Goal: Information Seeking & Learning: Check status

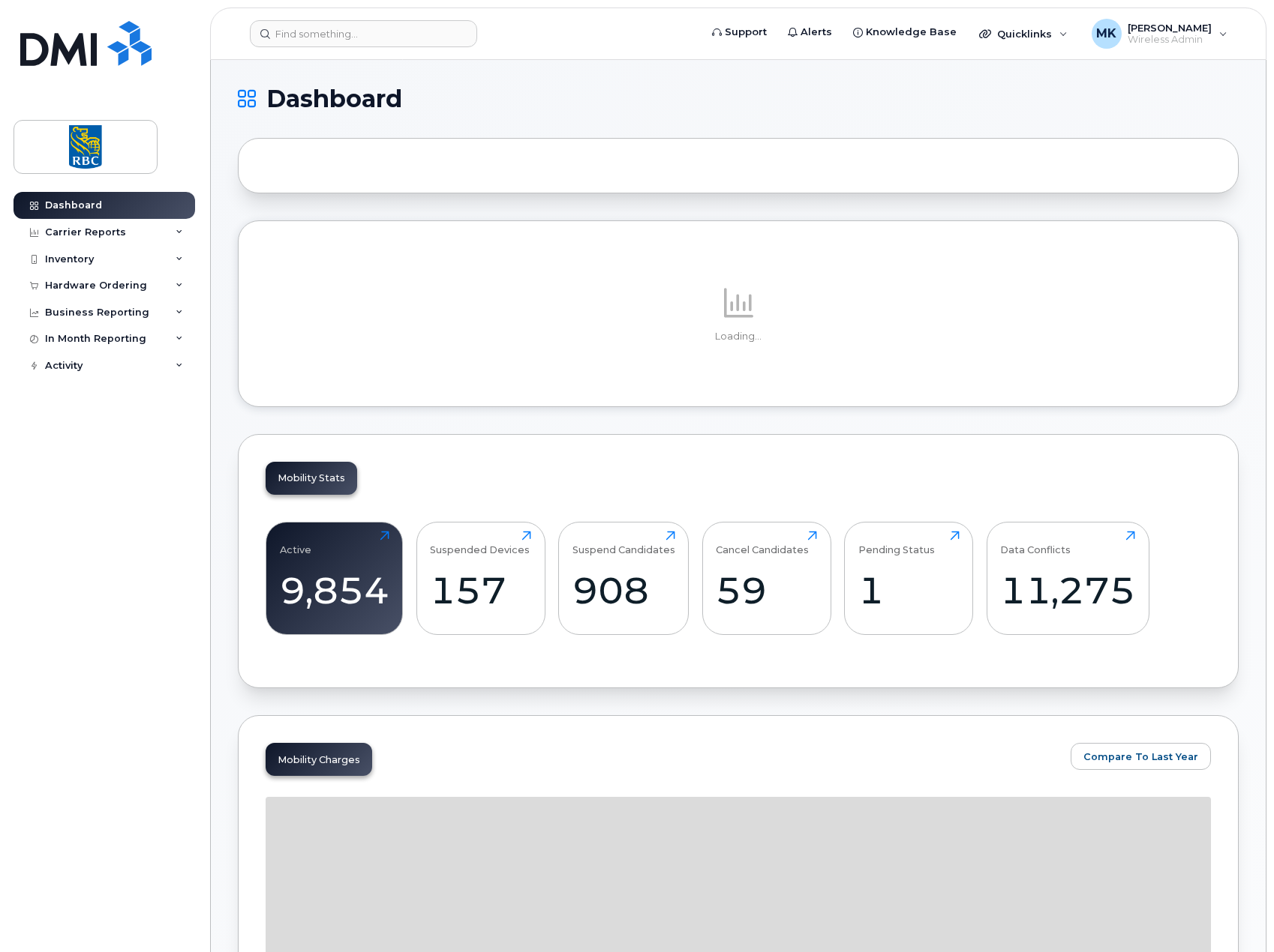
click at [845, 100] on h1 "Dashboard" at bounding box center [734, 99] width 993 height 24
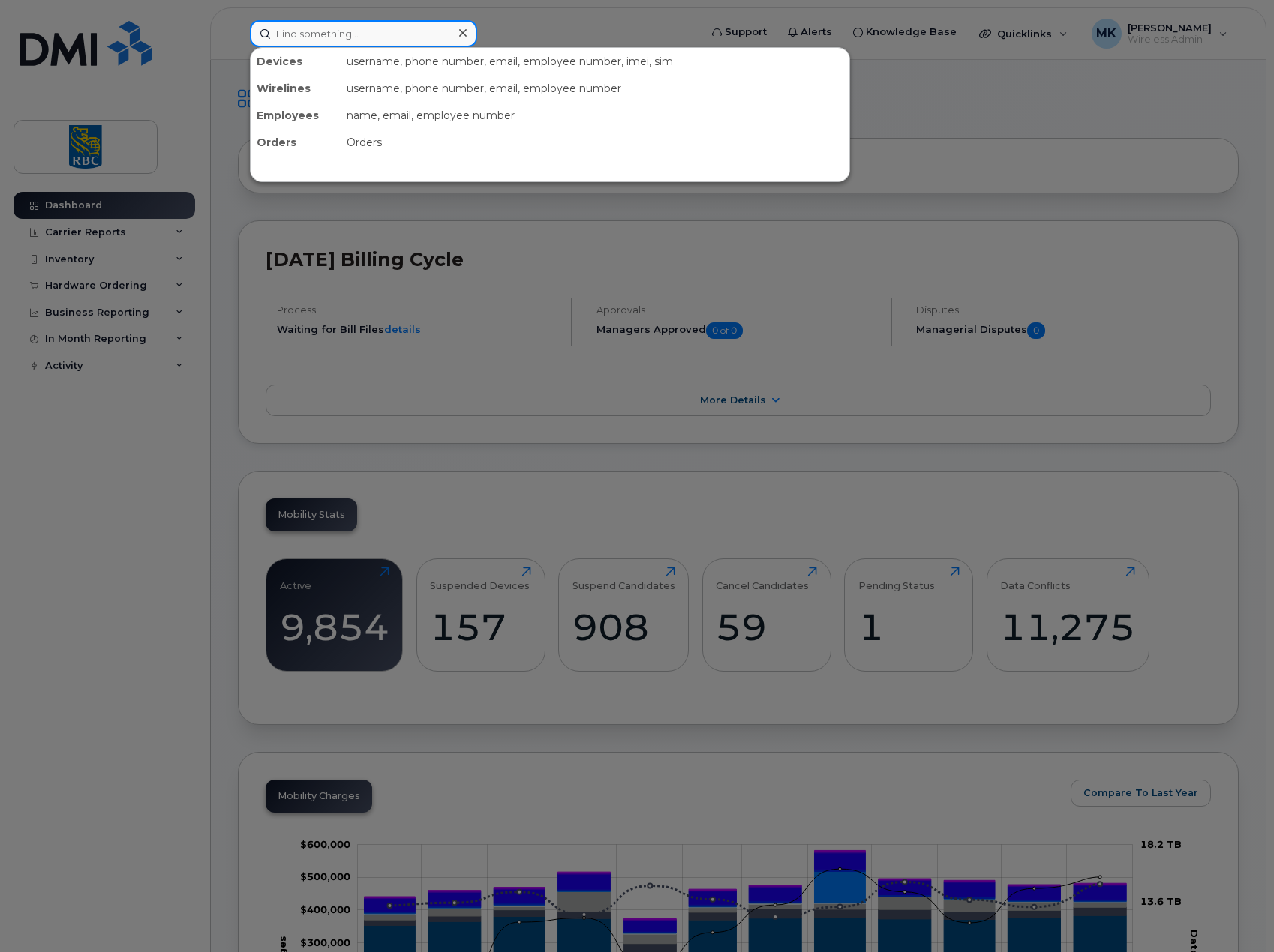
click at [388, 35] on input at bounding box center [363, 33] width 228 height 27
paste input "2049052649"
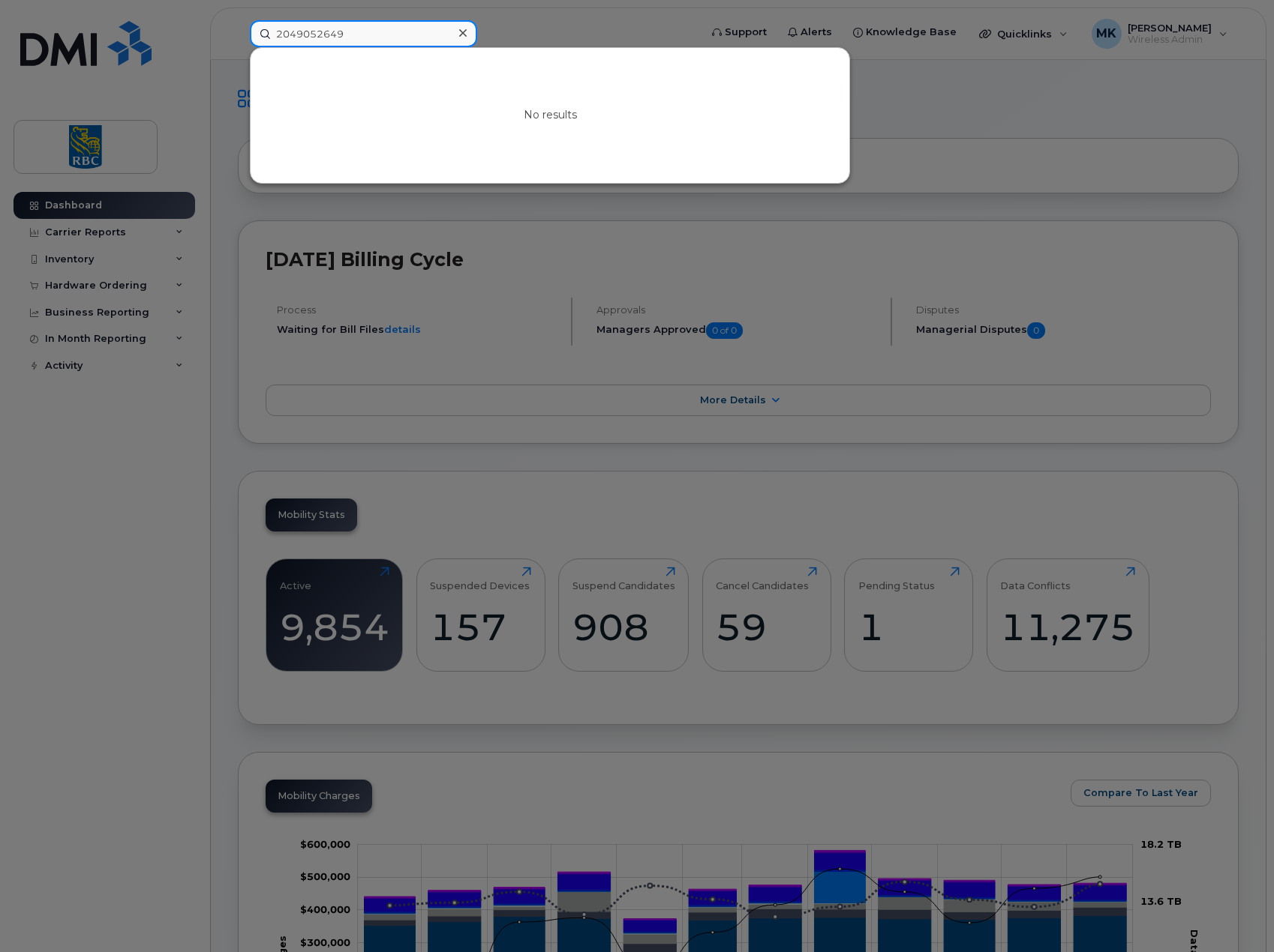
type input "2049052649"
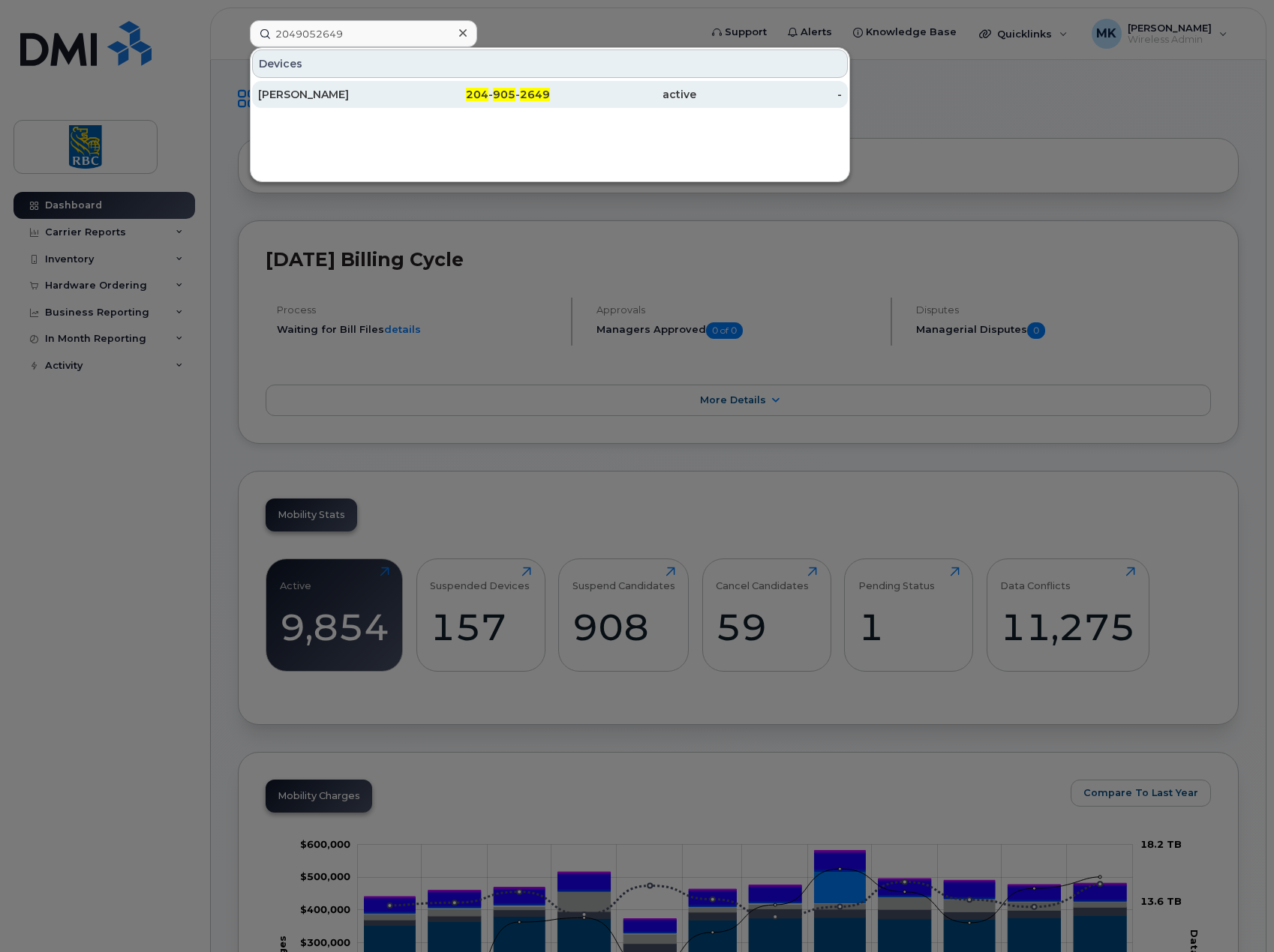
click at [329, 91] on div "Dwayne Doroshuk" at bounding box center [331, 94] width 146 height 15
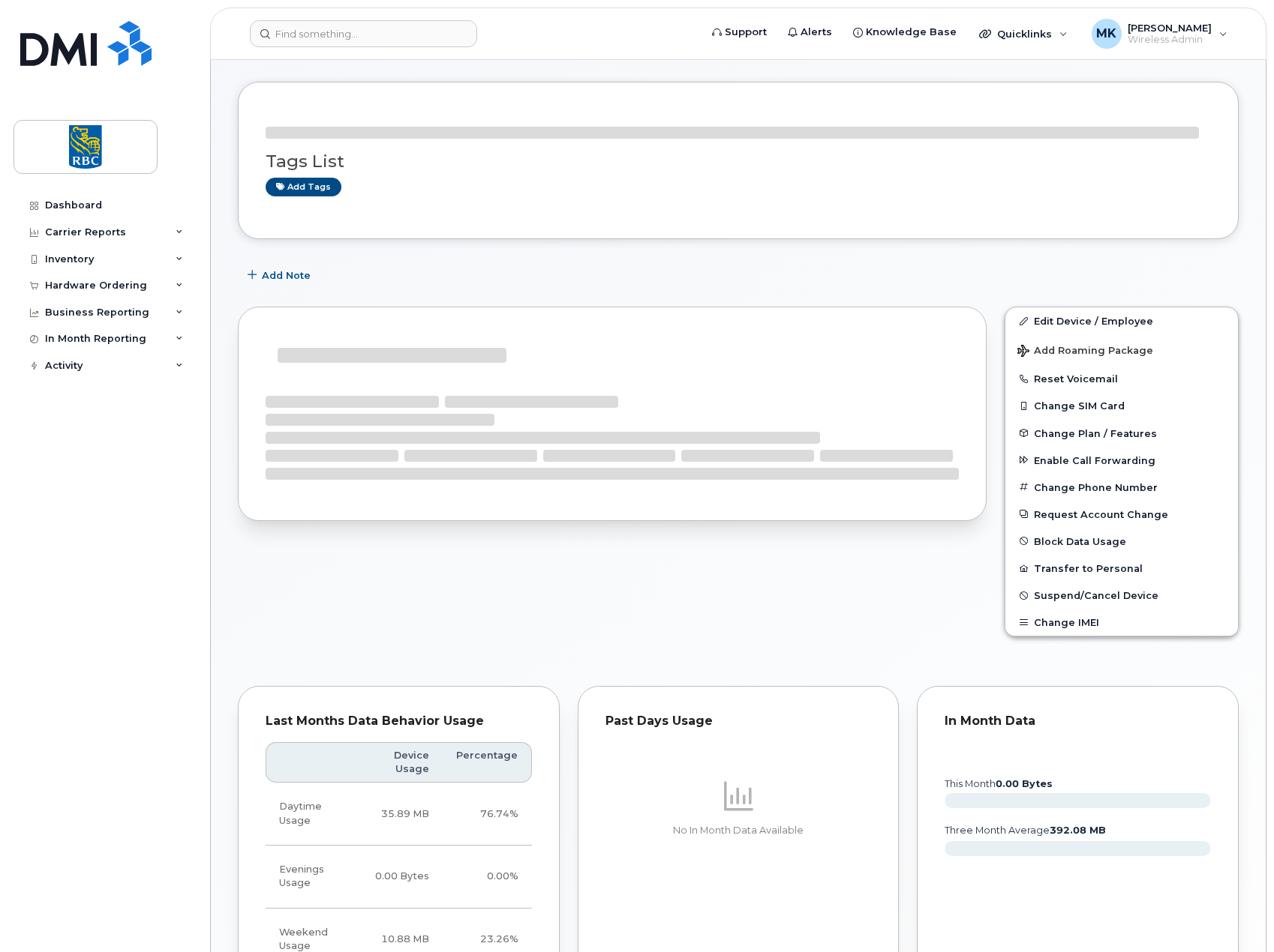
scroll to position [75, 0]
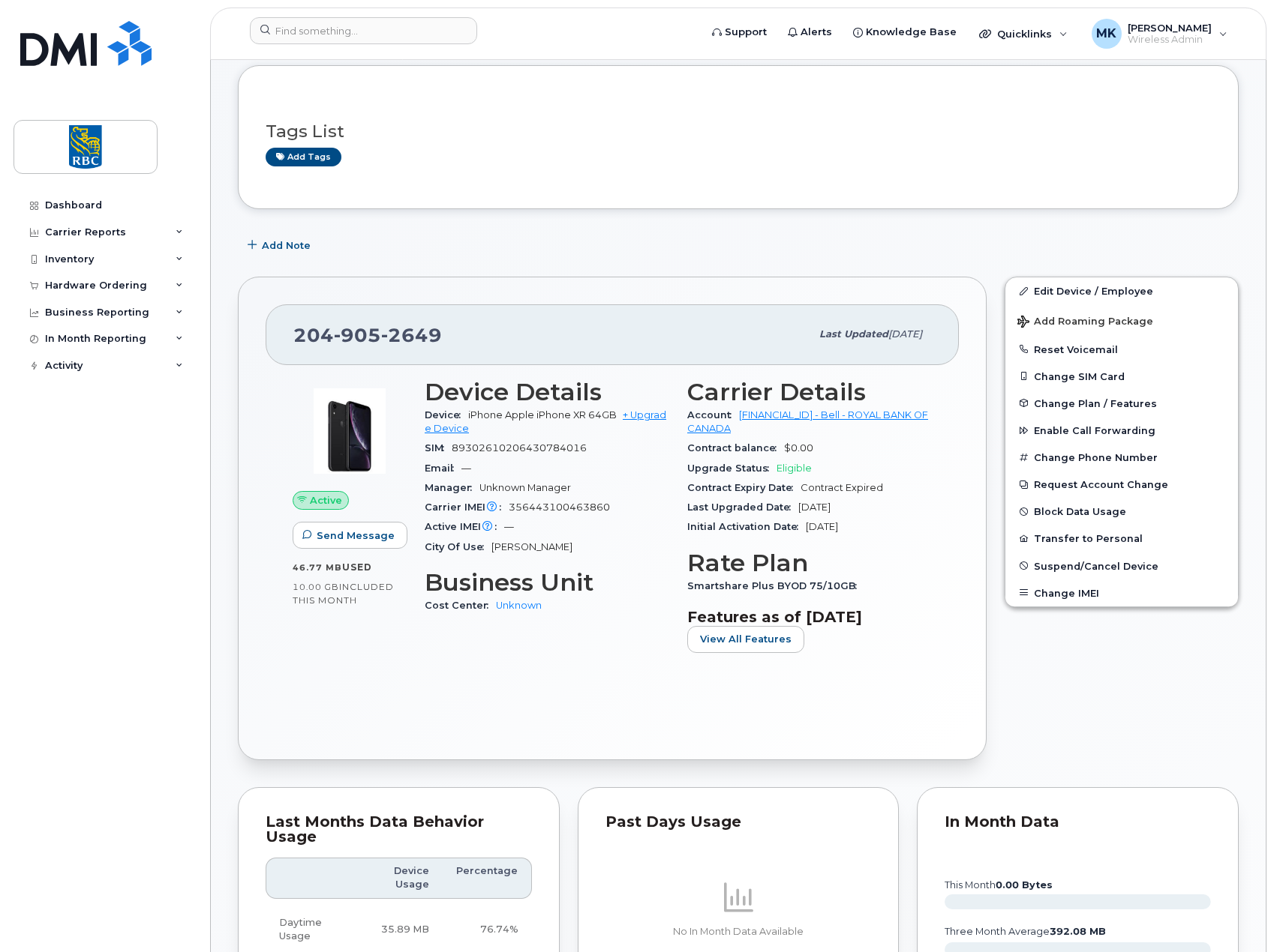
click at [701, 242] on div "Add Note" at bounding box center [739, 245] width 1001 height 27
click at [1059, 689] on div "Edit Device / Employee Add Roaming Package Reset Voicemail Change SIM Card Chan…" at bounding box center [1122, 519] width 252 height 502
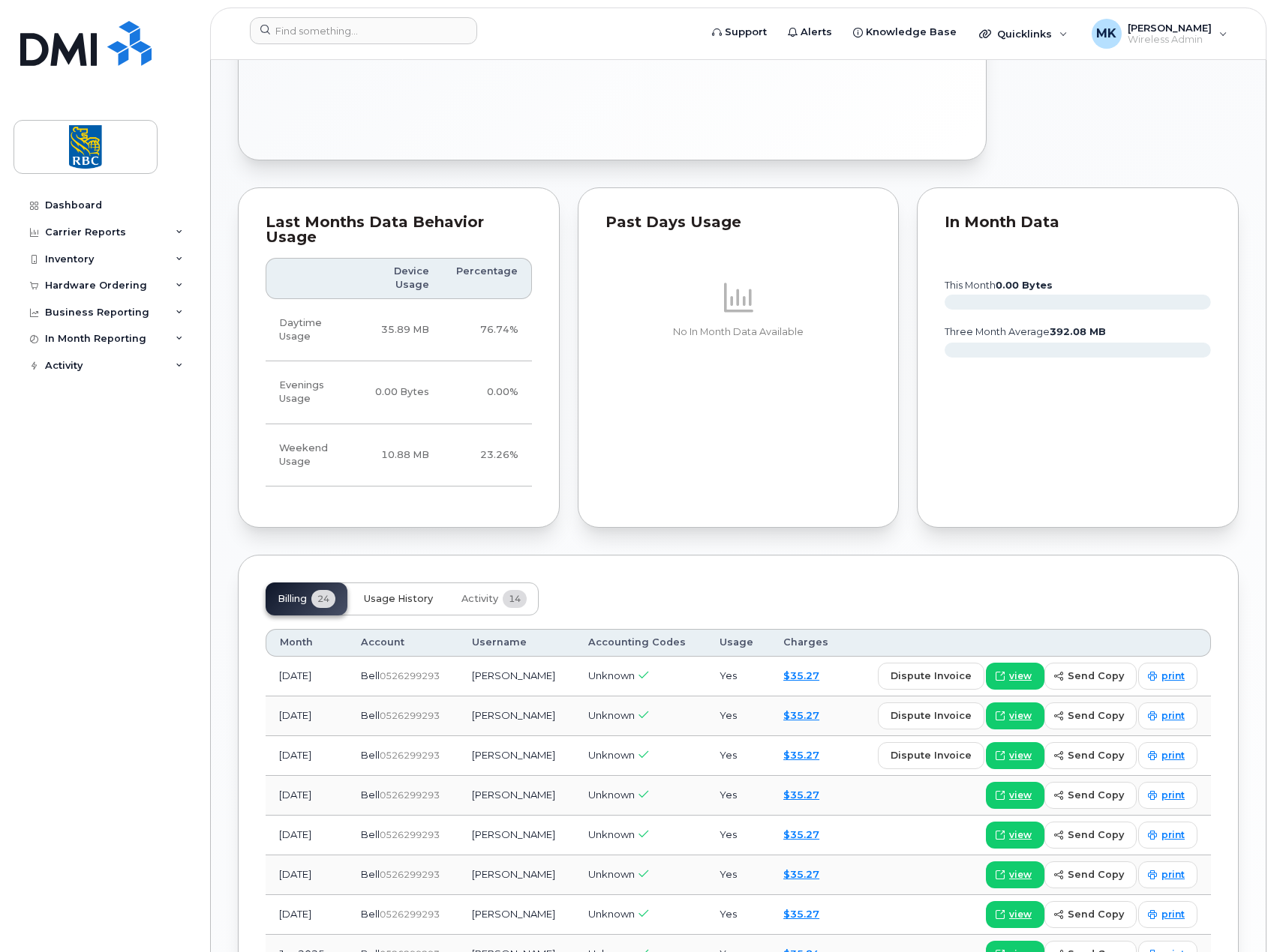
click at [415, 593] on span "Usage History" at bounding box center [398, 599] width 69 height 12
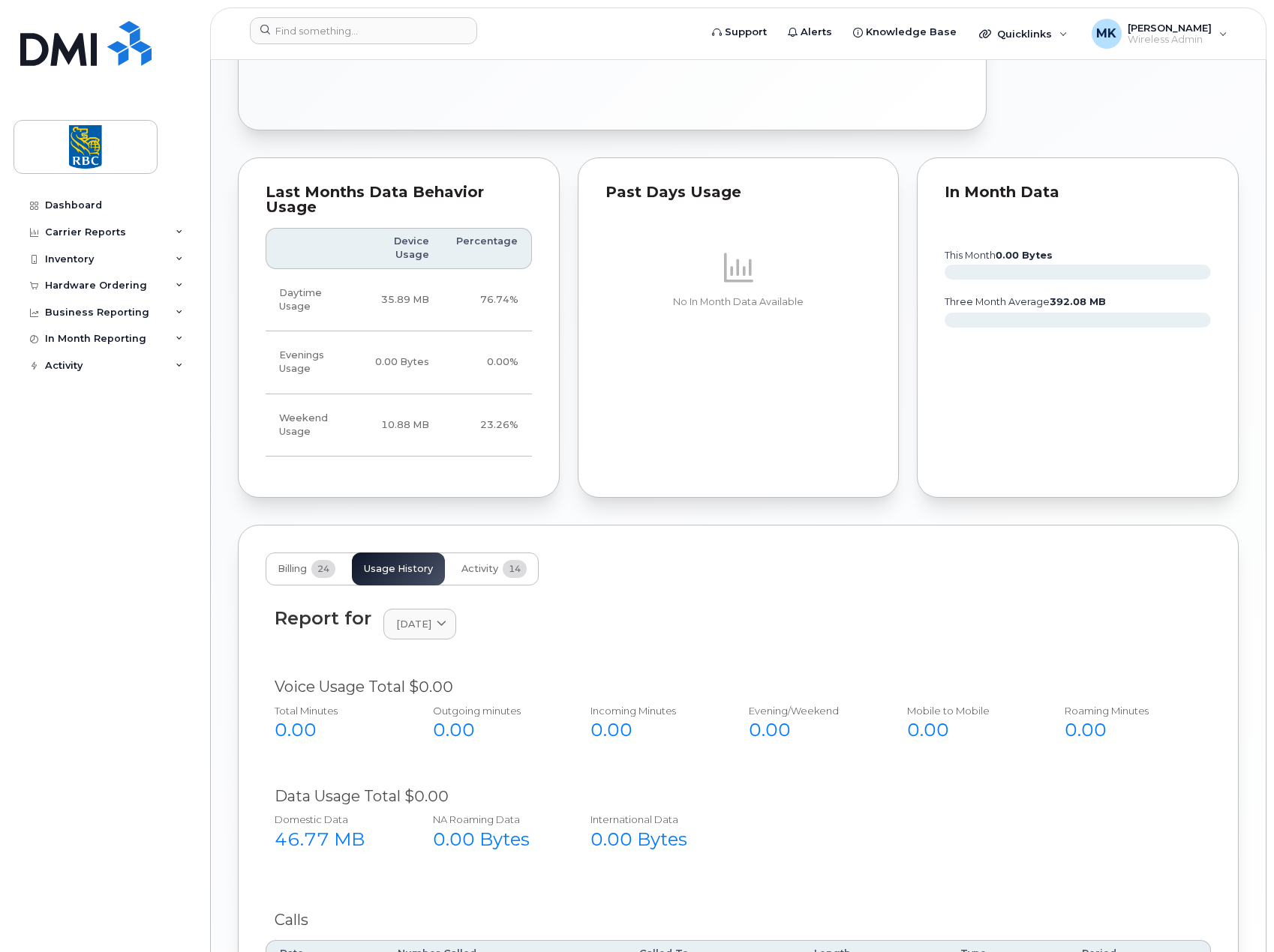
scroll to position [559, 0]
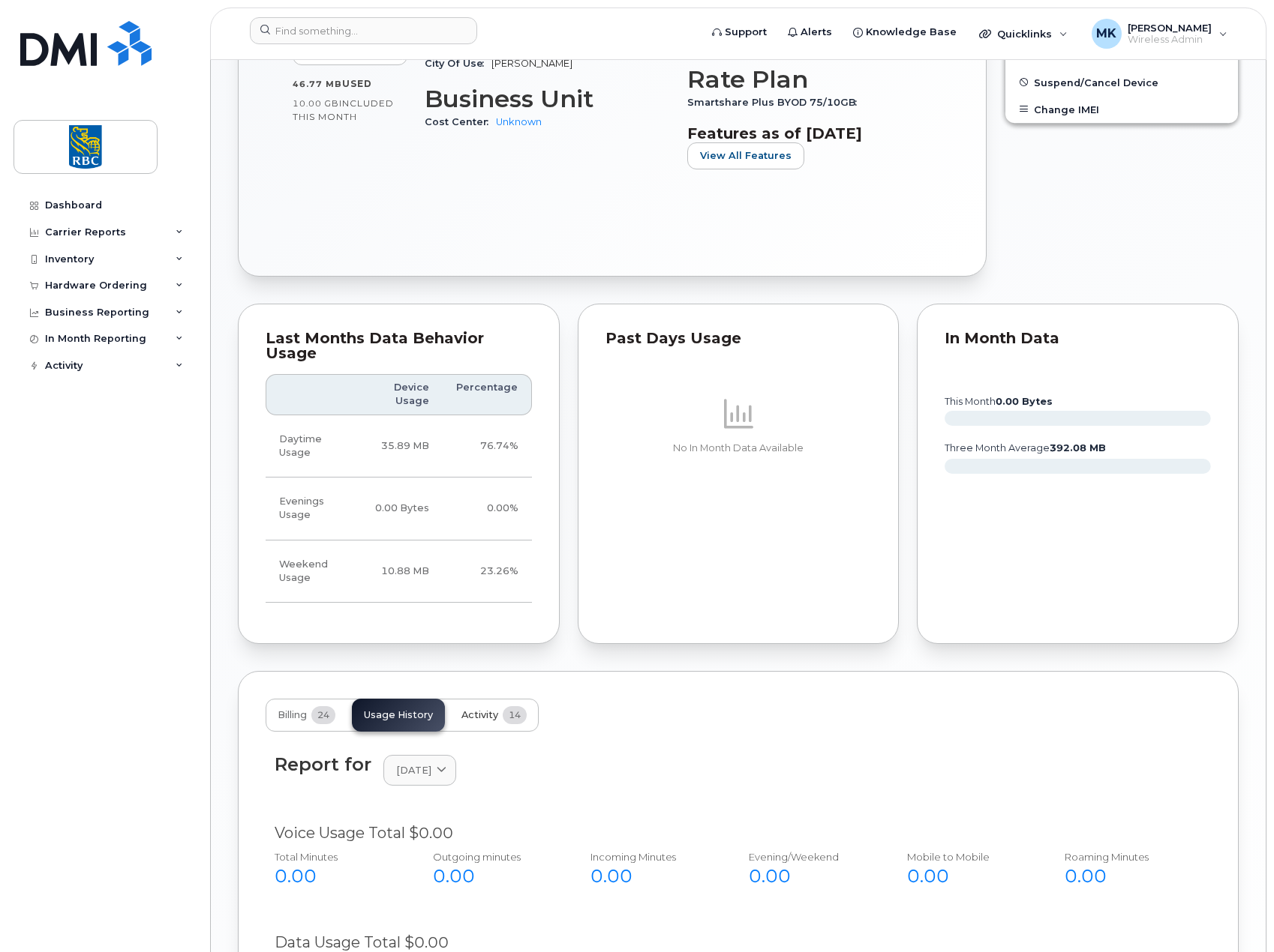
drag, startPoint x: 484, startPoint y: 686, endPoint x: 485, endPoint y: 694, distance: 8.1
click at [484, 699] on button "Activity 14" at bounding box center [494, 716] width 90 height 33
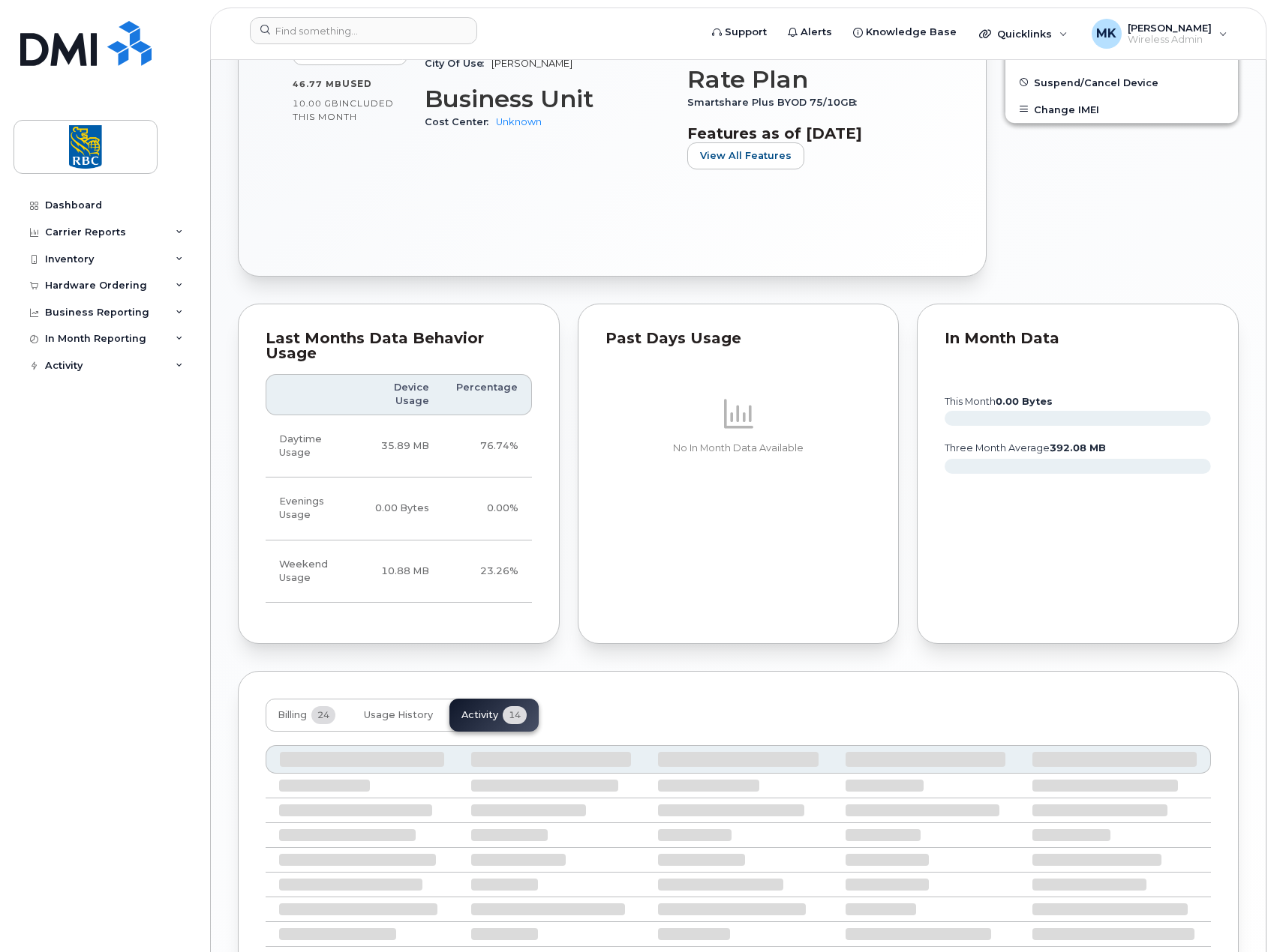
click at [488, 699] on div "Billing 24 Usage History Activity 14" at bounding box center [402, 716] width 273 height 33
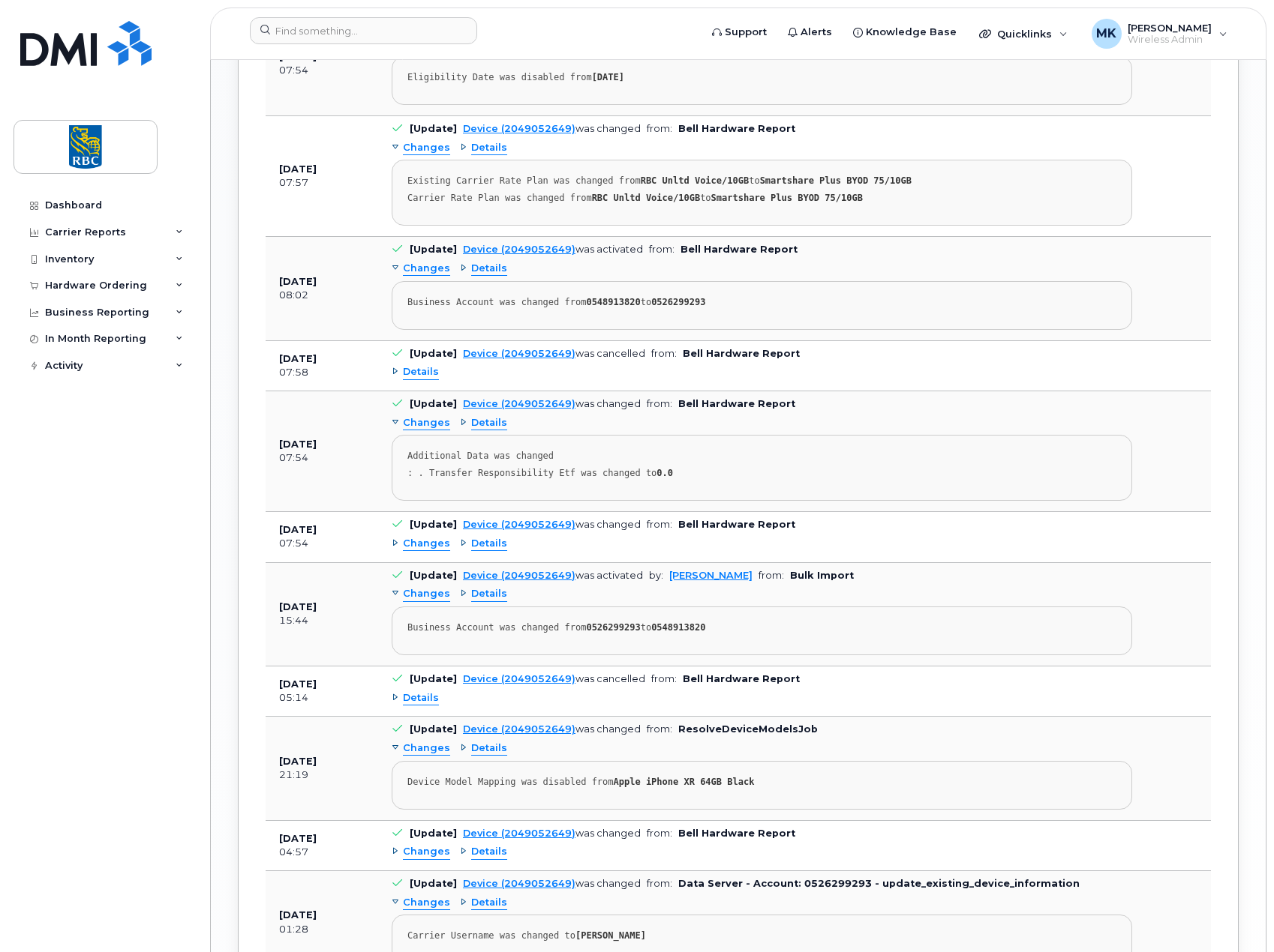
scroll to position [1716, 0]
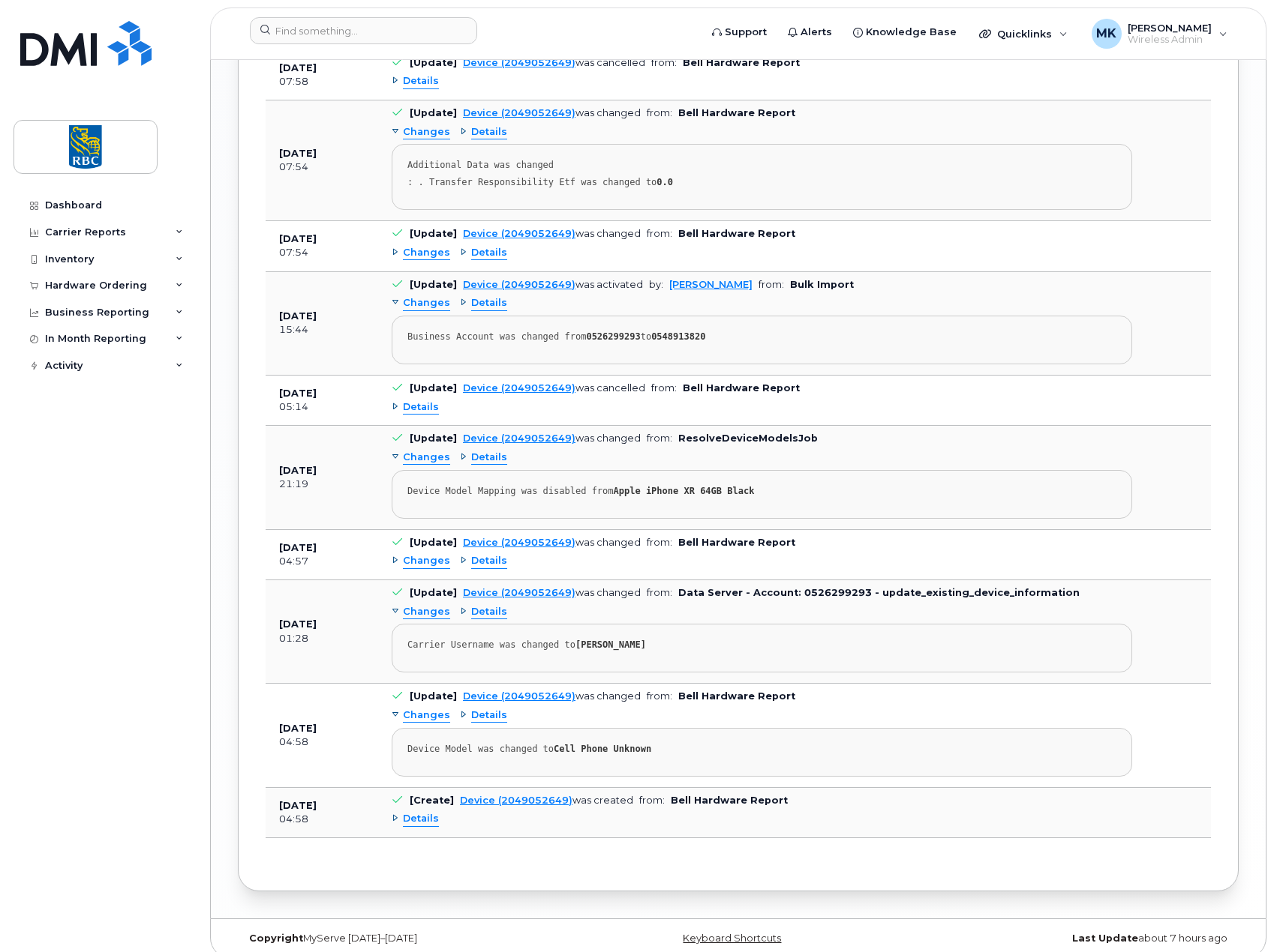
click at [143, 625] on div "Dashboard Carrier Reports Monthly Billing Data Daily Data Pooling Data Behavior…" at bounding box center [106, 561] width 185 height 738
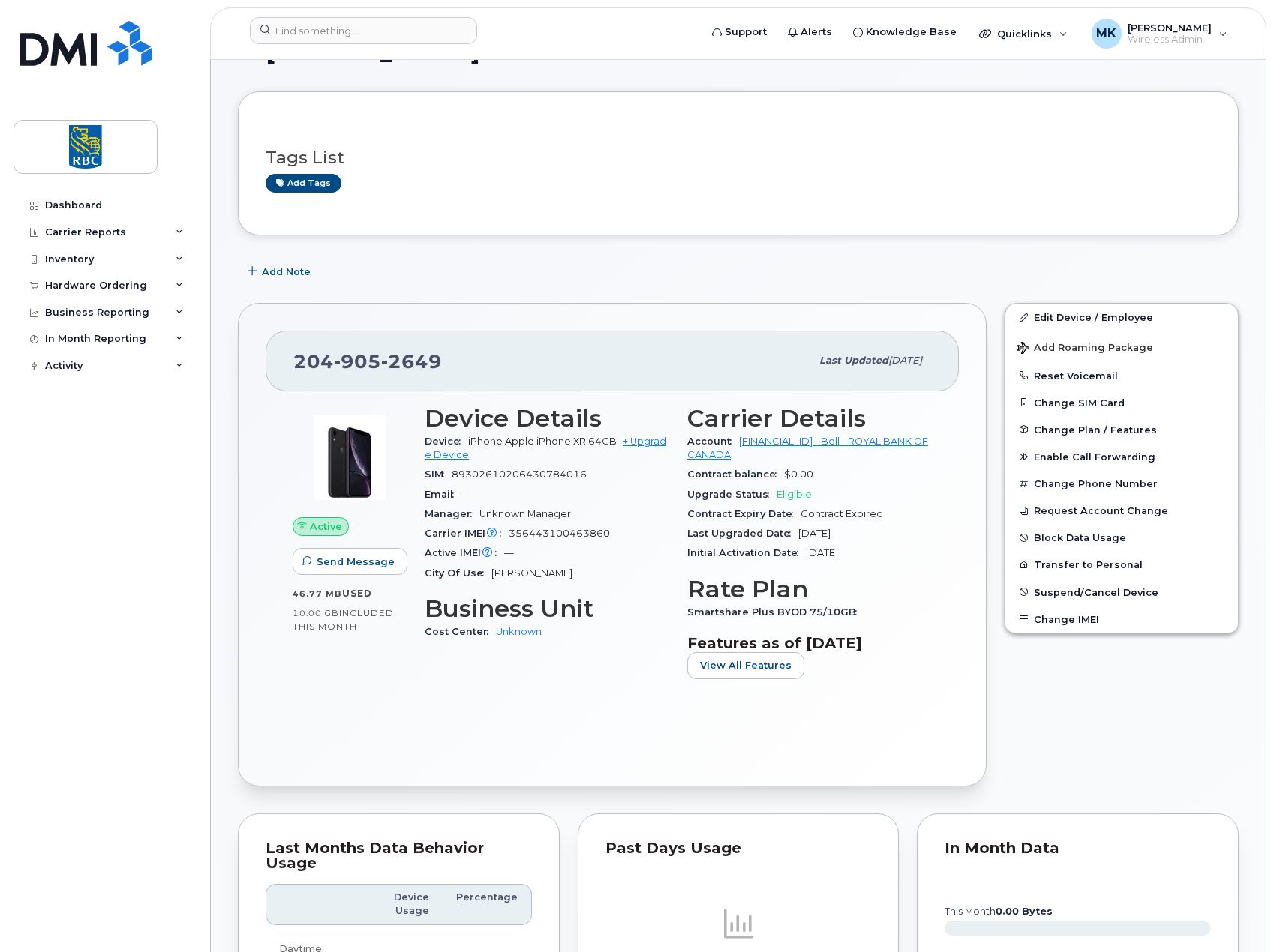
scroll to position [0, 0]
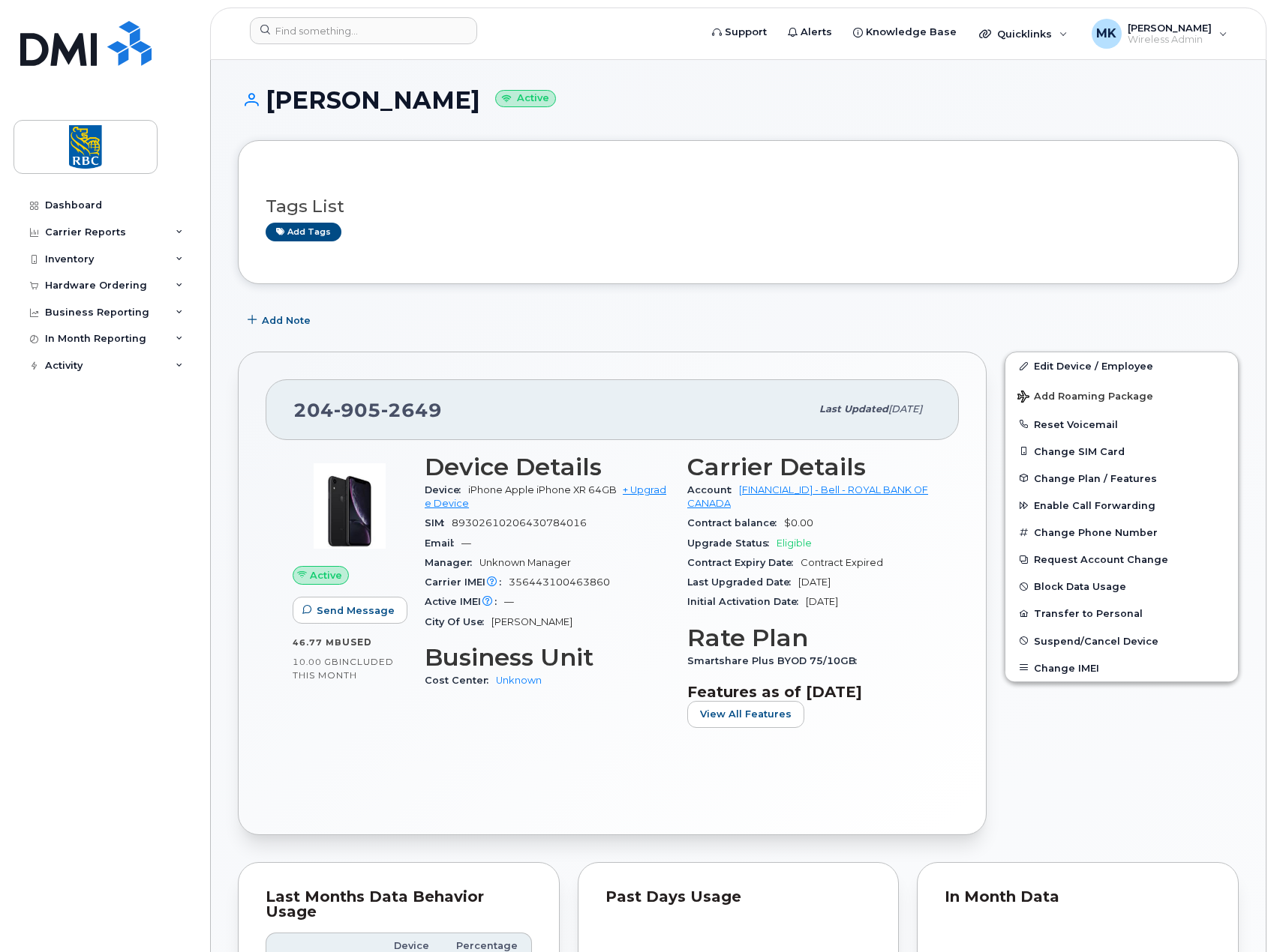
click at [763, 315] on div "Add Note" at bounding box center [739, 320] width 1001 height 27
click at [936, 307] on div "Add Note" at bounding box center [739, 320] width 1001 height 27
drag, startPoint x: 903, startPoint y: 299, endPoint x: 881, endPoint y: 305, distance: 22.8
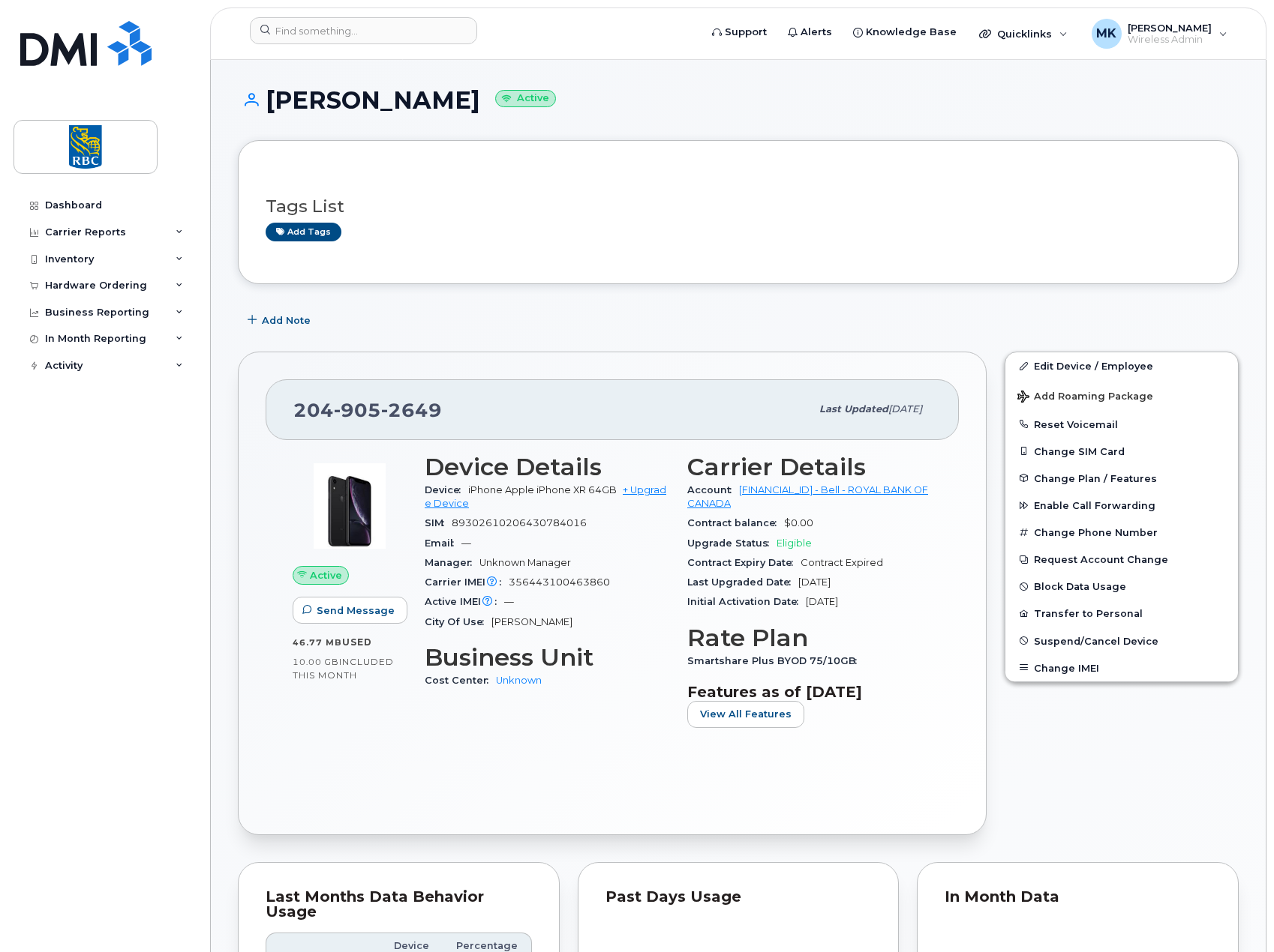
click at [403, 319] on div "Add Note" at bounding box center [739, 320] width 1001 height 27
click at [438, 310] on div "Add Note" at bounding box center [739, 320] width 1001 height 27
click at [1007, 149] on div "Tags List Add tags" at bounding box center [739, 212] width 1001 height 144
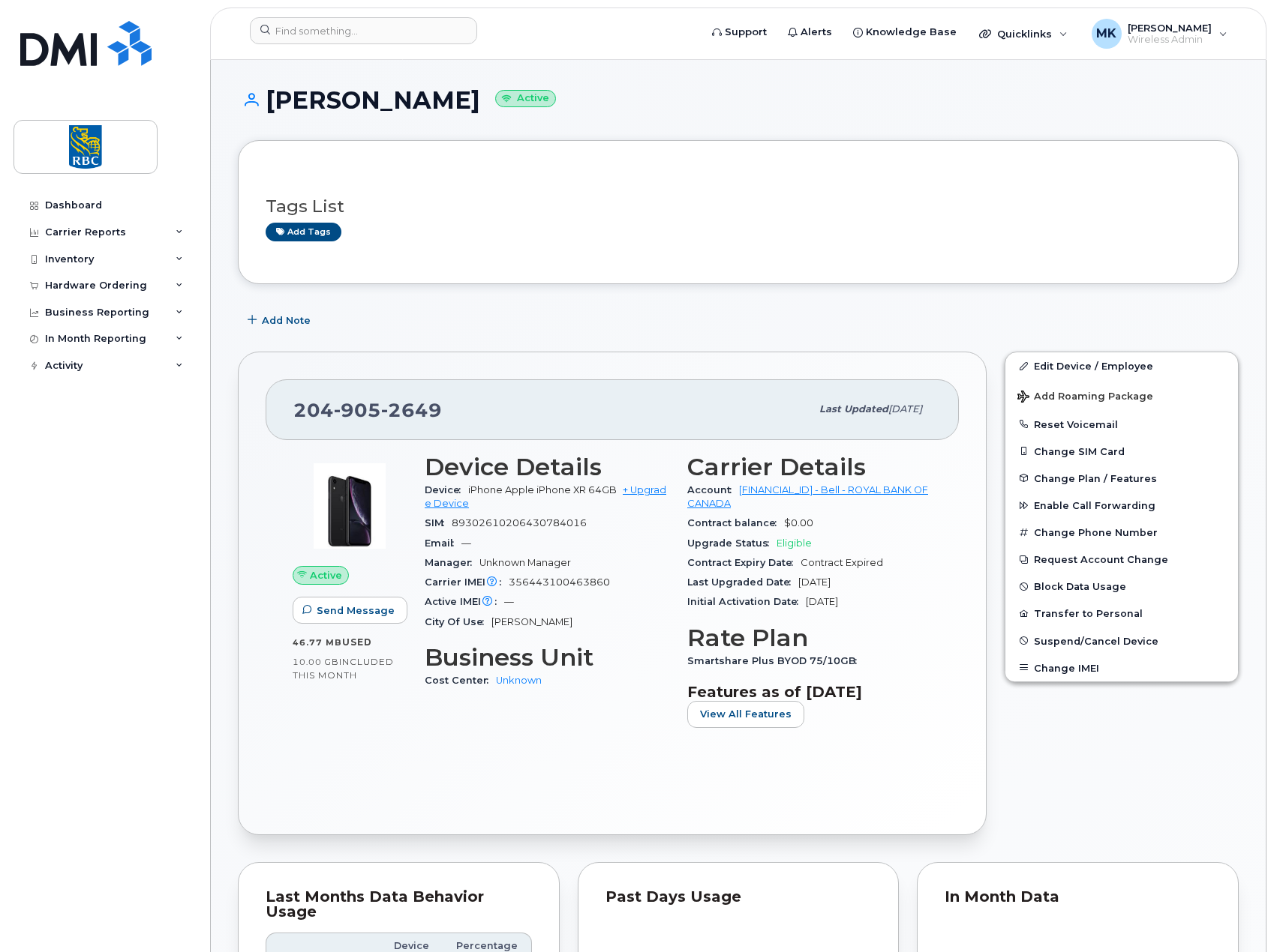
click at [853, 307] on div "Add Note" at bounding box center [739, 320] width 1001 height 27
click at [114, 554] on div "Dashboard Carrier Reports Monthly Billing Data Daily Data Pooling Data Behavior…" at bounding box center [106, 561] width 185 height 738
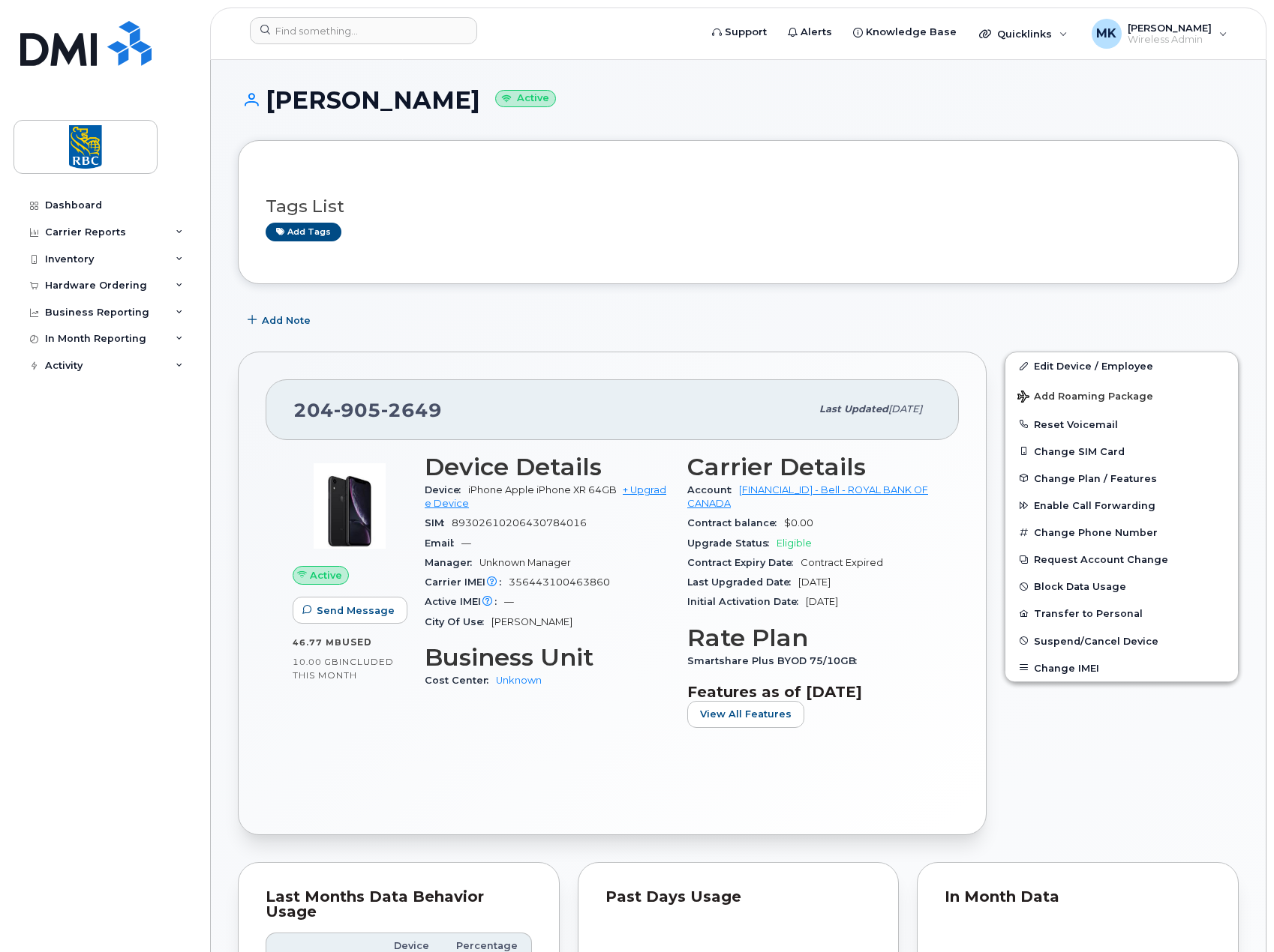
click at [1153, 789] on div "Edit Device / Employee Add Roaming Package Reset Voicemail Change SIM Card Chan…" at bounding box center [1122, 594] width 252 height 502
click at [805, 327] on div "Add Note" at bounding box center [739, 320] width 1001 height 27
click at [156, 678] on div "Dashboard Carrier Reports Monthly Billing Data Daily Data Pooling Data Behavior…" at bounding box center [106, 561] width 185 height 738
click at [713, 319] on div "Add Note" at bounding box center [739, 320] width 1001 height 27
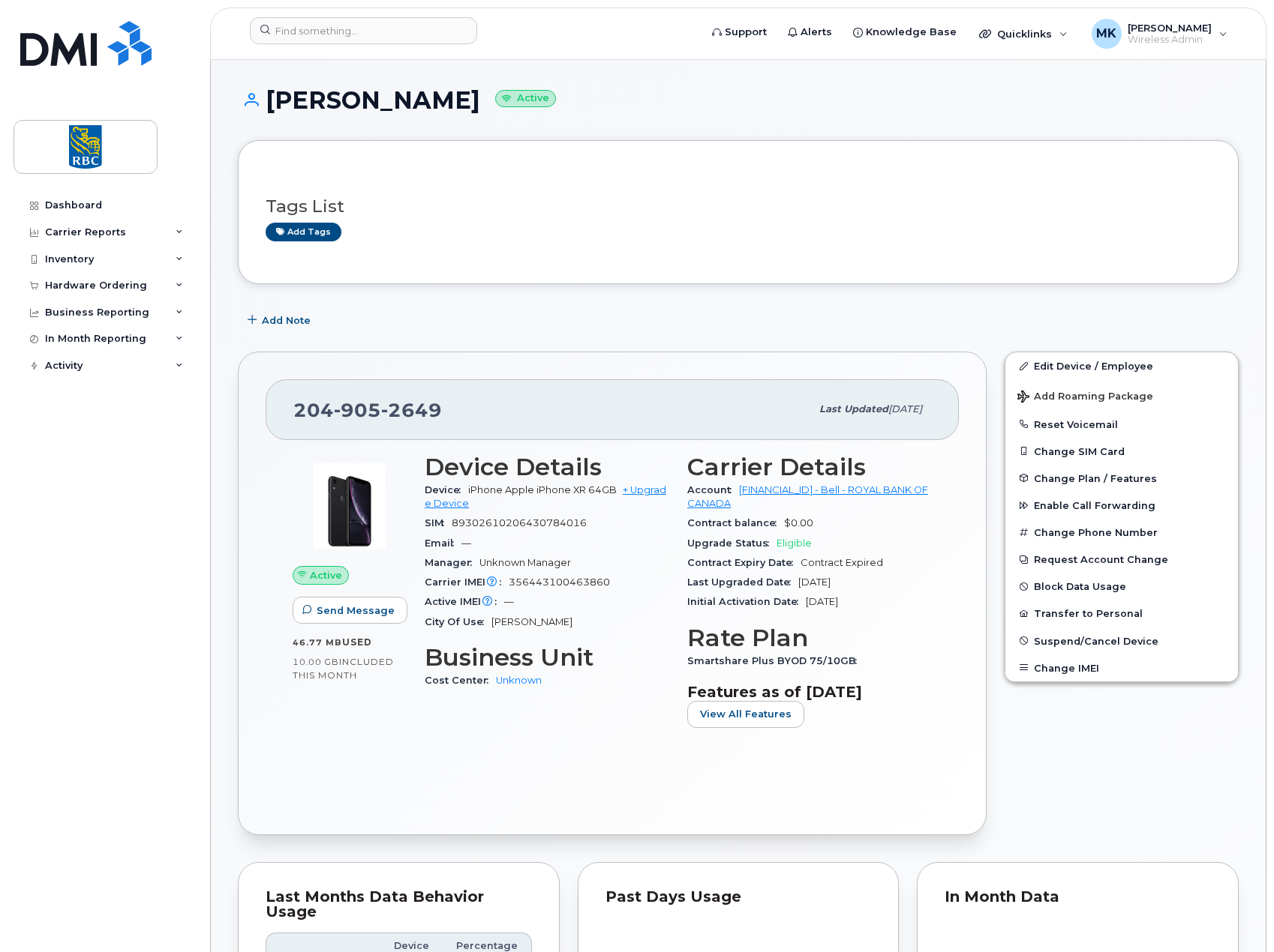
click at [451, 319] on div "Add Note" at bounding box center [739, 320] width 1001 height 27
drag, startPoint x: 271, startPoint y: 102, endPoint x: 503, endPoint y: 99, distance: 232.0
click at [502, 100] on h1 "Dwayne Doroshuk Active" at bounding box center [739, 100] width 1001 height 26
copy h1 "[PERSON_NAME]"
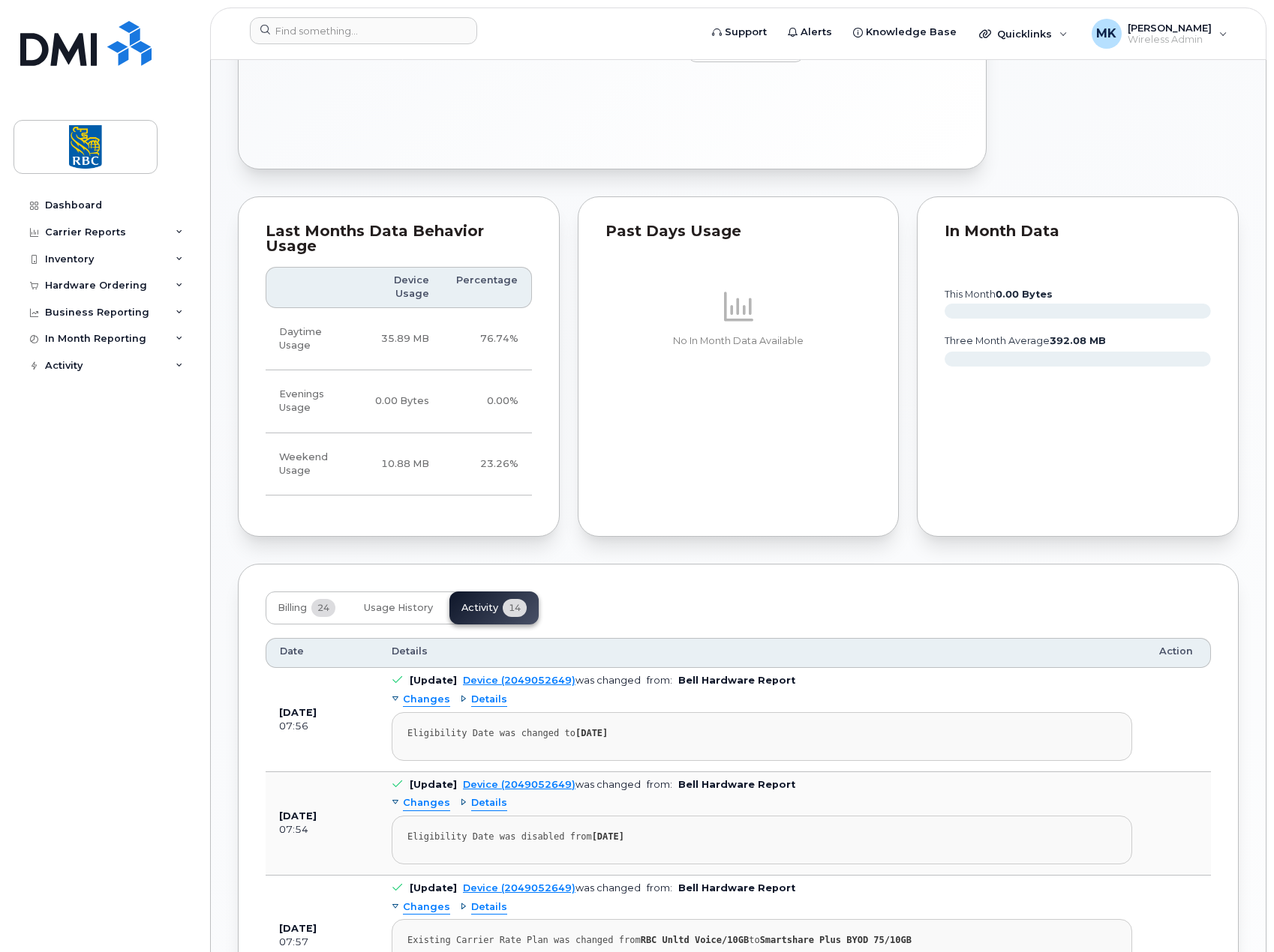
scroll to position [675, 0]
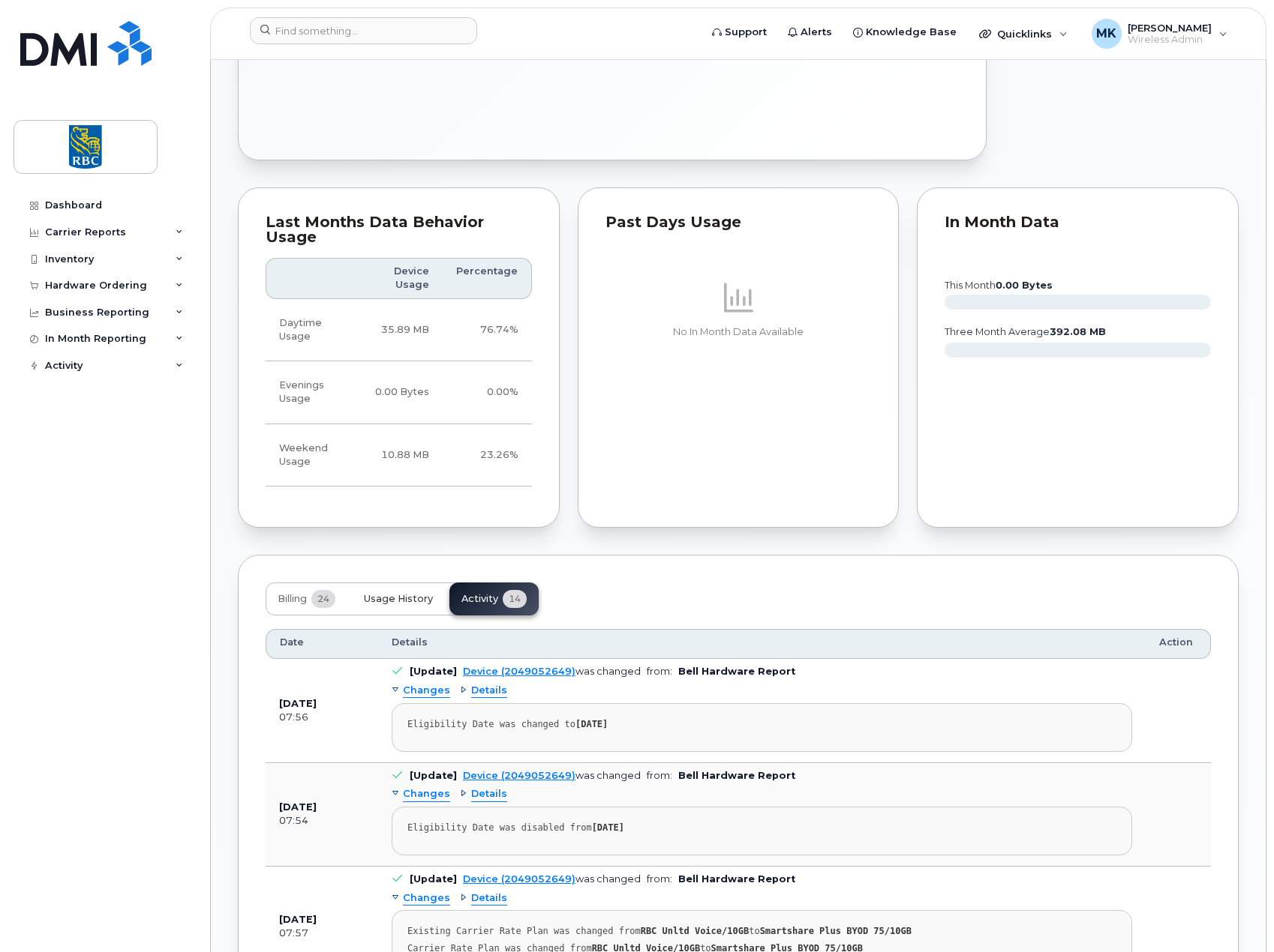
click at [377, 593] on button "Usage History" at bounding box center [398, 599] width 93 height 33
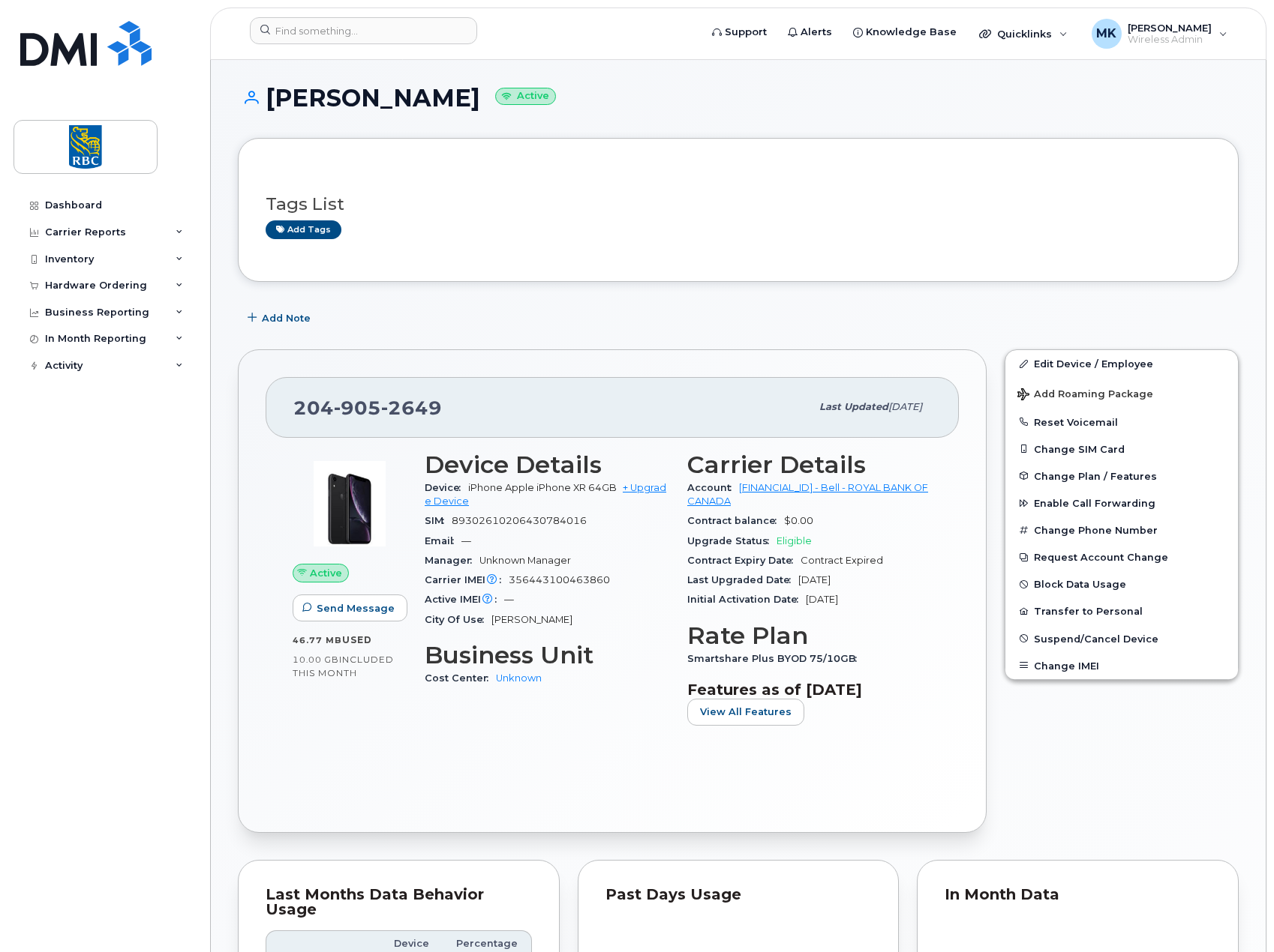
scroll to position [0, 0]
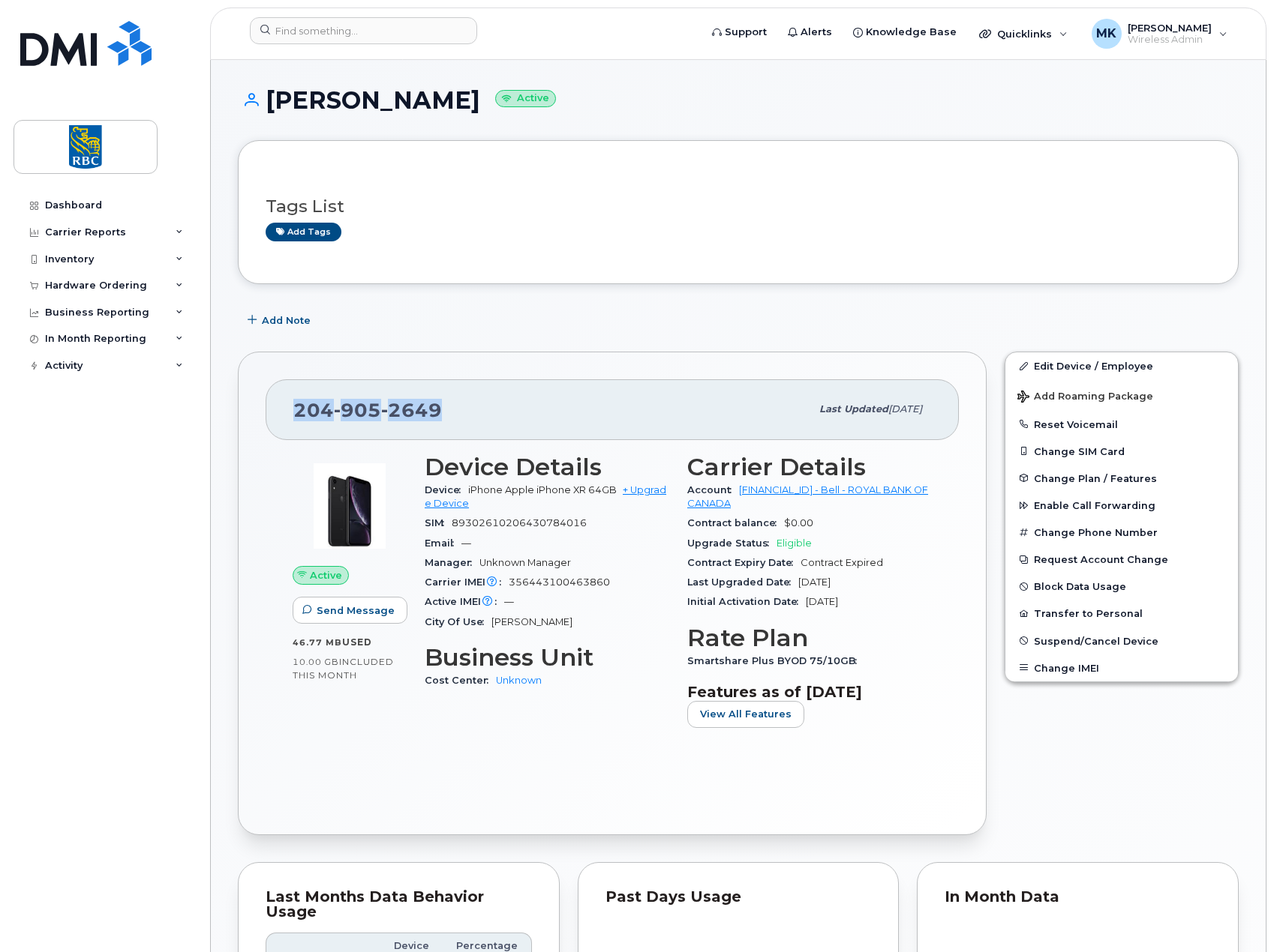
drag, startPoint x: 431, startPoint y: 414, endPoint x: 295, endPoint y: 413, distance: 136.0
click at [295, 413] on div "204 905 2649" at bounding box center [552, 409] width 517 height 31
copy span "204 905 2649"
click at [356, 38] on input at bounding box center [363, 30] width 228 height 27
paste input "2267493775"
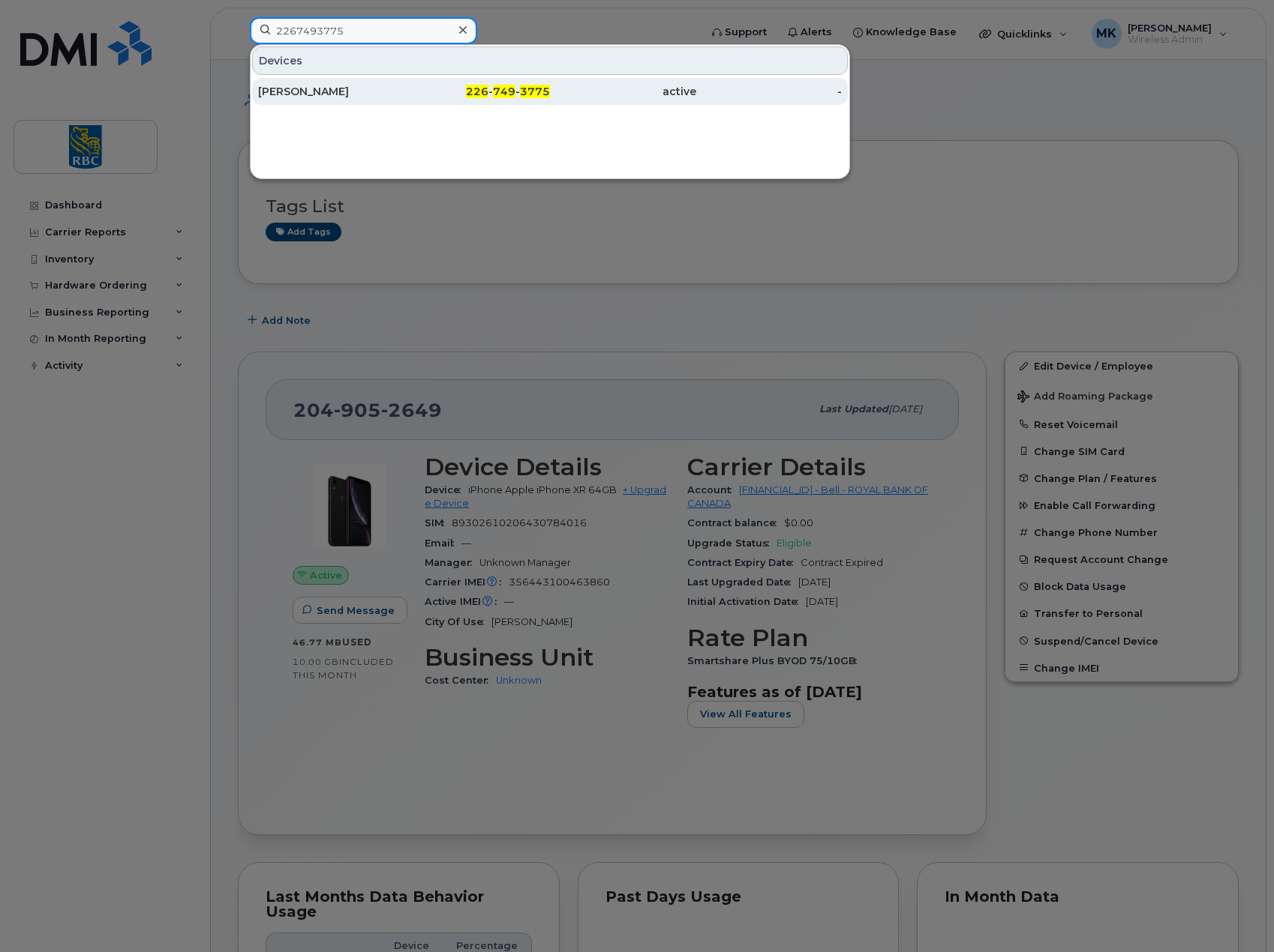
type input "2267493775"
click at [356, 88] on div "Angella Tsangarakis" at bounding box center [331, 91] width 146 height 15
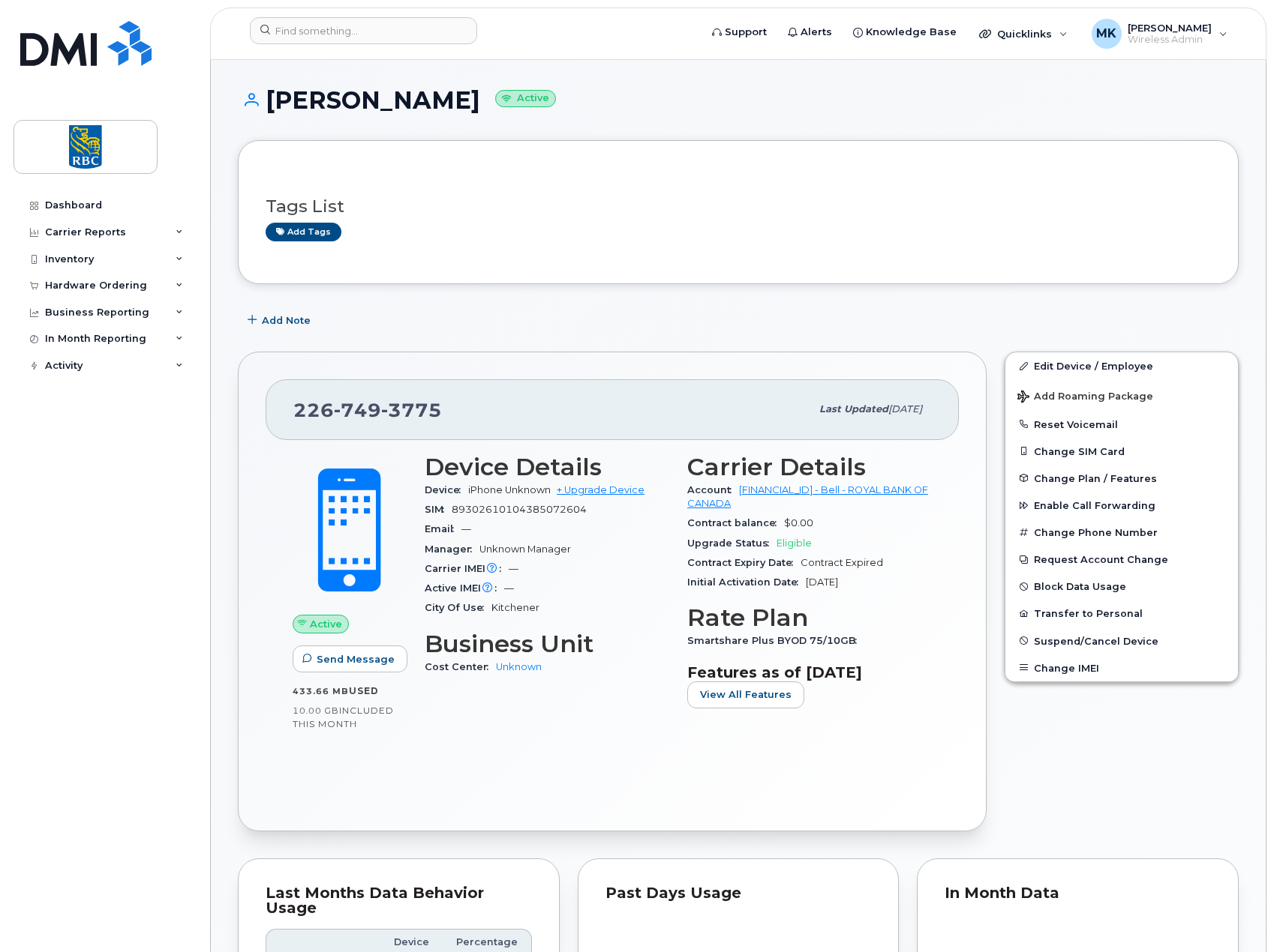
drag, startPoint x: 267, startPoint y: 100, endPoint x: 517, endPoint y: 107, distance: 250.1
click at [517, 107] on h1 "Angella Tsangarakis Active" at bounding box center [739, 100] width 1001 height 26
copy h1 "Angella Tsangarakis"
click at [368, 43] on input at bounding box center [363, 30] width 228 height 27
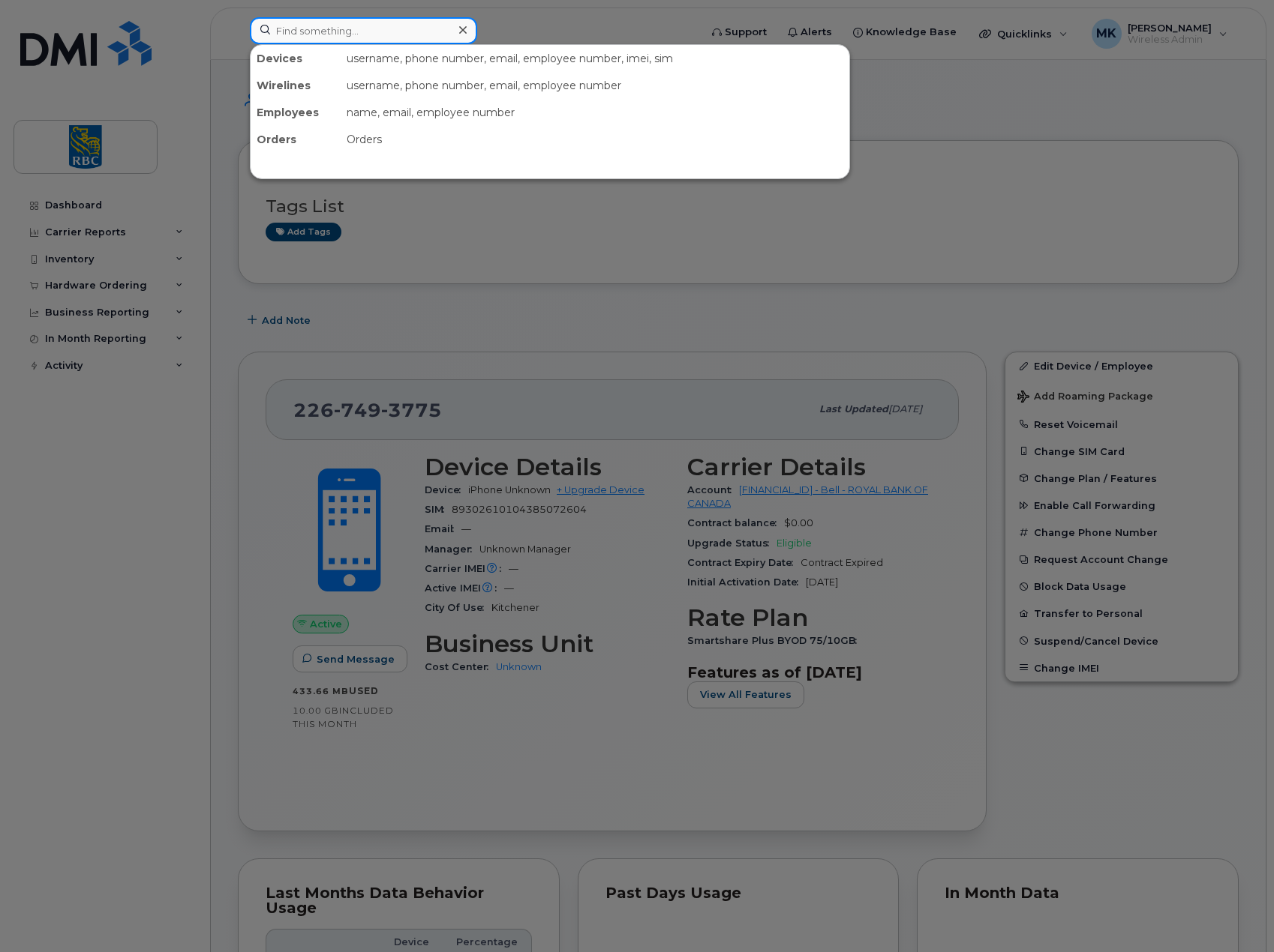
paste input "2363801145"
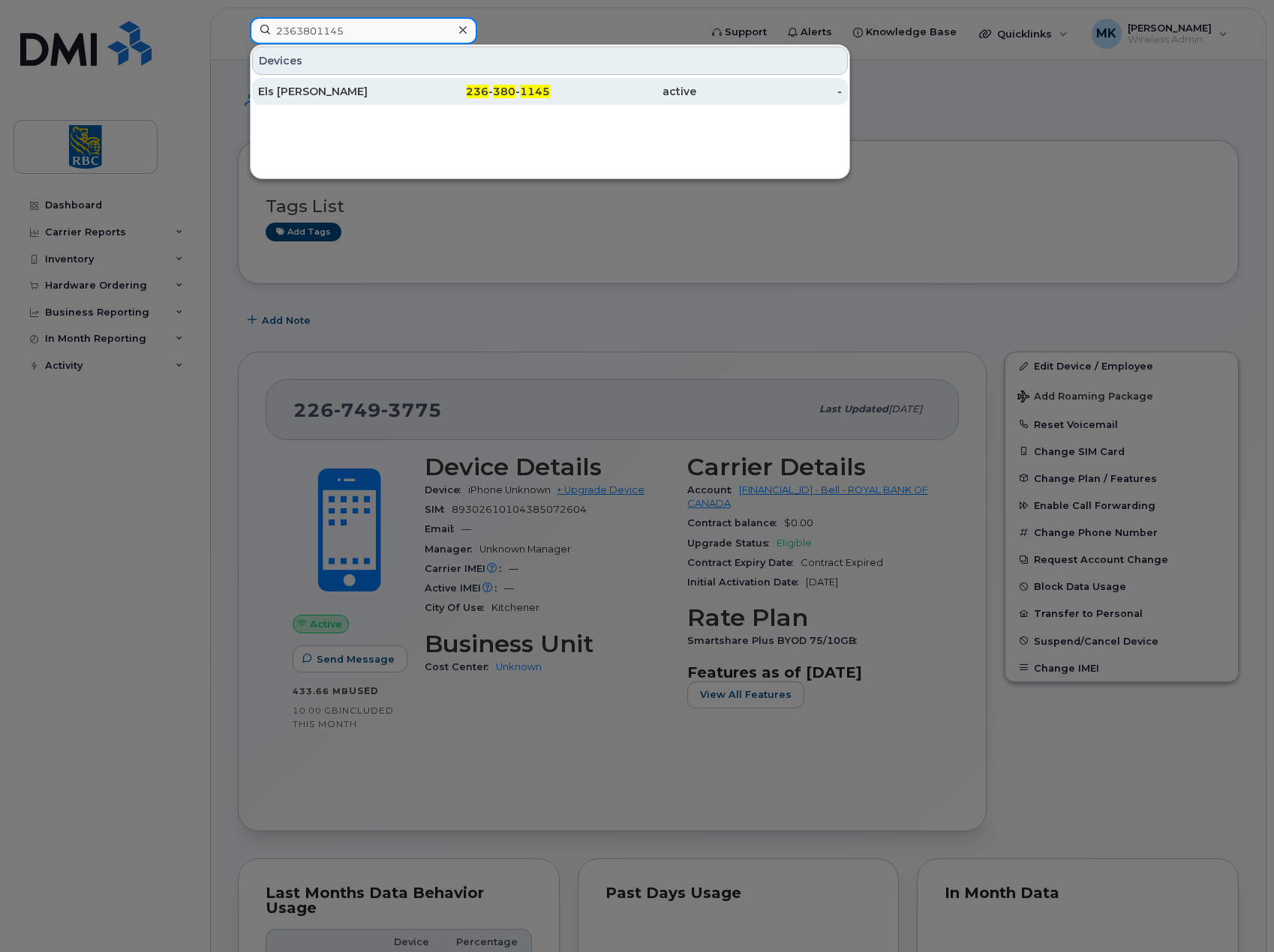
type input "2363801145"
click at [342, 90] on div "Els [PERSON_NAME]" at bounding box center [331, 91] width 146 height 15
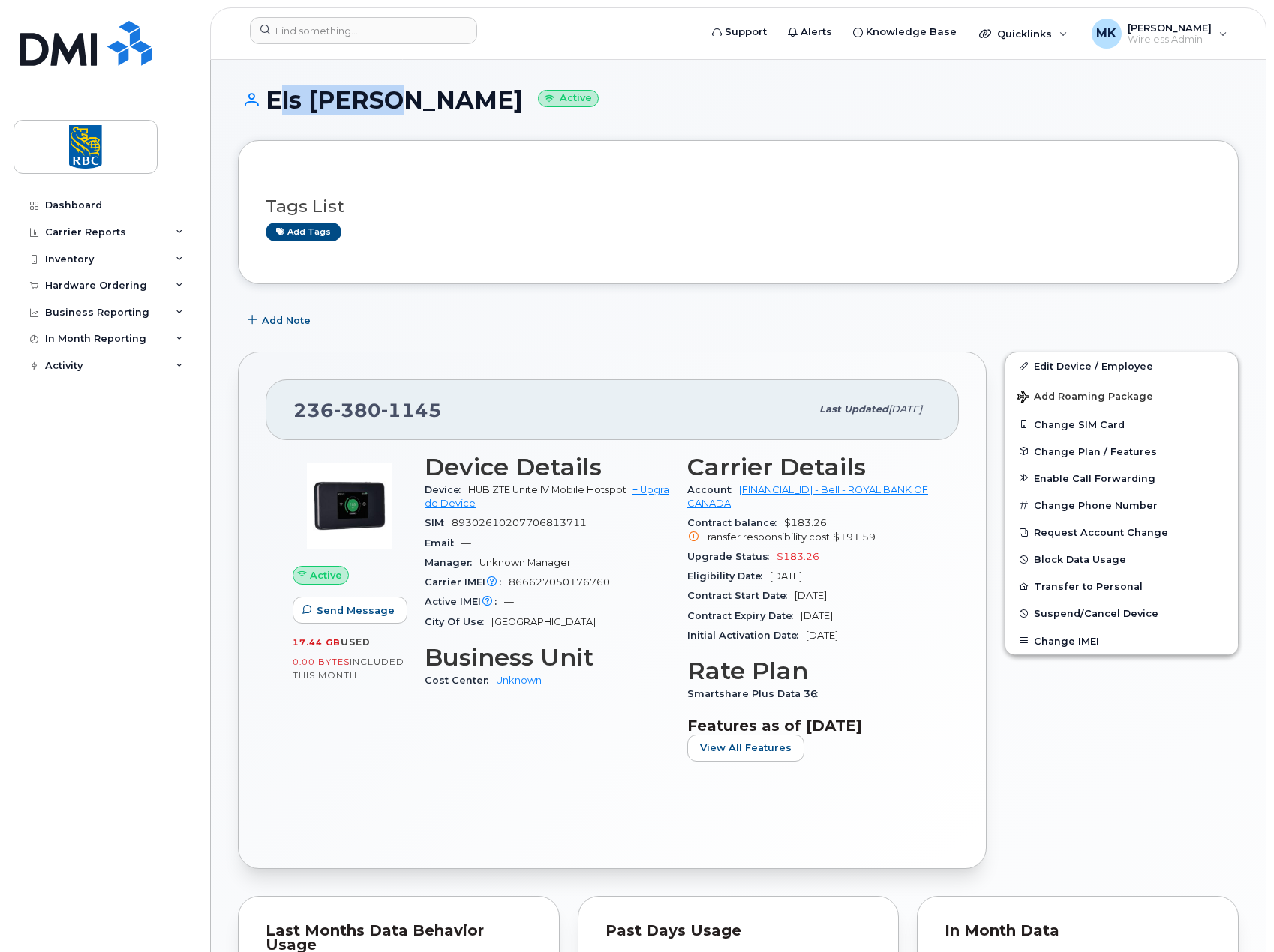
copy h1 "Els [PERSON_NAME]"
drag, startPoint x: 382, startPoint y: 103, endPoint x: 269, endPoint y: 104, distance: 113.0
click at [269, 104] on h1 "Els [PERSON_NAME] Active" at bounding box center [739, 100] width 1001 height 26
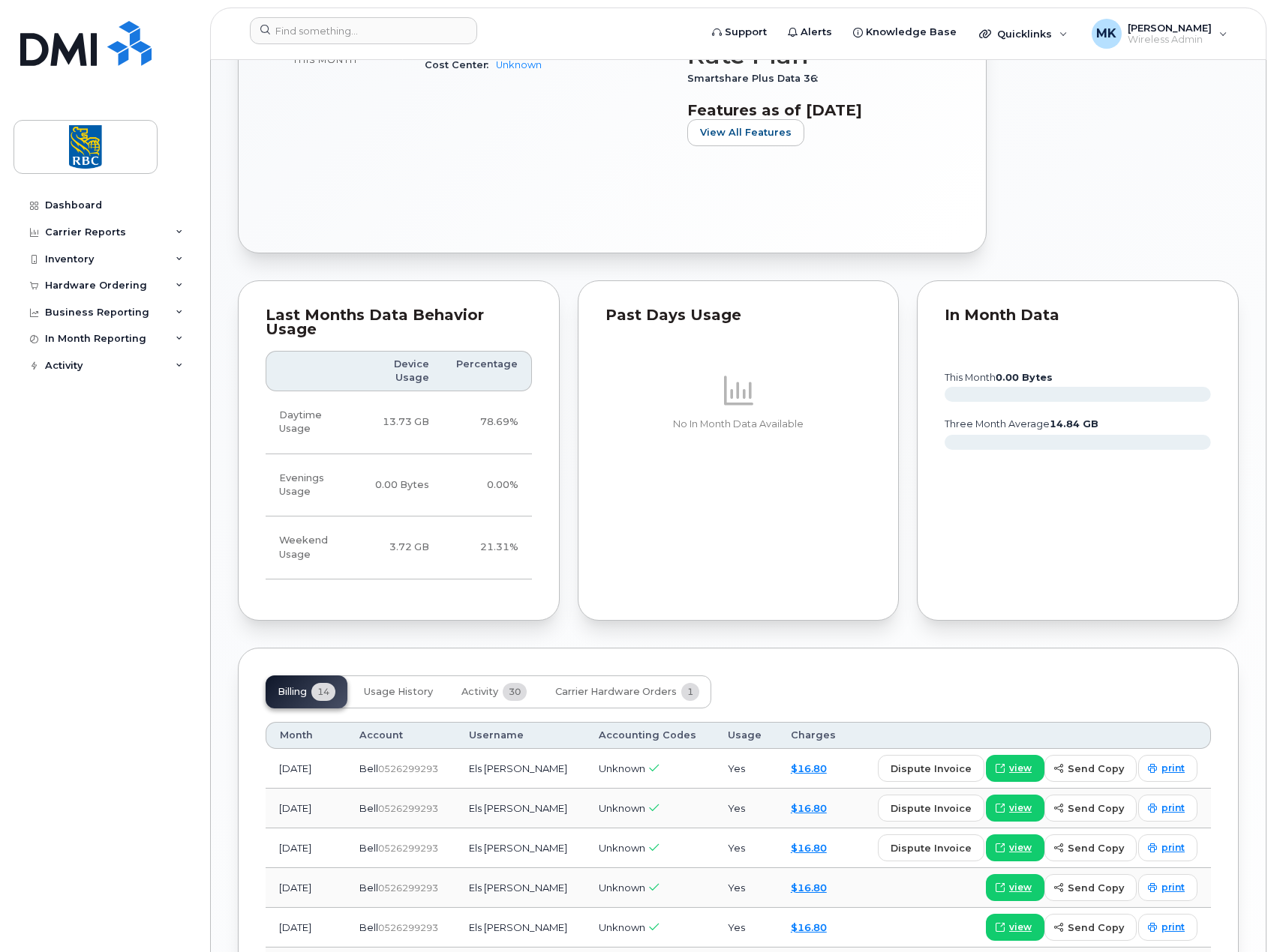
scroll to position [675, 0]
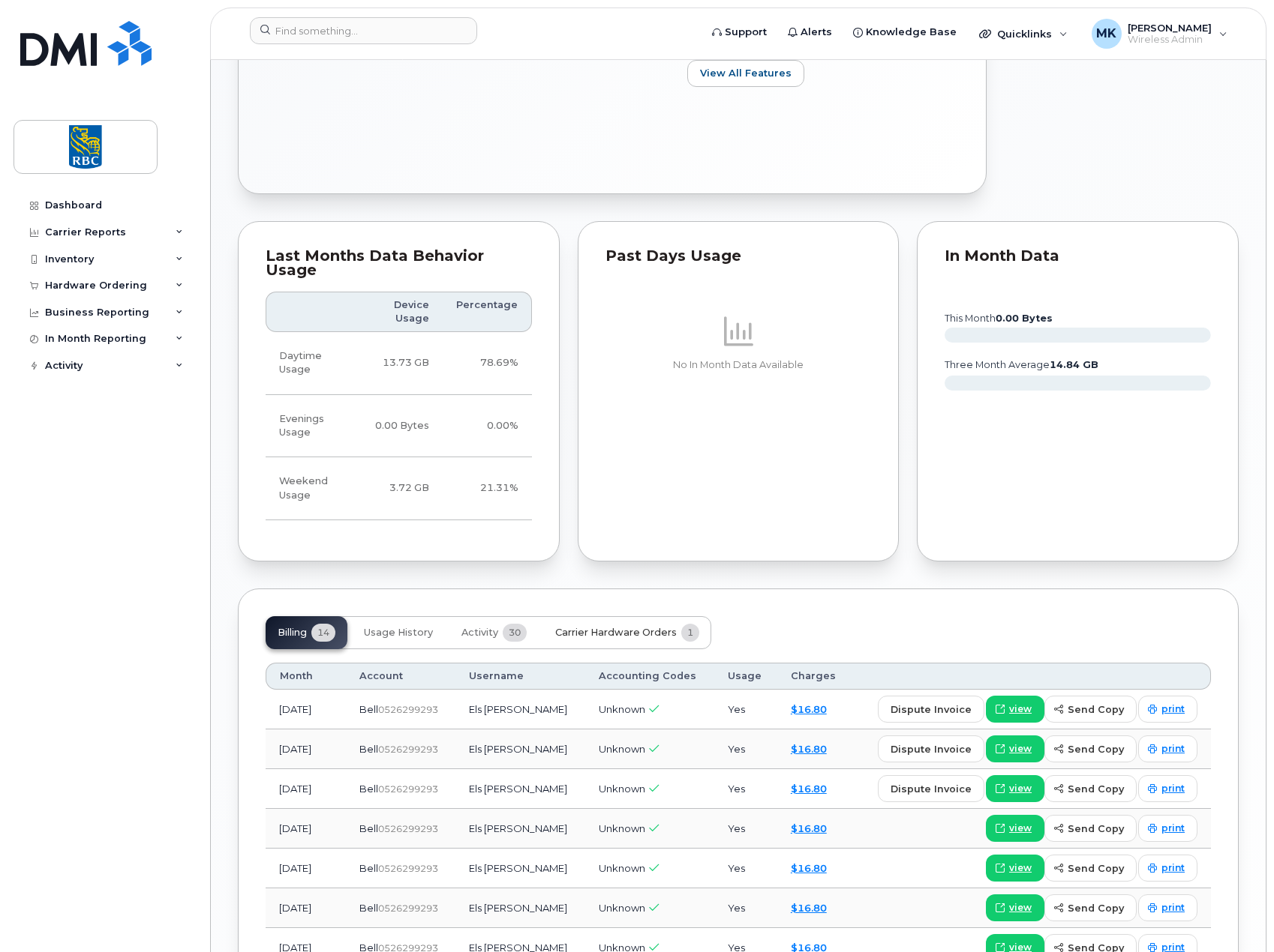
click at [636, 627] on span "Carrier Hardware Orders" at bounding box center [616, 633] width 122 height 12
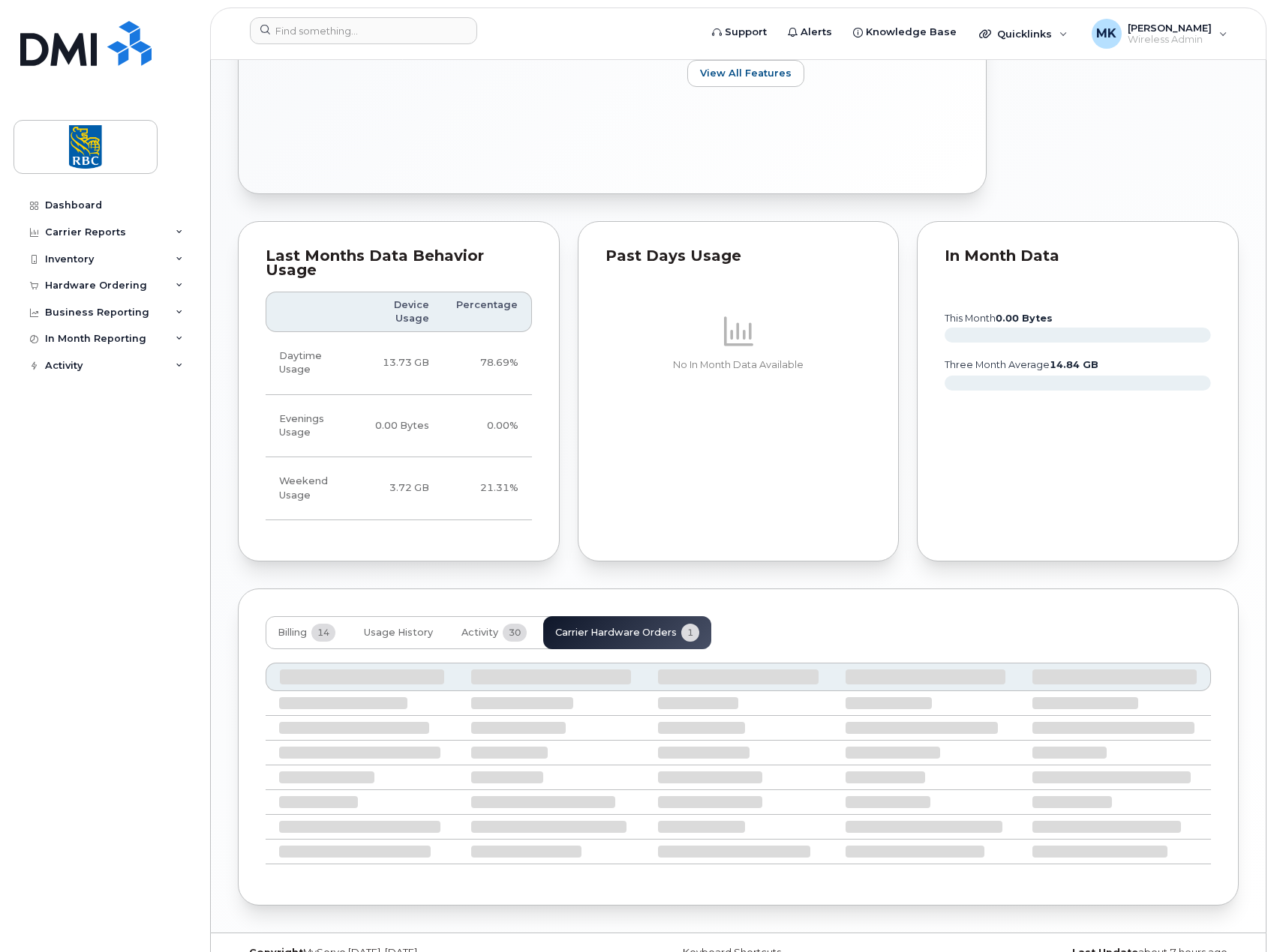
scroll to position [554, 0]
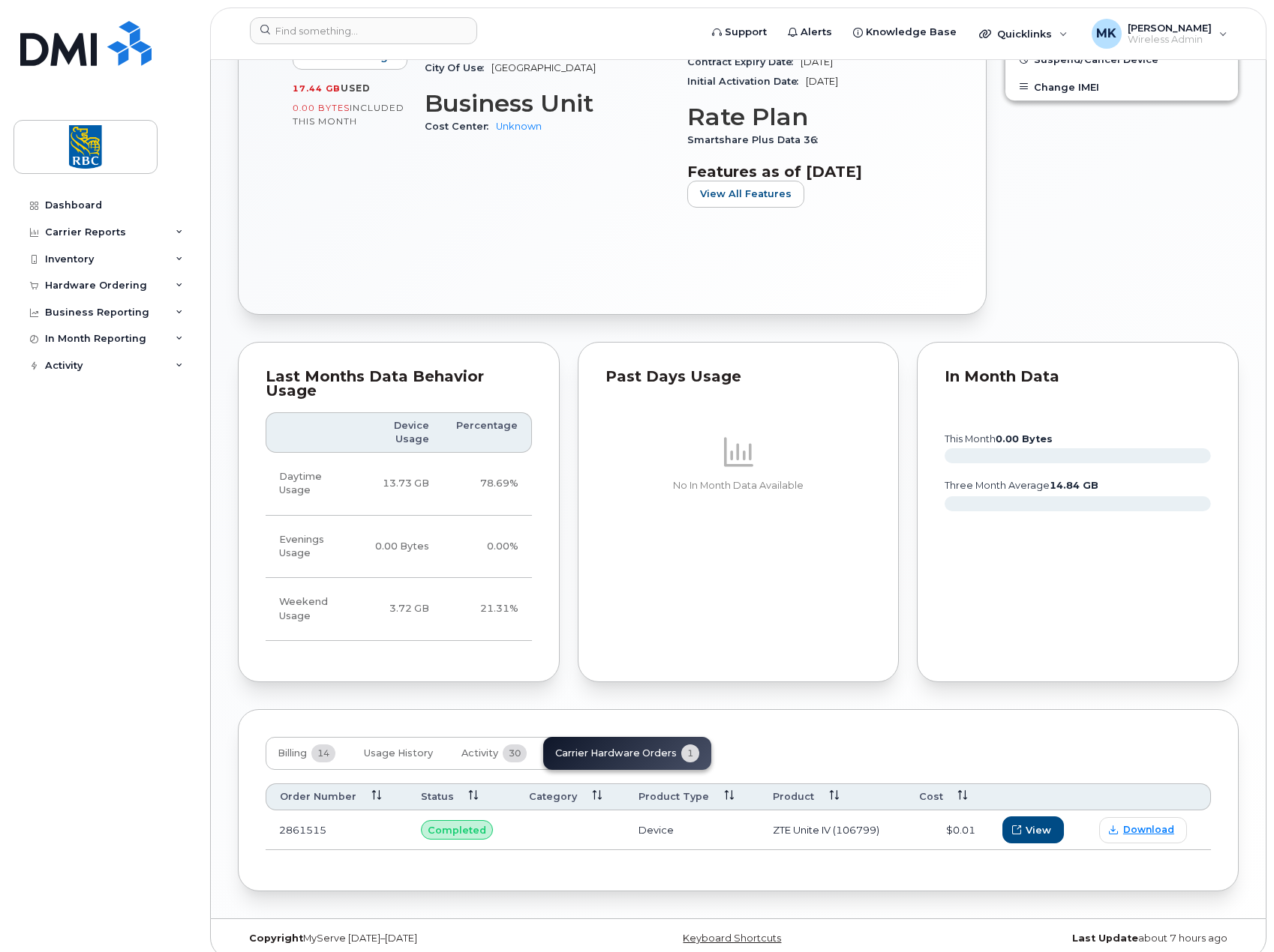
click at [302, 815] on td "2861515" at bounding box center [336, 830] width 142 height 40
copy td "2861515"
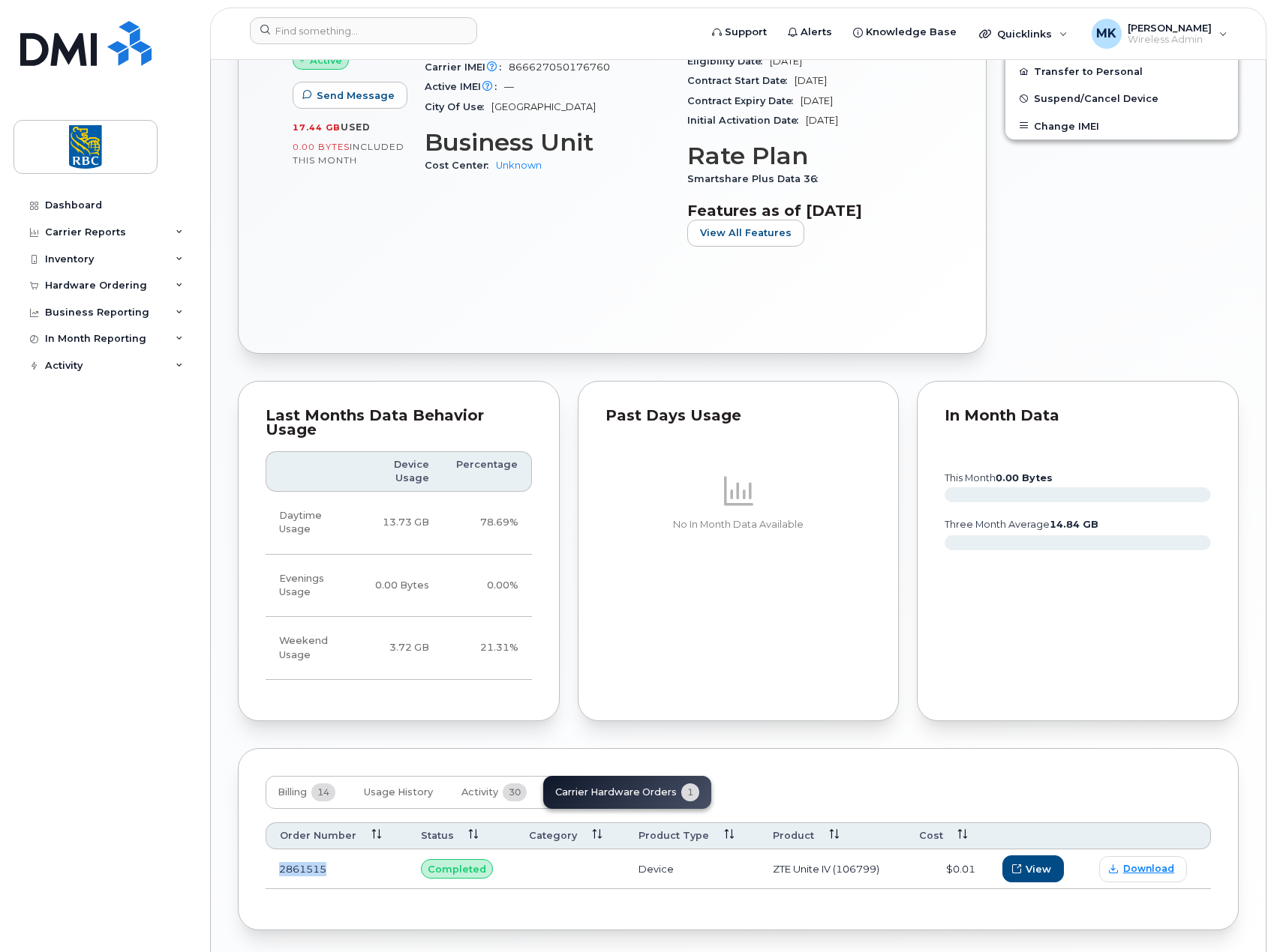
scroll to position [479, 0]
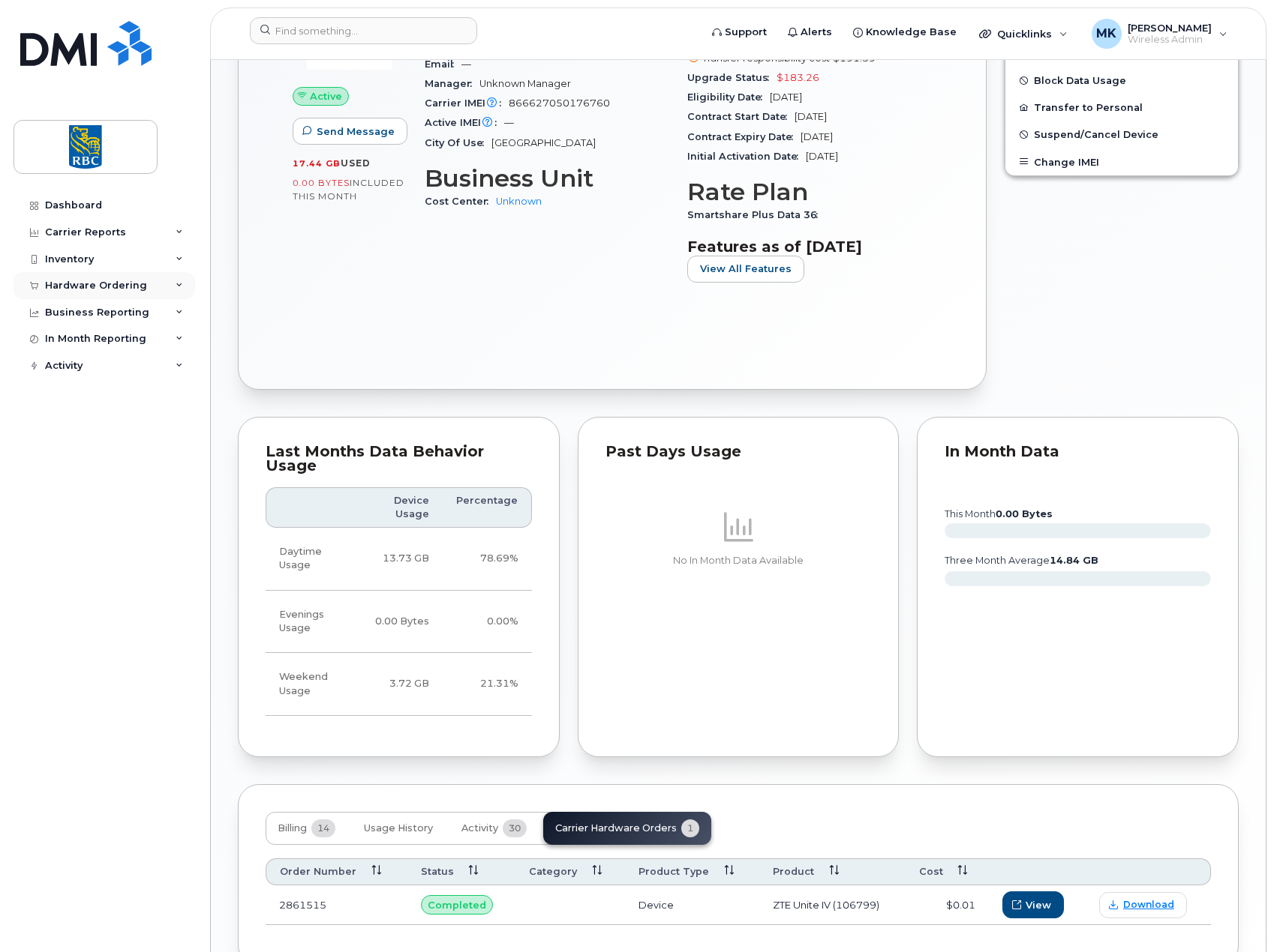
click at [125, 289] on div "Hardware Ordering" at bounding box center [96, 286] width 102 height 12
click at [78, 348] on div "Orders" at bounding box center [70, 342] width 36 height 14
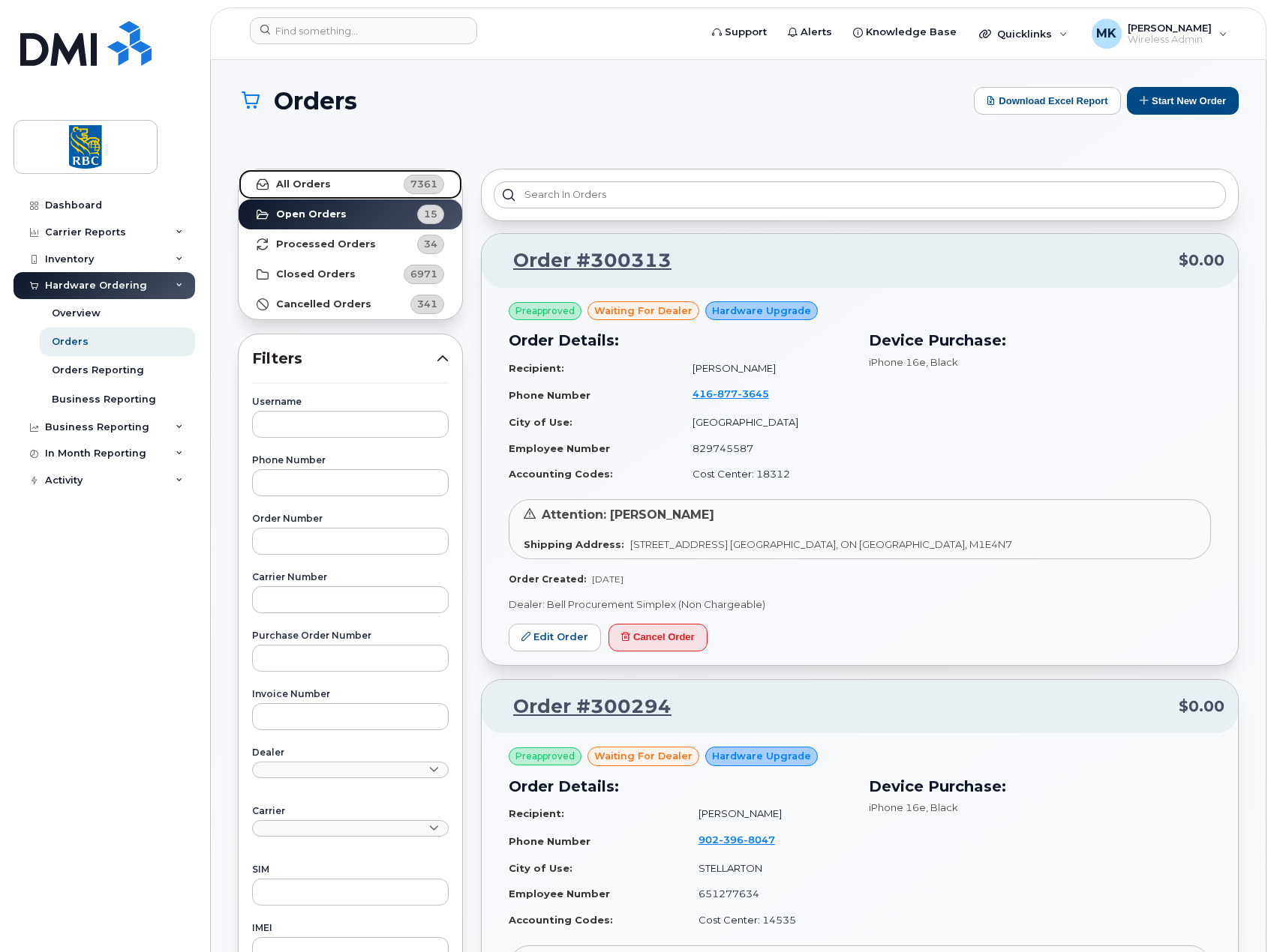
click at [291, 190] on link "All Orders 7361" at bounding box center [350, 184] width 223 height 30
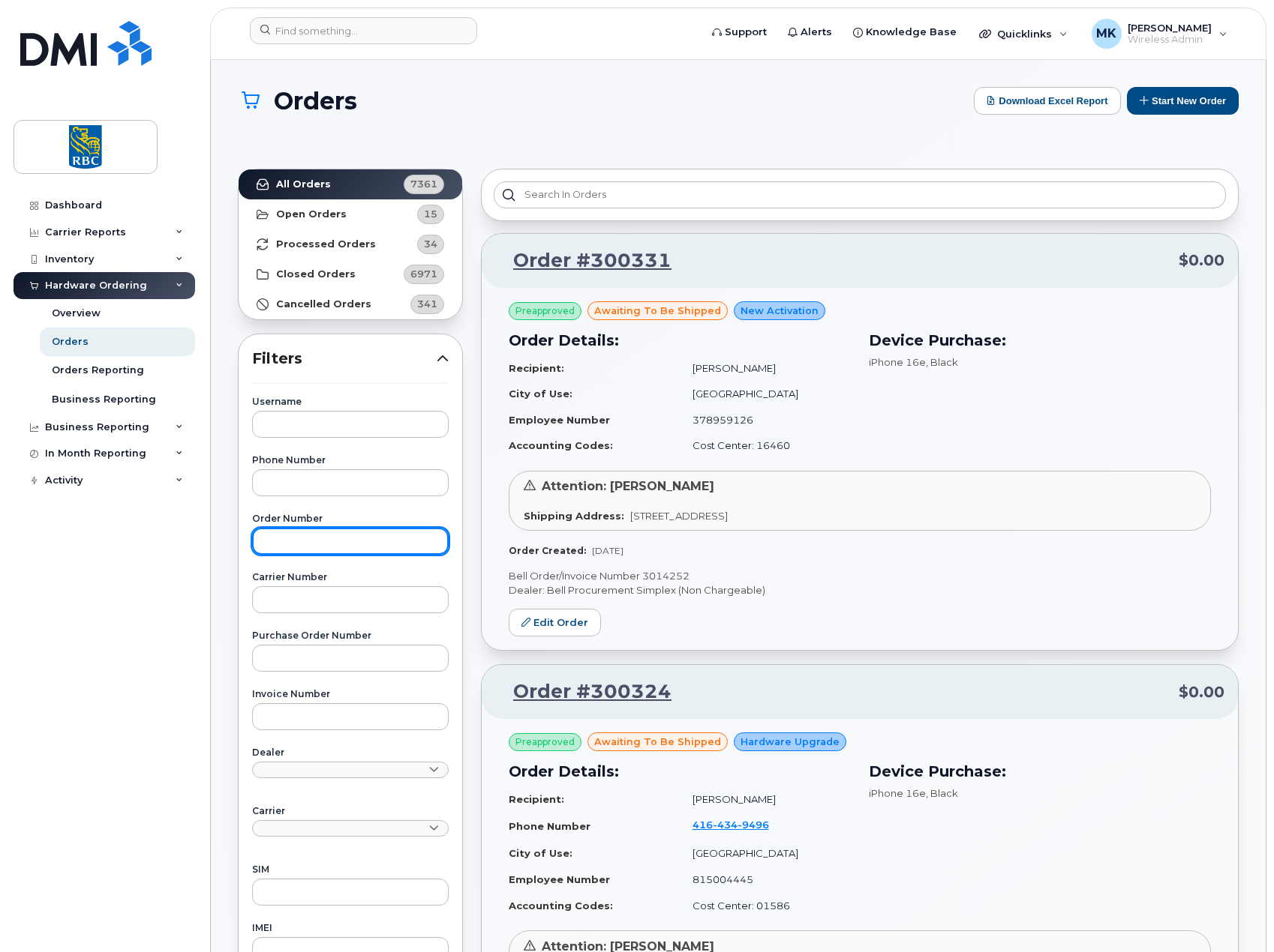
drag, startPoint x: 334, startPoint y: 540, endPoint x: 348, endPoint y: 542, distance: 14.1
click at [335, 542] on input "text" at bounding box center [350, 541] width 196 height 27
paste input "2861515"
type input "2861515"
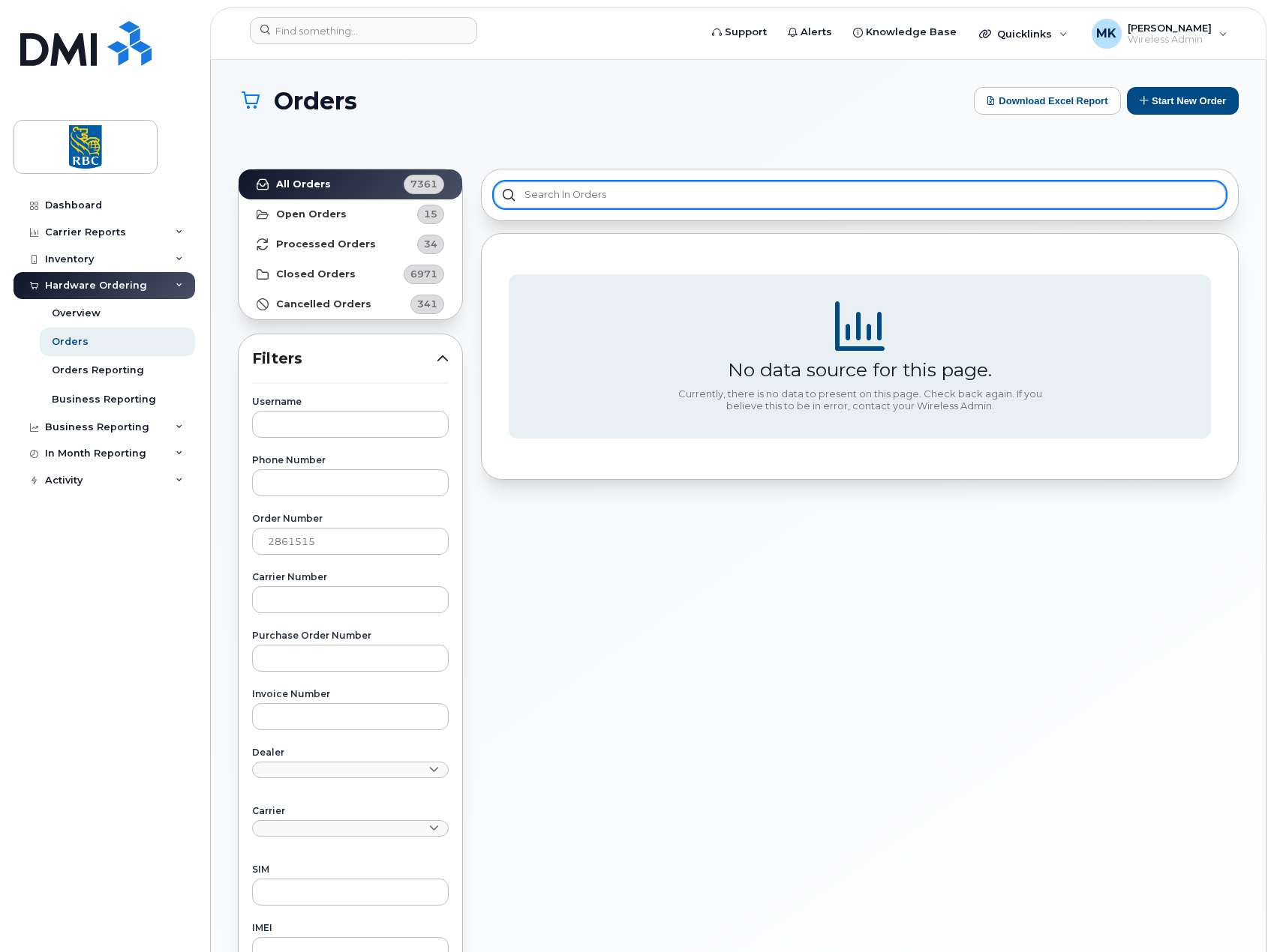
click at [572, 180] on div at bounding box center [859, 195] width 758 height 52
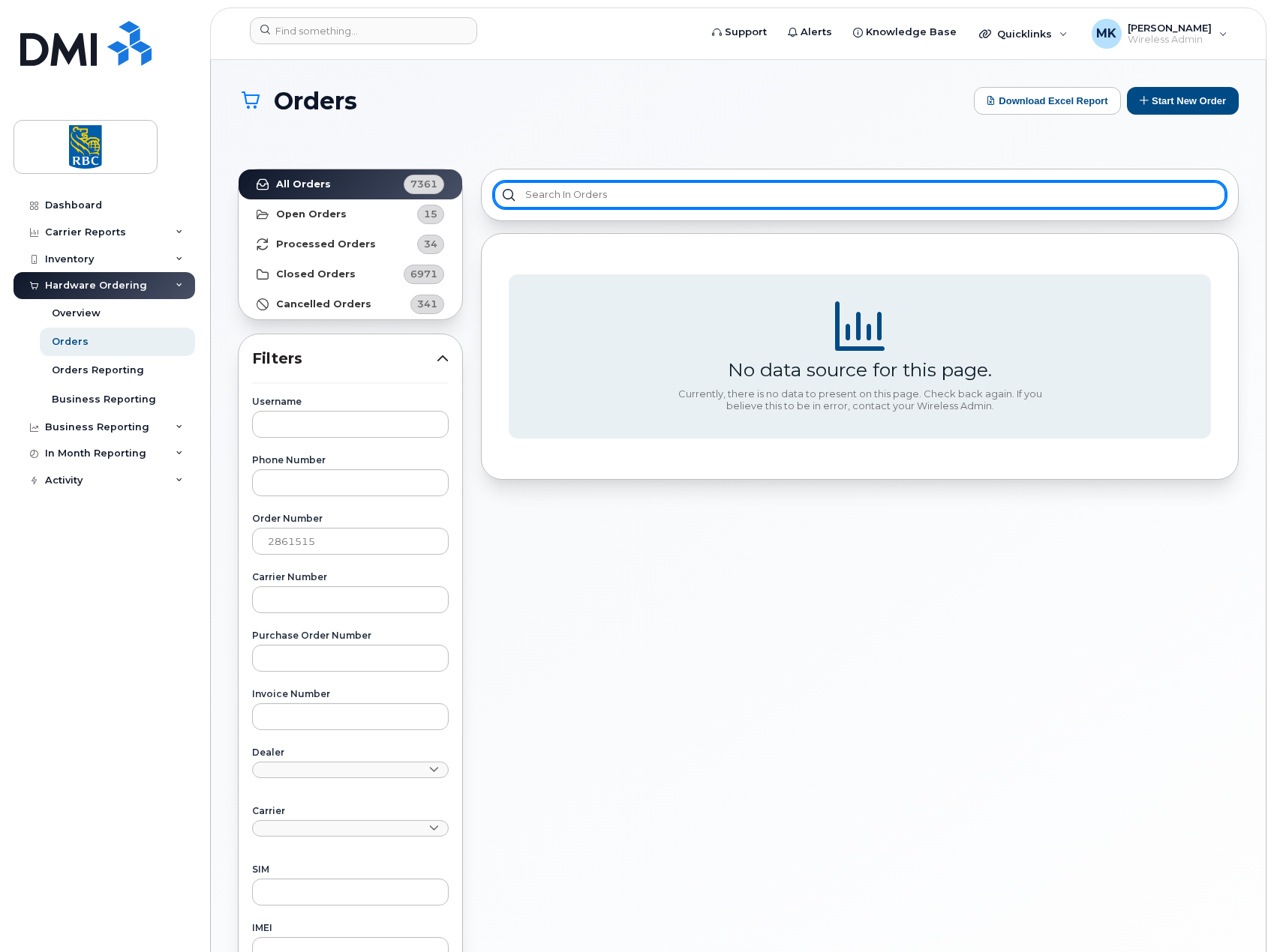
click at [587, 193] on input "text" at bounding box center [859, 195] width 733 height 27
paste input "2861515"
type input "2861515"
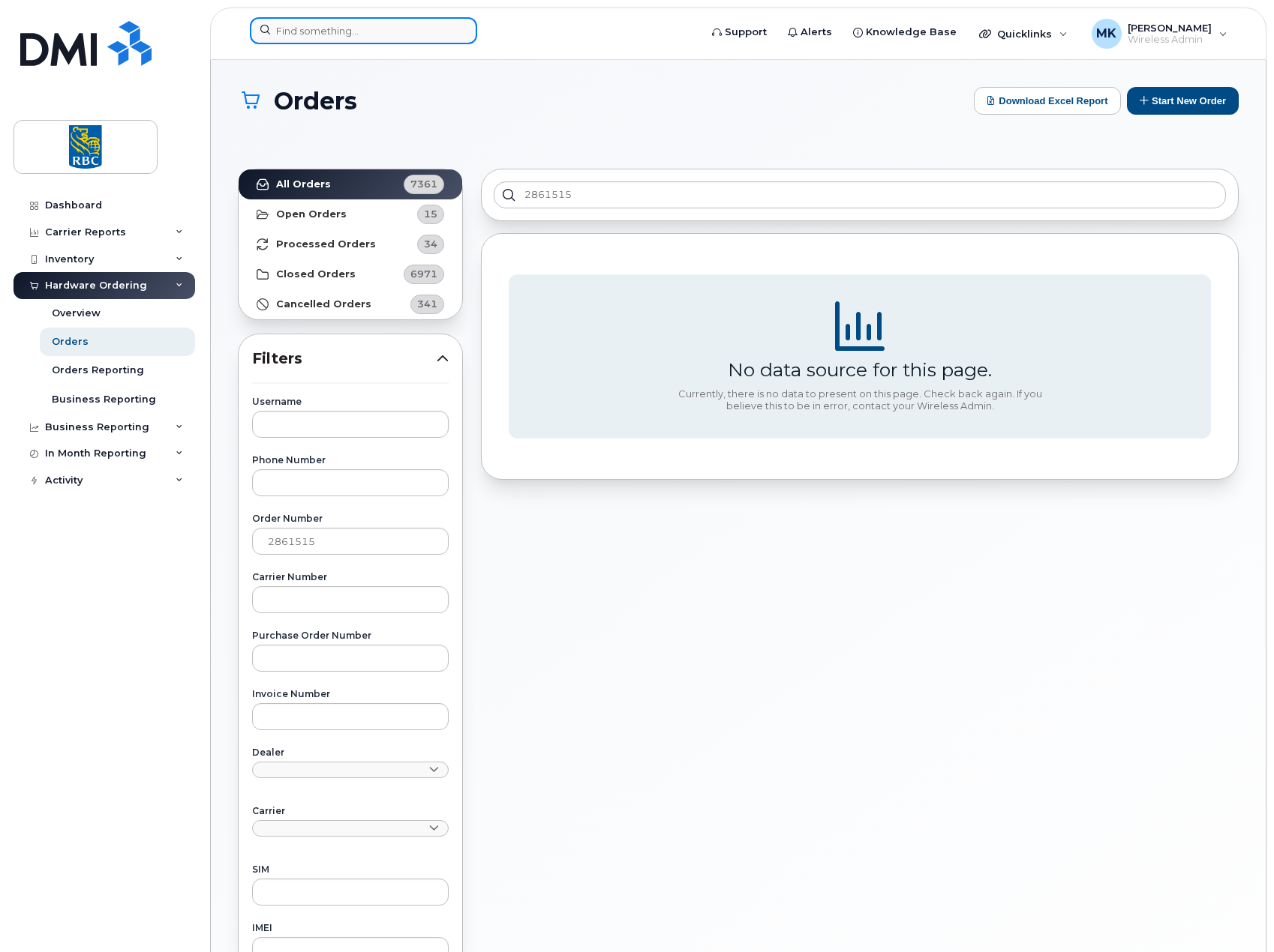
click at [370, 32] on input at bounding box center [363, 30] width 228 height 27
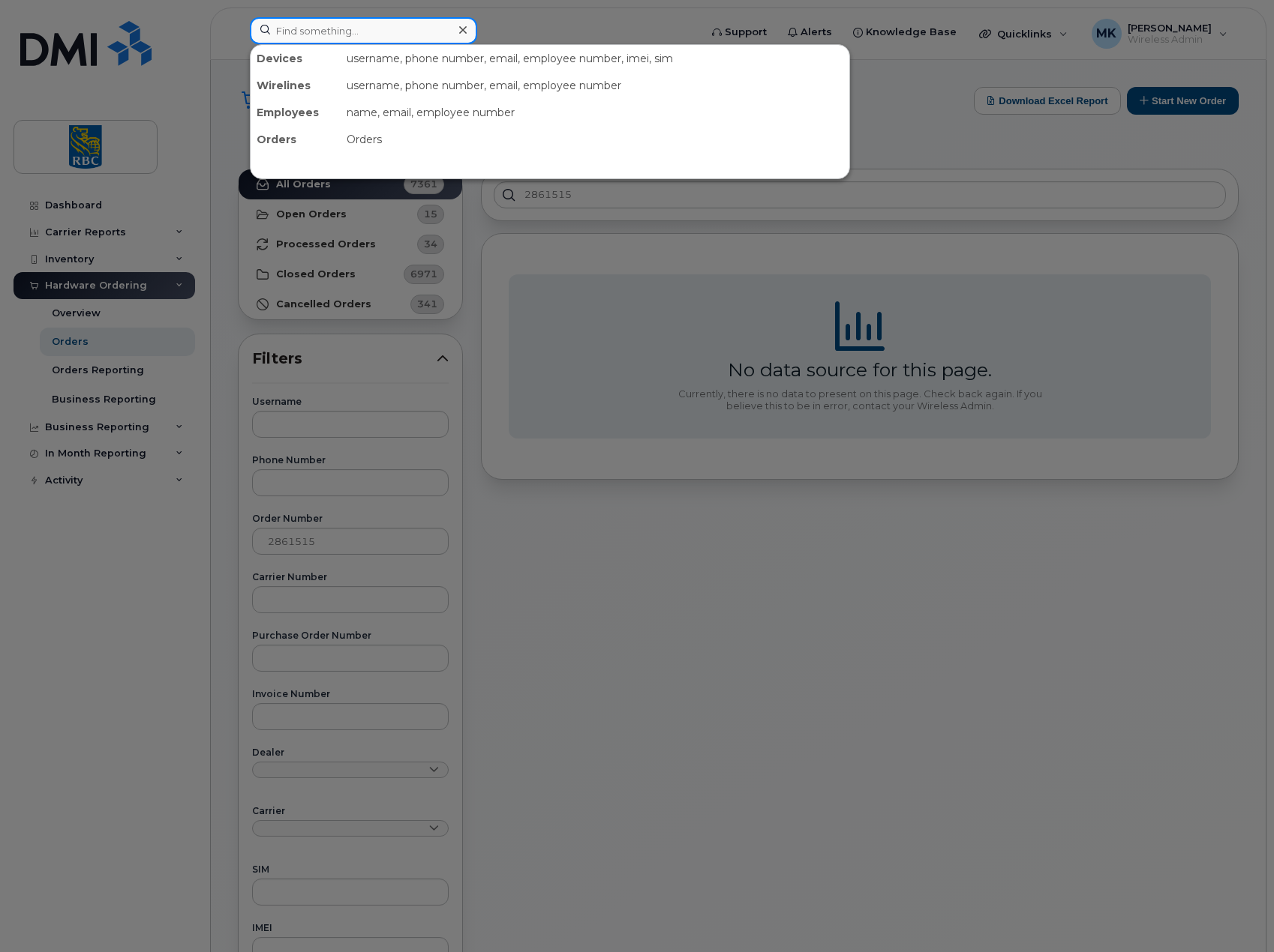
paste input "2861515"
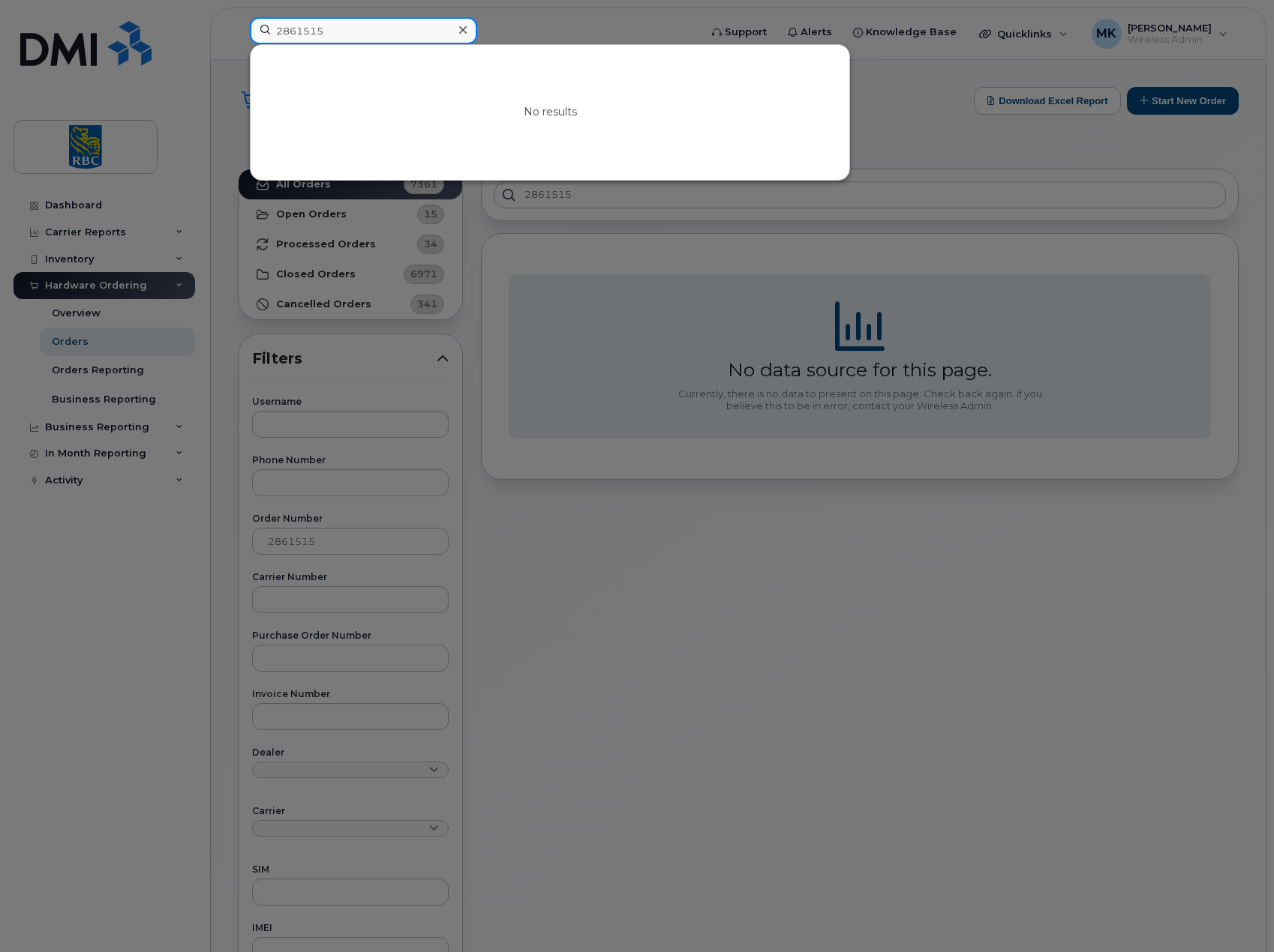
drag, startPoint x: 362, startPoint y: 35, endPoint x: 155, endPoint y: 35, distance: 207.0
click at [238, 35] on div "2861515 No results" at bounding box center [470, 34] width 464 height 33
paste input "36380114"
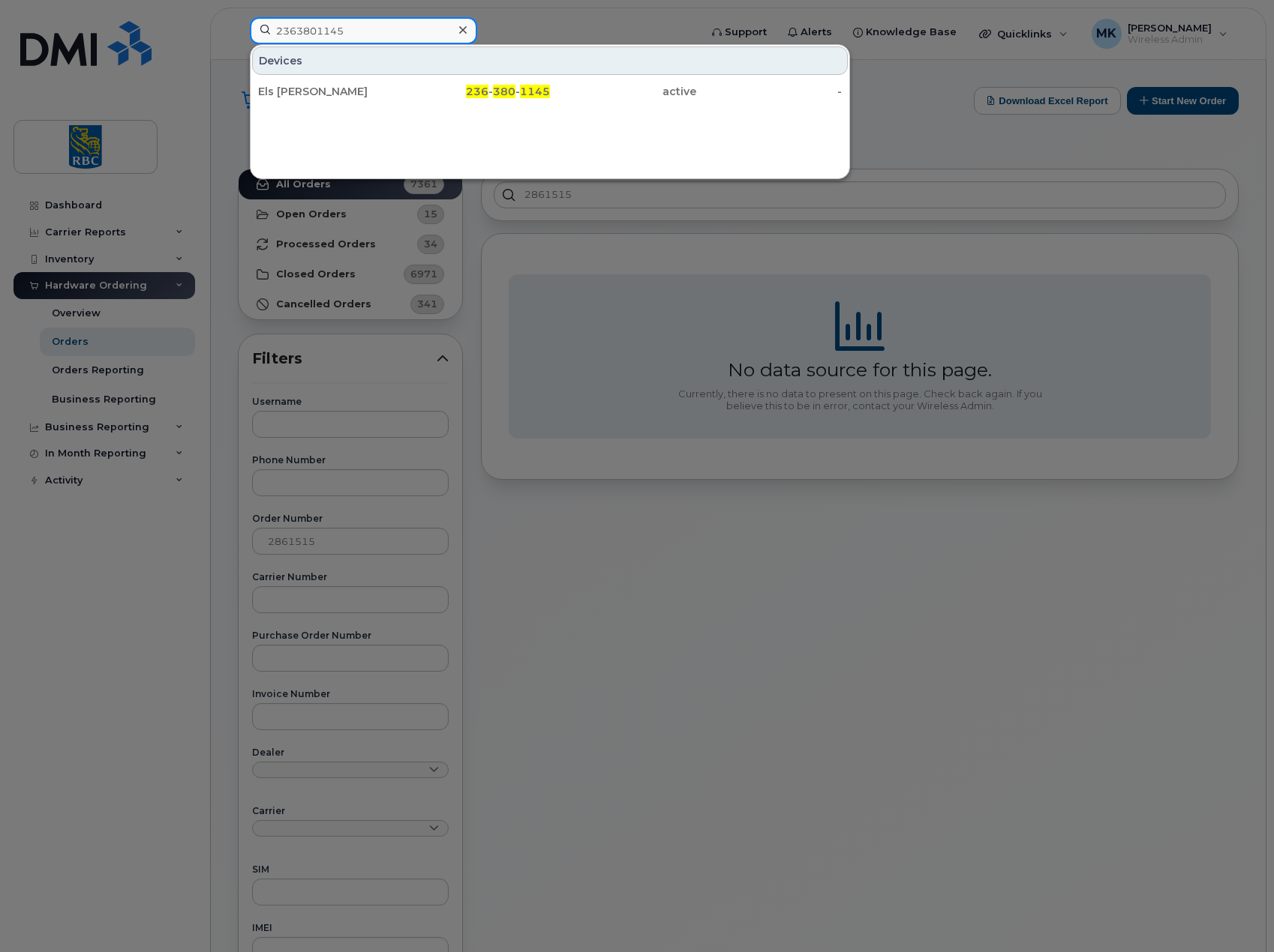
type input "2363801145"
click at [388, 90] on div "Els [PERSON_NAME]" at bounding box center [331, 91] width 146 height 15
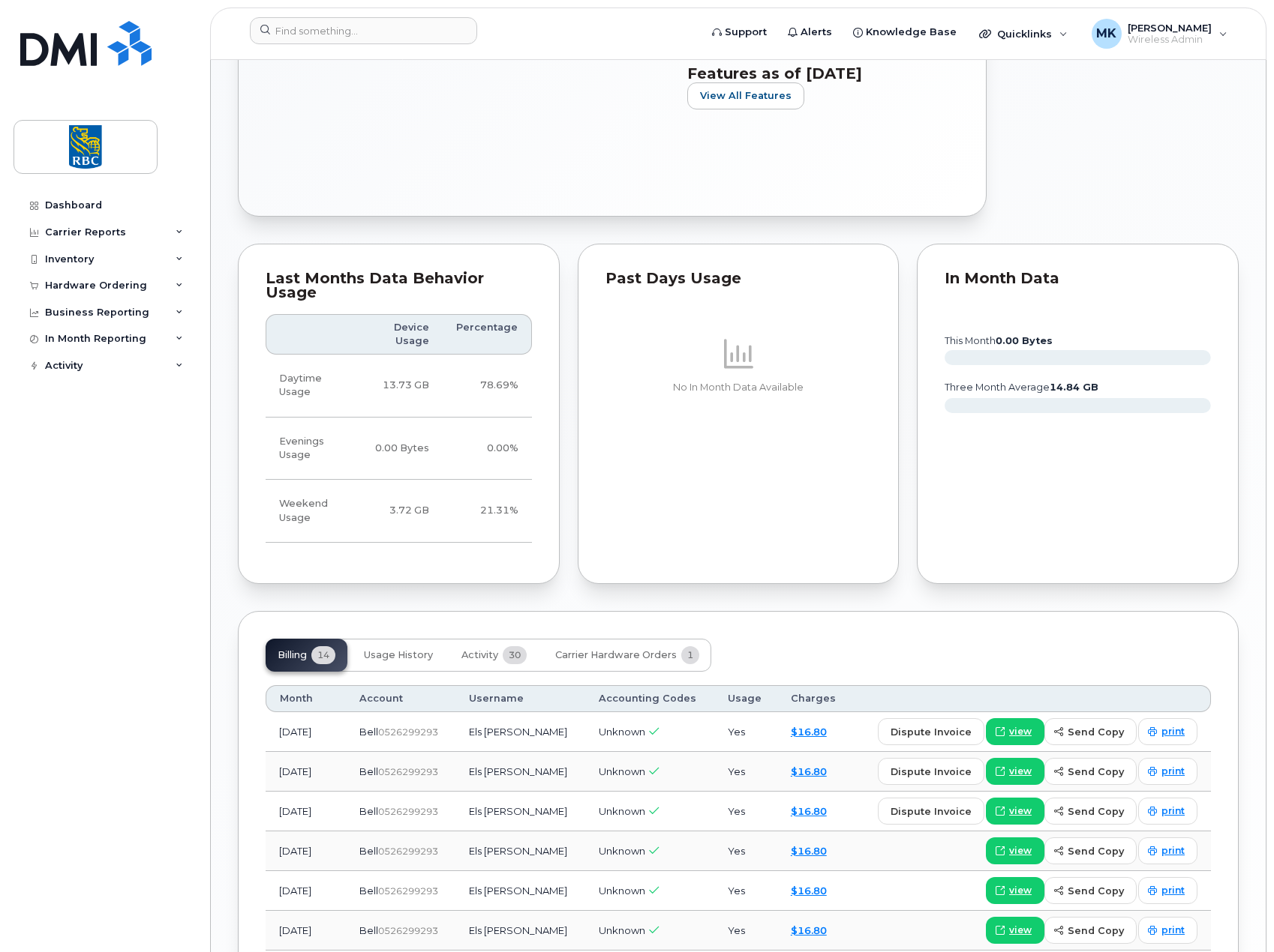
scroll to position [675, 0]
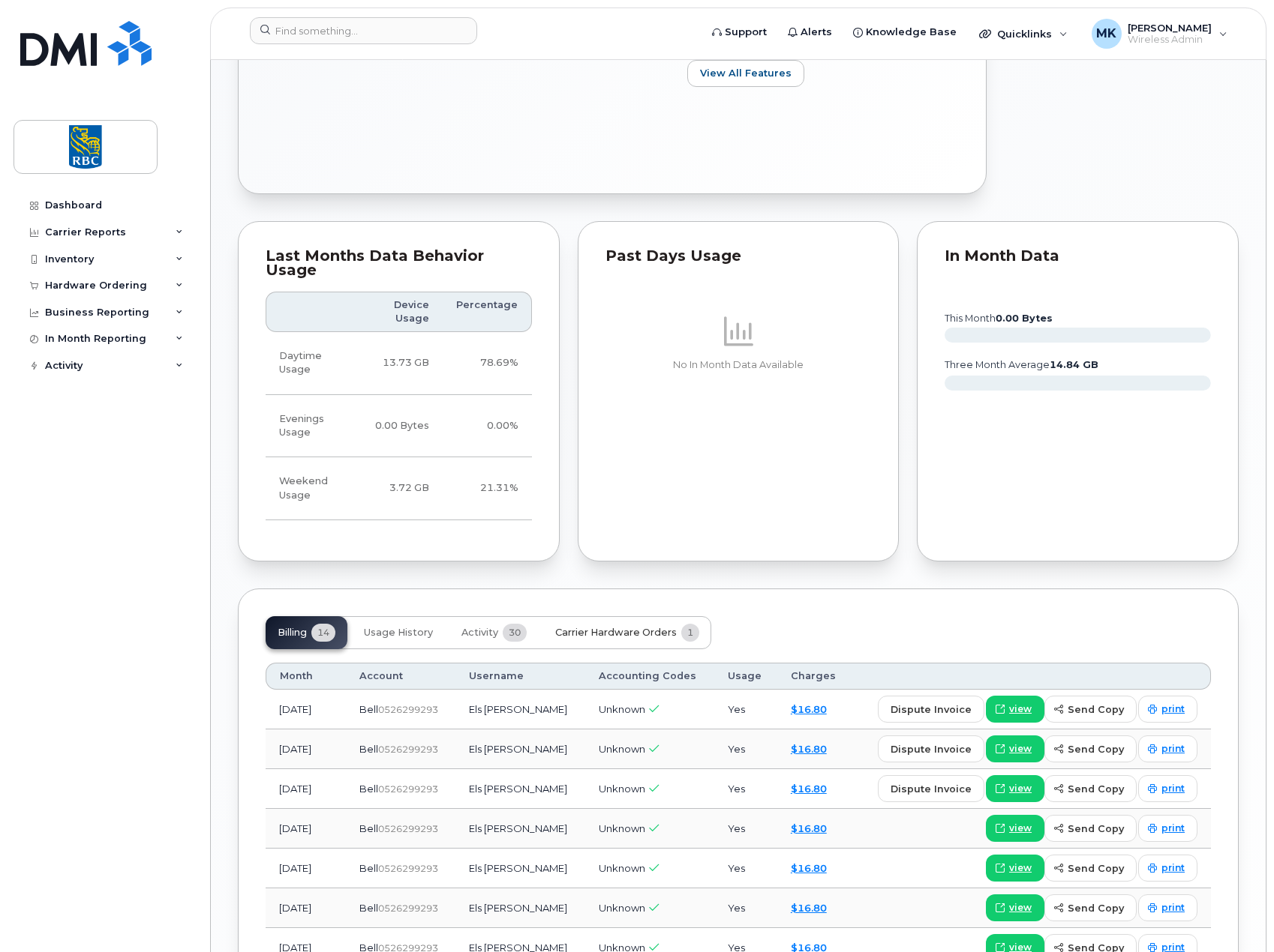
click at [670, 627] on span "Carrier Hardware Orders" at bounding box center [616, 633] width 122 height 12
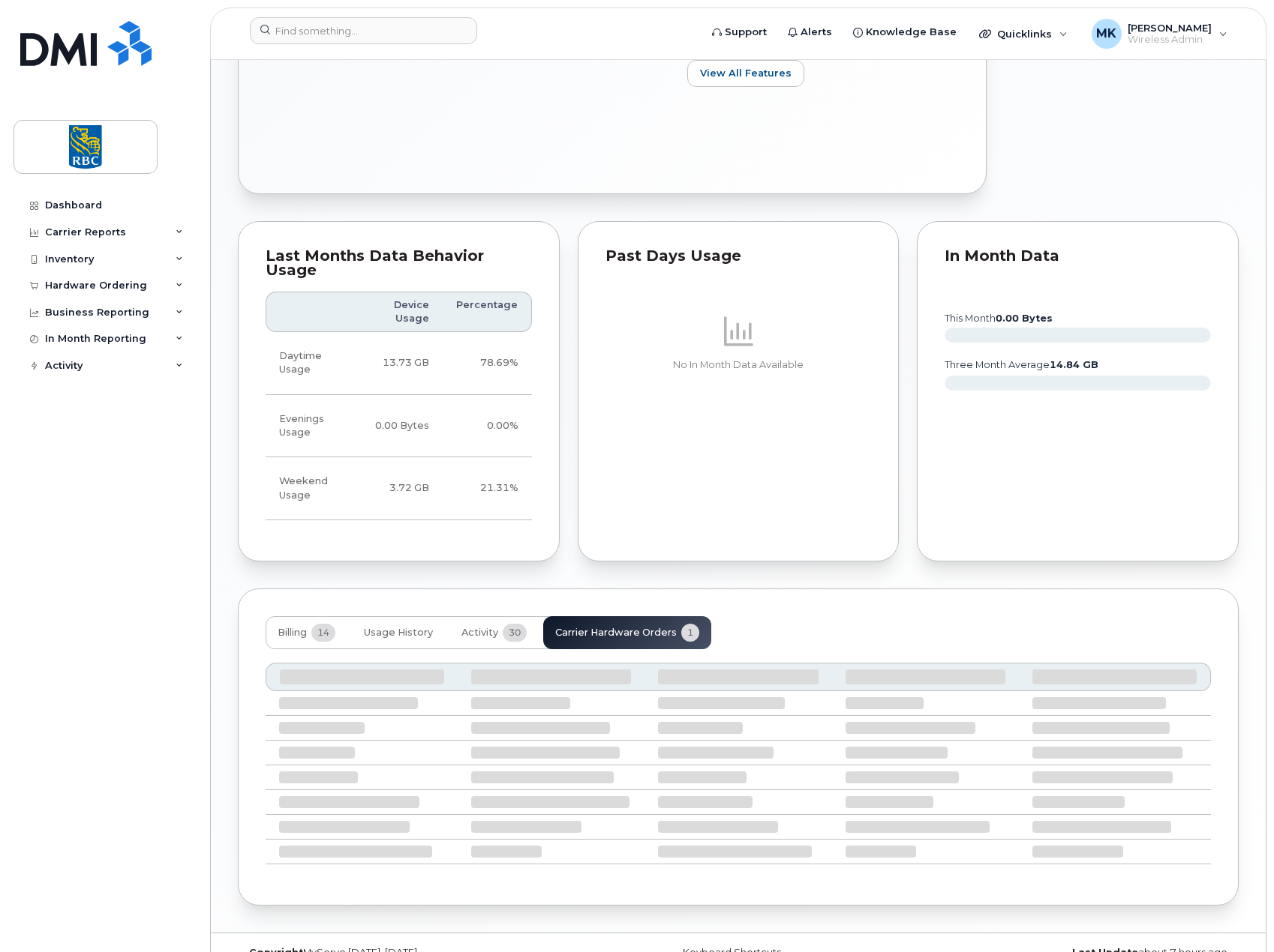
scroll to position [554, 0]
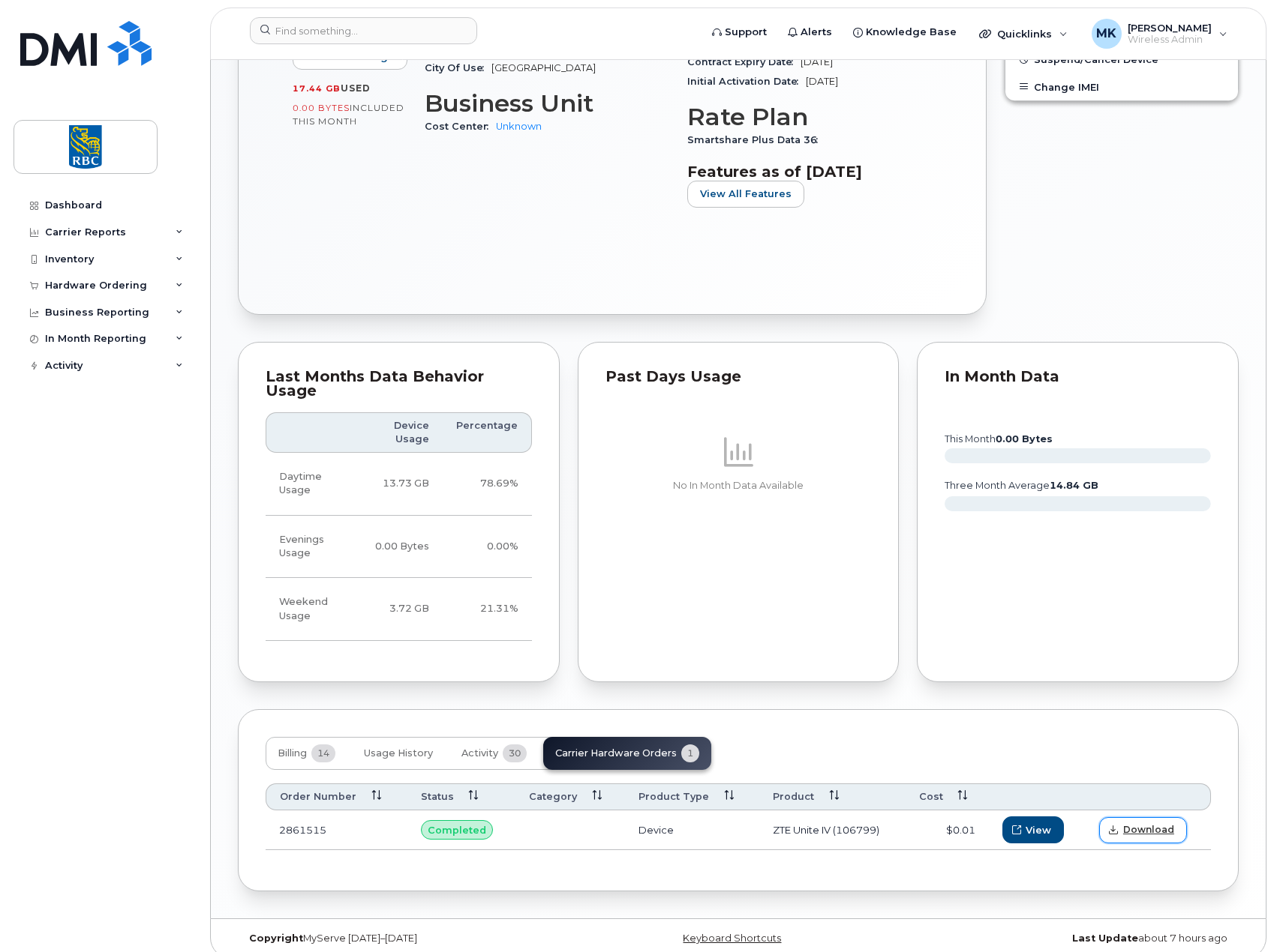
click at [1155, 823] on span "Download" at bounding box center [1148, 830] width 51 height 14
click at [1040, 823] on span "View" at bounding box center [1038, 830] width 25 height 14
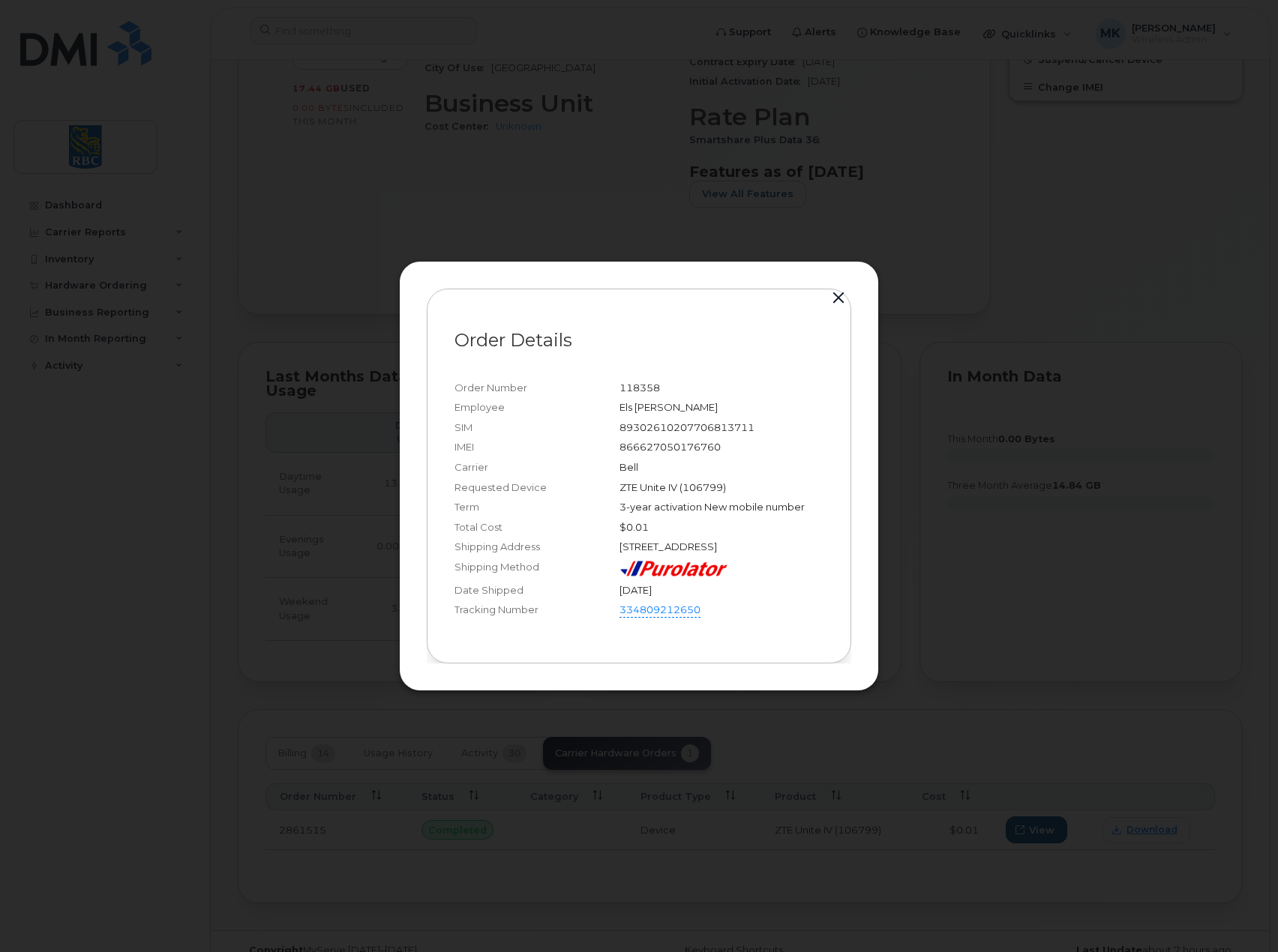
click at [651, 383] on div "118358" at bounding box center [721, 388] width 204 height 14
click at [681, 440] on div "866627050176760" at bounding box center [721, 447] width 204 height 14
click at [659, 464] on div "Bell" at bounding box center [721, 467] width 204 height 14
click at [672, 500] on div "3-year activation New mobile number" at bounding box center [721, 507] width 204 height 14
click at [665, 540] on div "[STREET_ADDRESS]" at bounding box center [721, 547] width 204 height 14
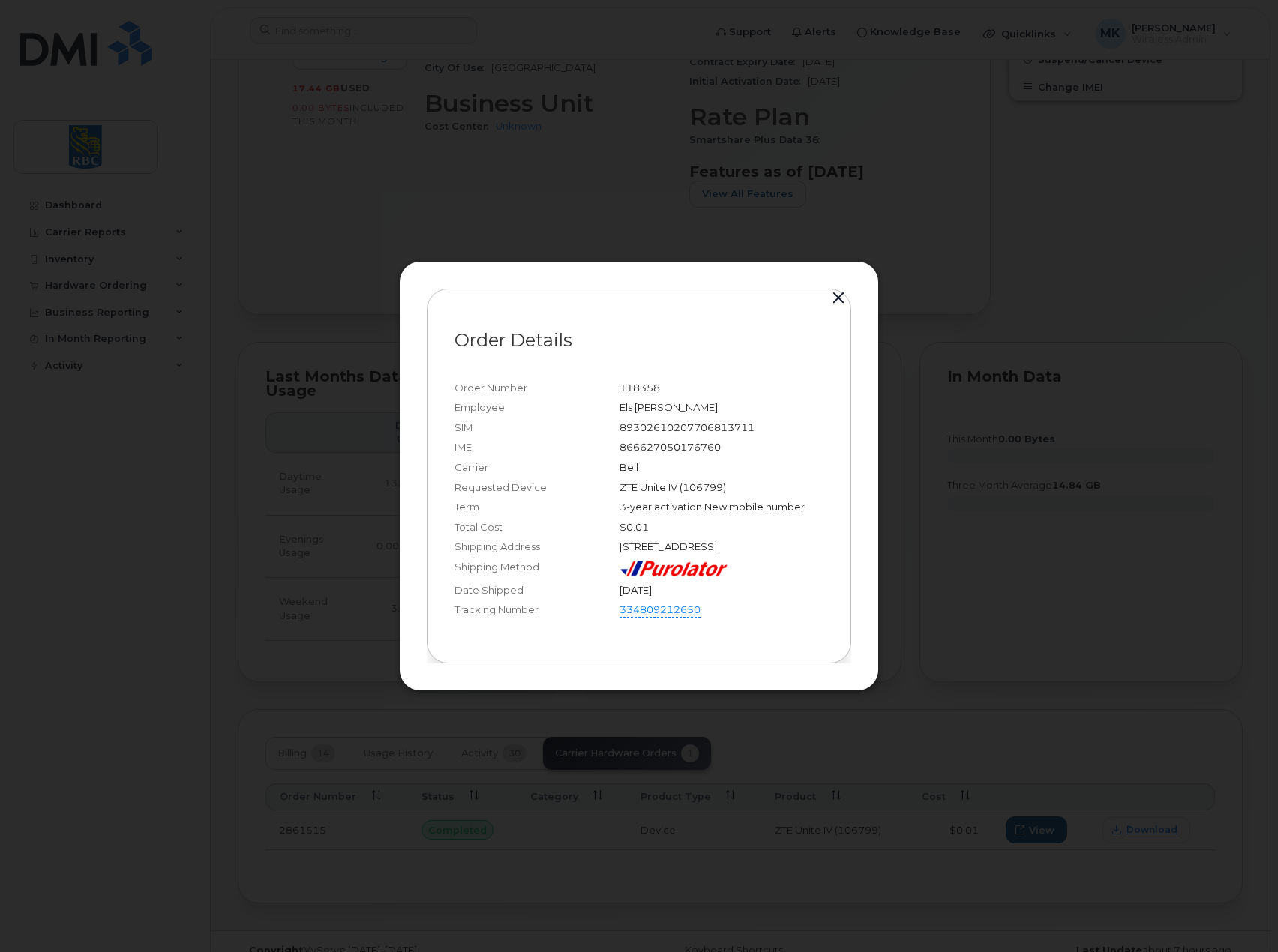
click at [755, 636] on section "Order Number 118358 Employee Els [PERSON_NAME] SIM [TECHNICAL_ID] IMEI [TECHNIC…" at bounding box center [639, 500] width 369 height 272
click at [562, 678] on div "Order Details Order Number 118358 Employee Els Thune SIM 89302610207706813711 I…" at bounding box center [639, 476] width 480 height 431
click at [393, 179] on div at bounding box center [639, 476] width 1278 height 952
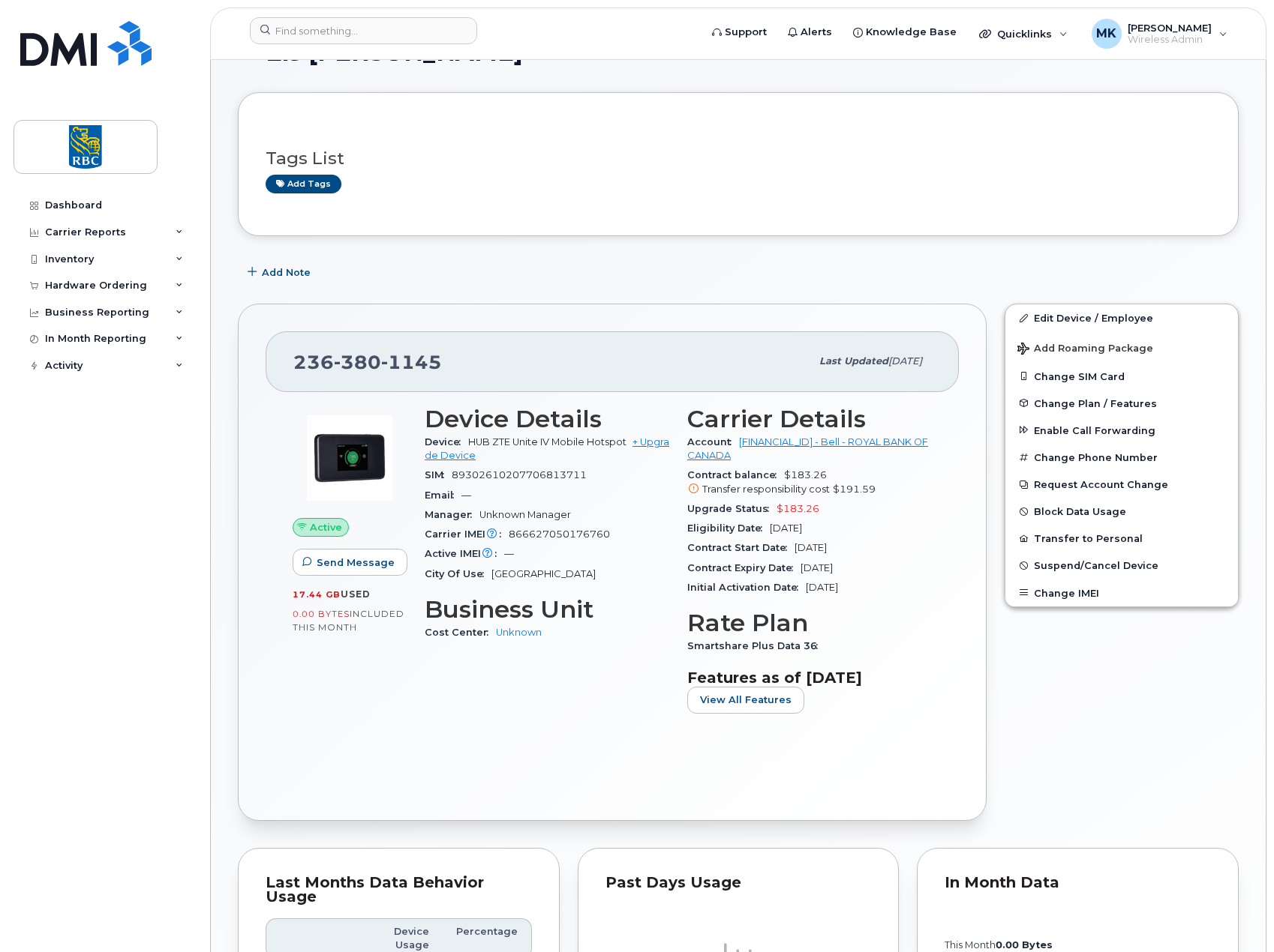
scroll to position [0, 0]
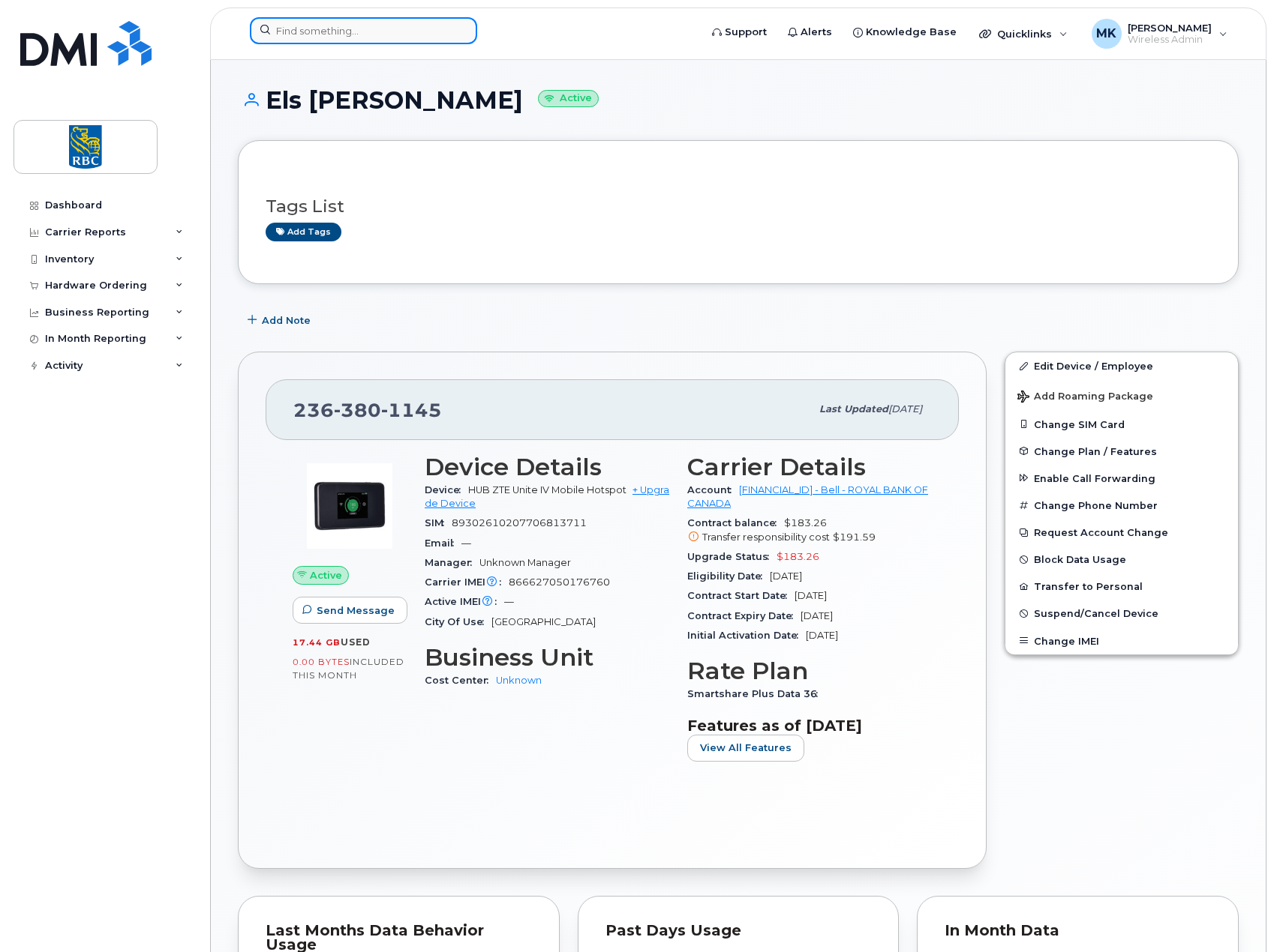
click at [348, 27] on input at bounding box center [363, 30] width 228 height 27
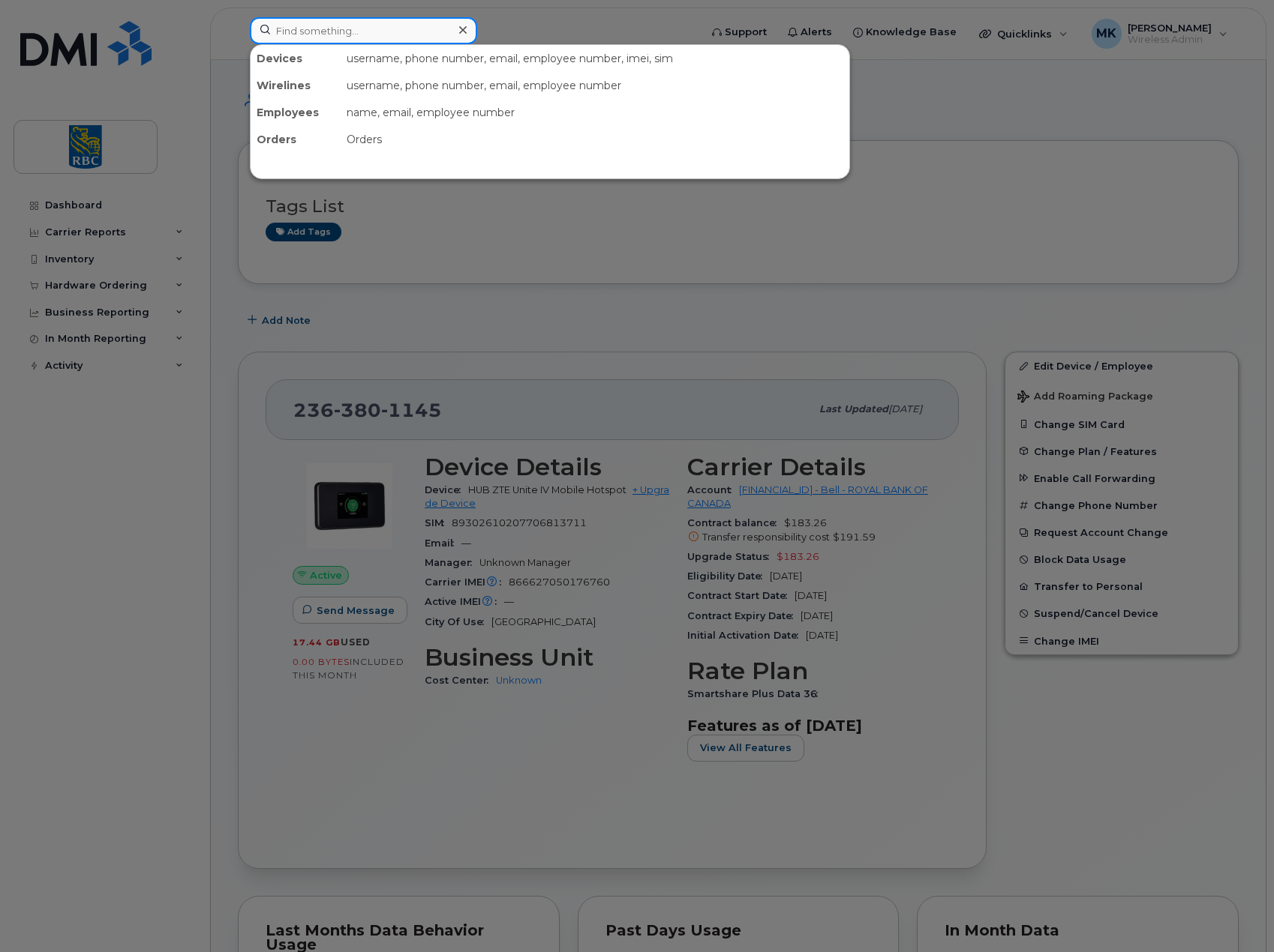
paste input "3064080018"
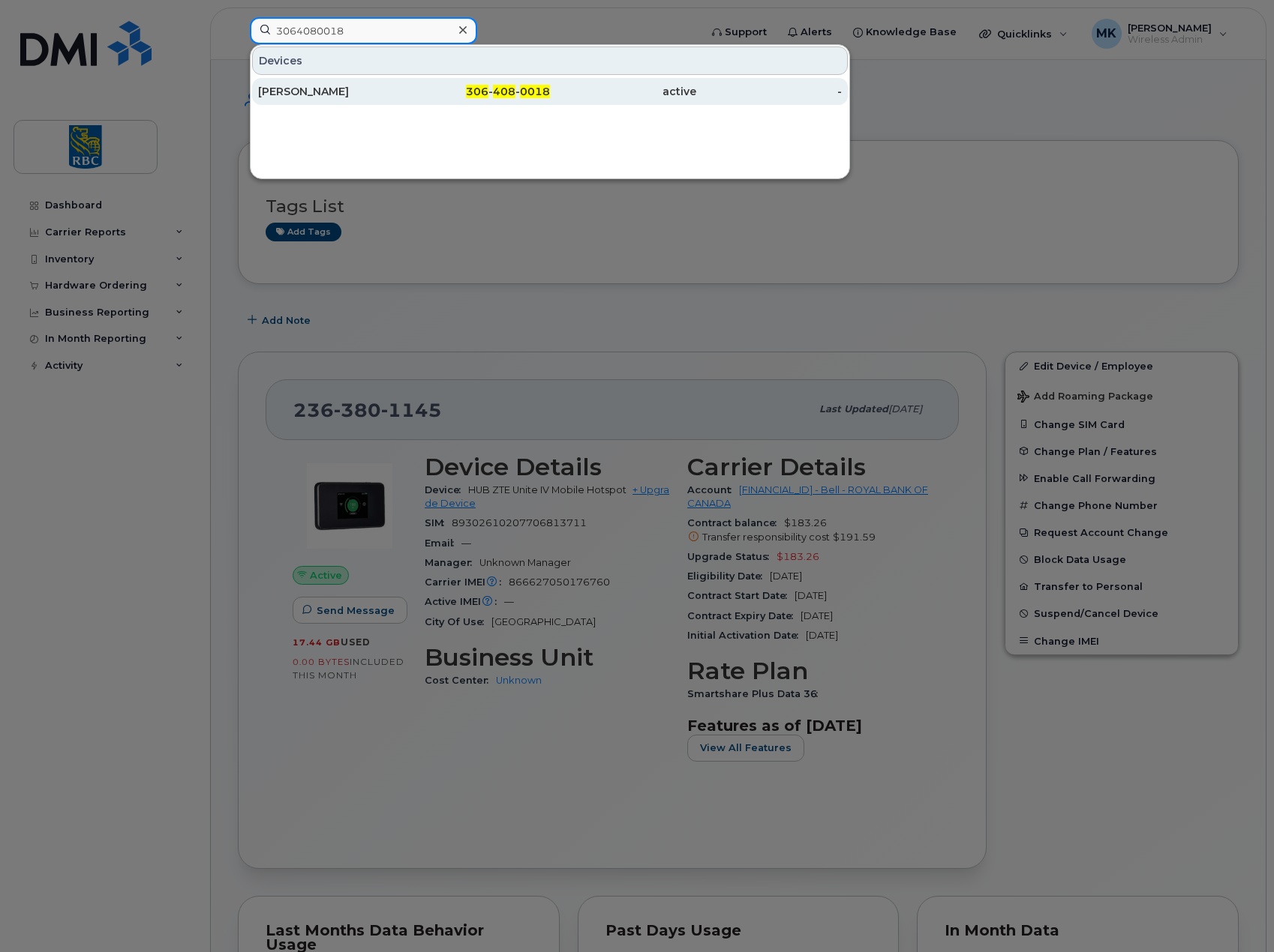
type input "3064080018"
click at [415, 94] on div "306 - 408 - 0018" at bounding box center [477, 91] width 146 height 15
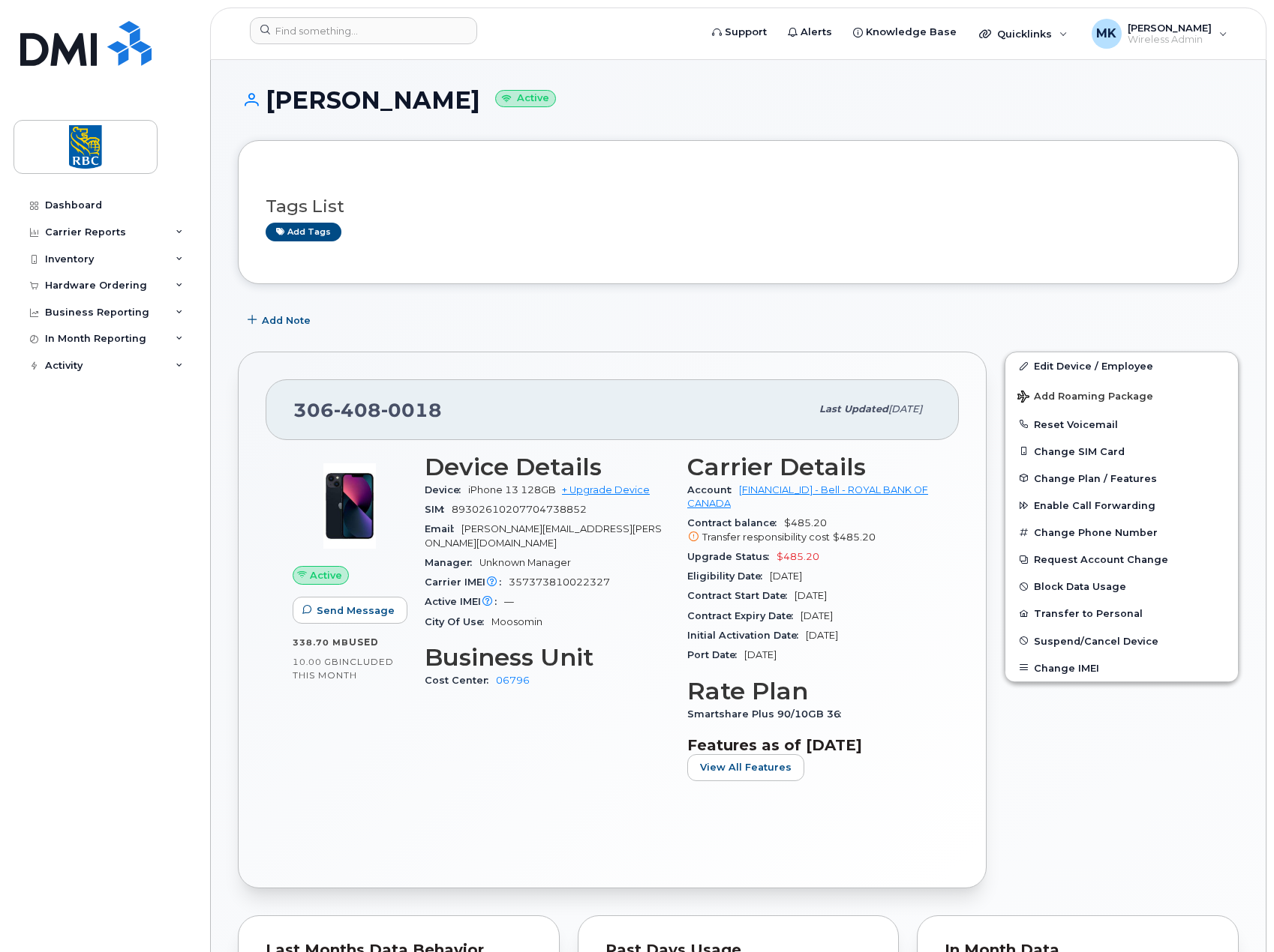
drag, startPoint x: 270, startPoint y: 104, endPoint x: 438, endPoint y: 105, distance: 168.0
click at [438, 105] on h1 "Angela Turpie Active" at bounding box center [739, 100] width 1001 height 26
copy h1 "Angela Turpie"
click at [564, 577] on span "357373810022327" at bounding box center [559, 582] width 102 height 11
click at [566, 577] on span "357373810022327" at bounding box center [559, 582] width 102 height 11
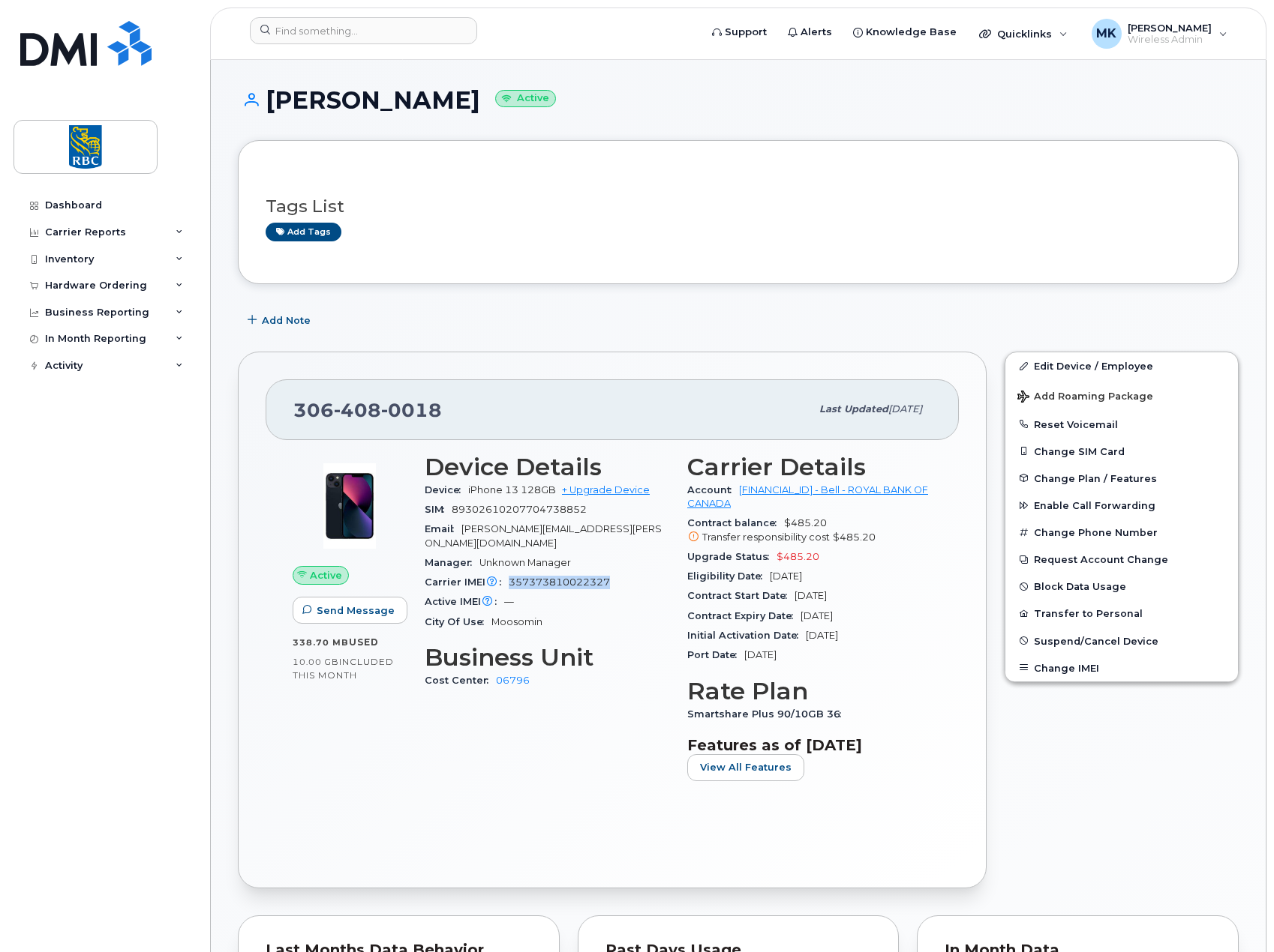
click at [566, 577] on span "357373810022327" at bounding box center [559, 582] width 102 height 11
copy span "357373810022327"
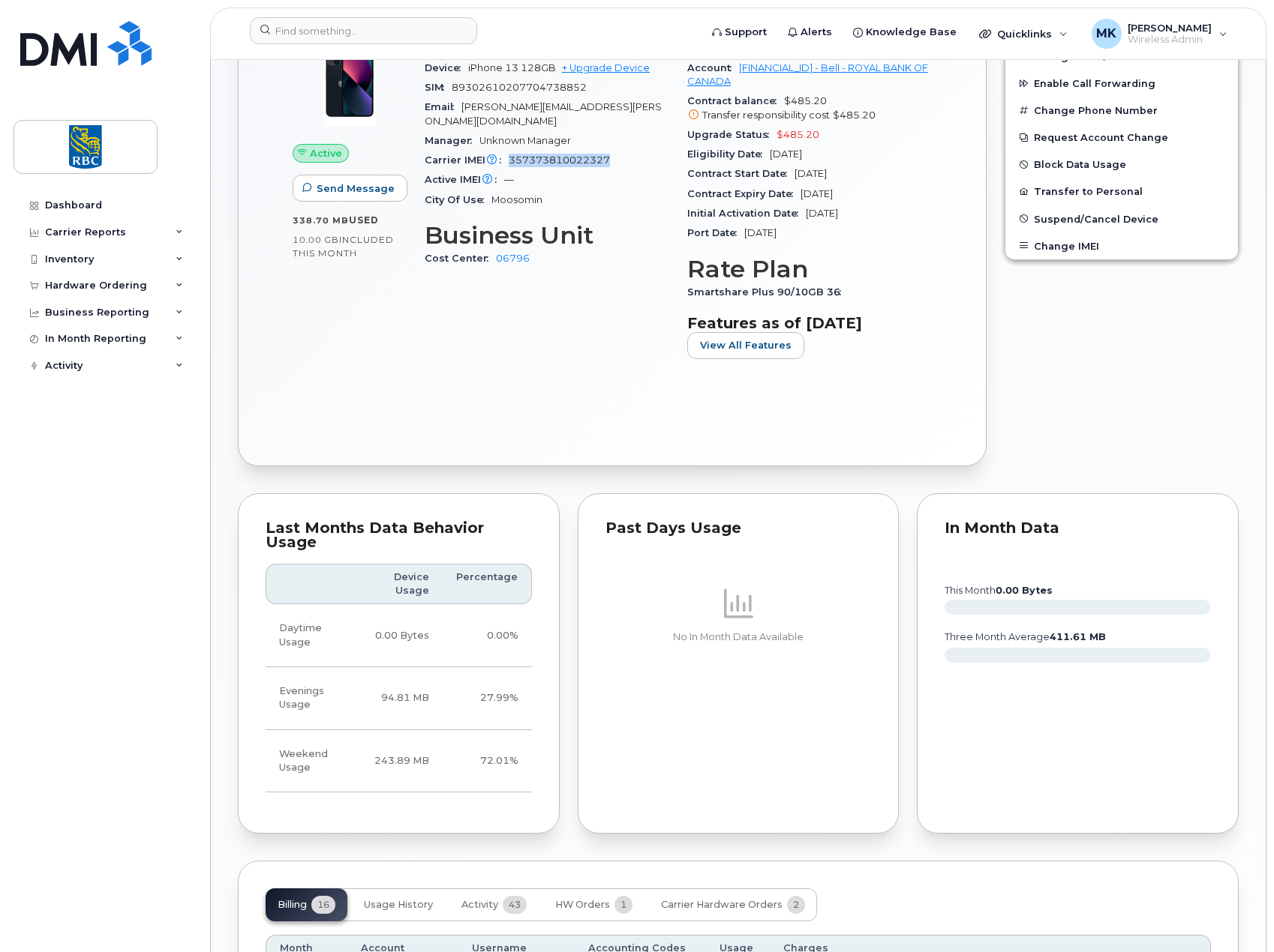
scroll to position [150, 0]
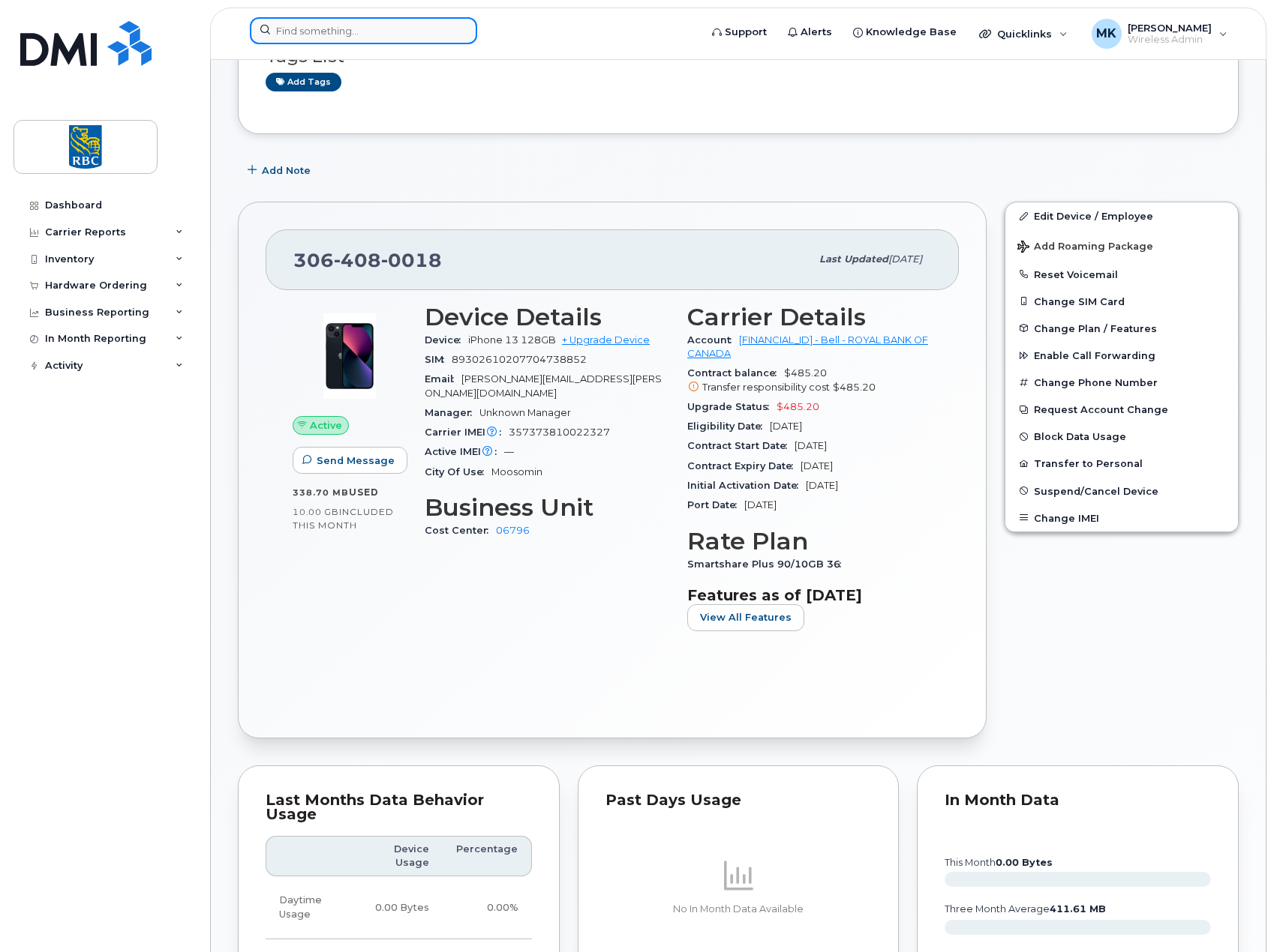
click at [386, 30] on input at bounding box center [363, 30] width 228 height 27
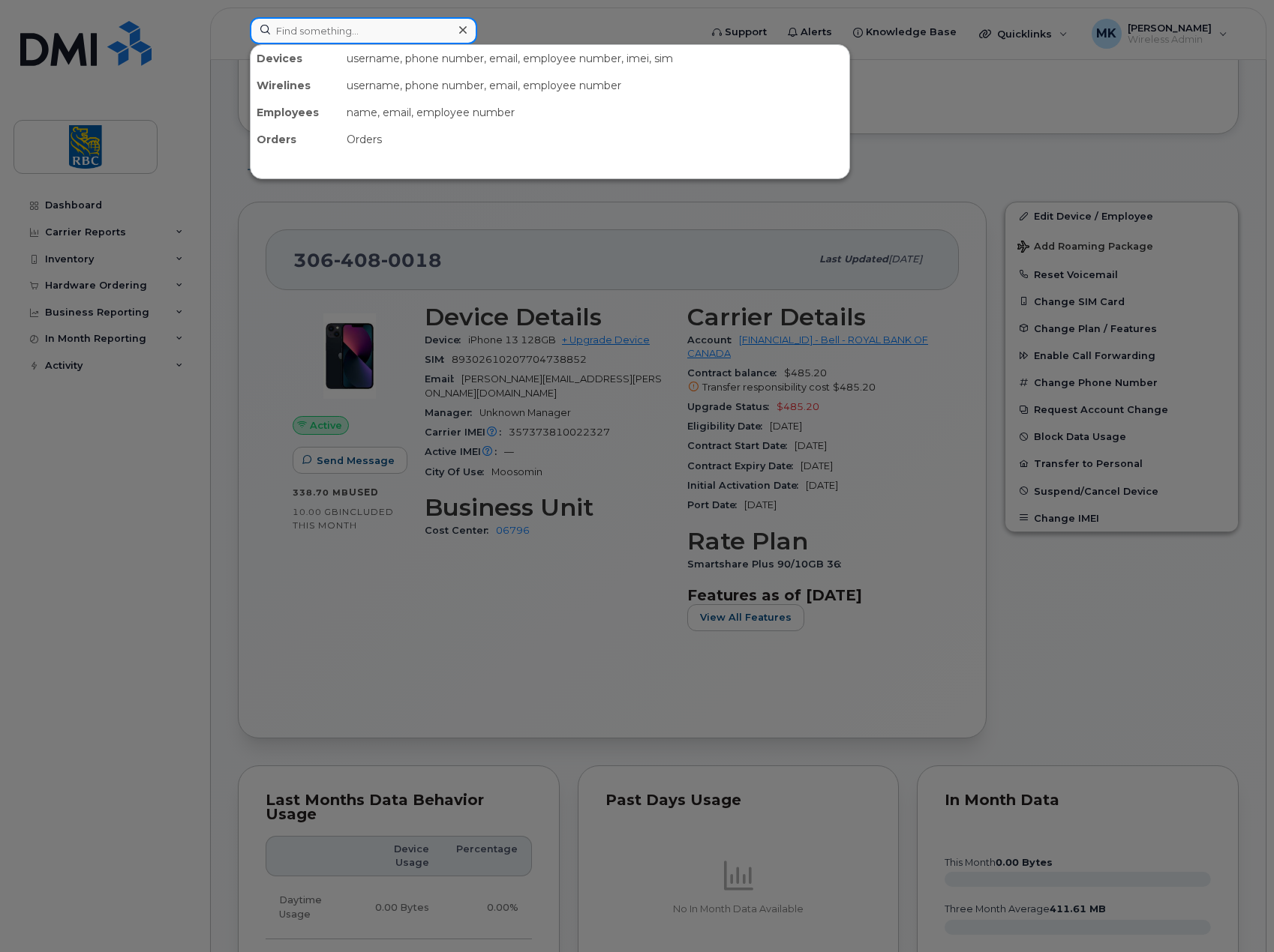
paste input "3673219962"
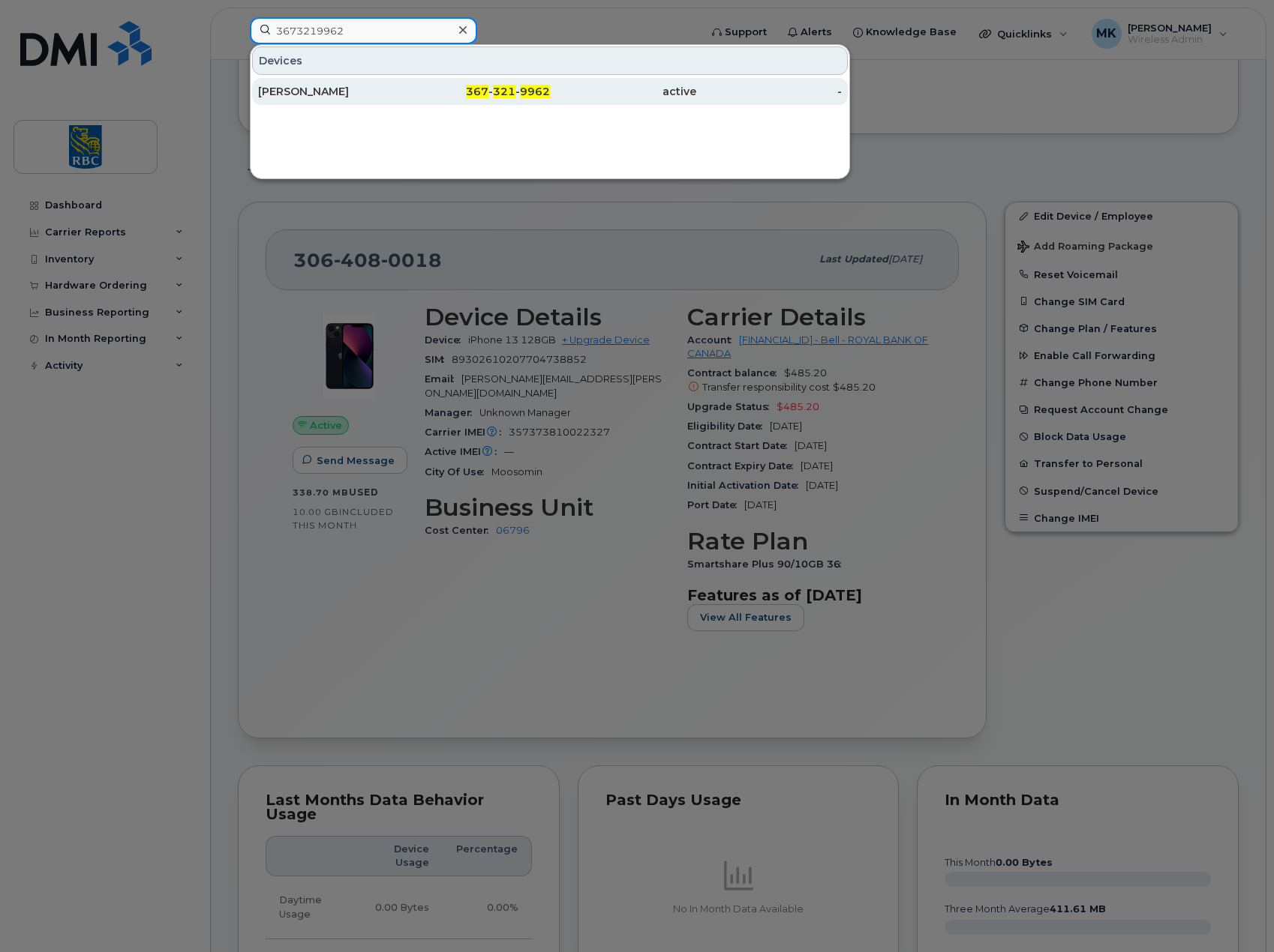
type input "3673219962"
click at [368, 96] on div "Mathieu Doucet" at bounding box center [331, 91] width 146 height 15
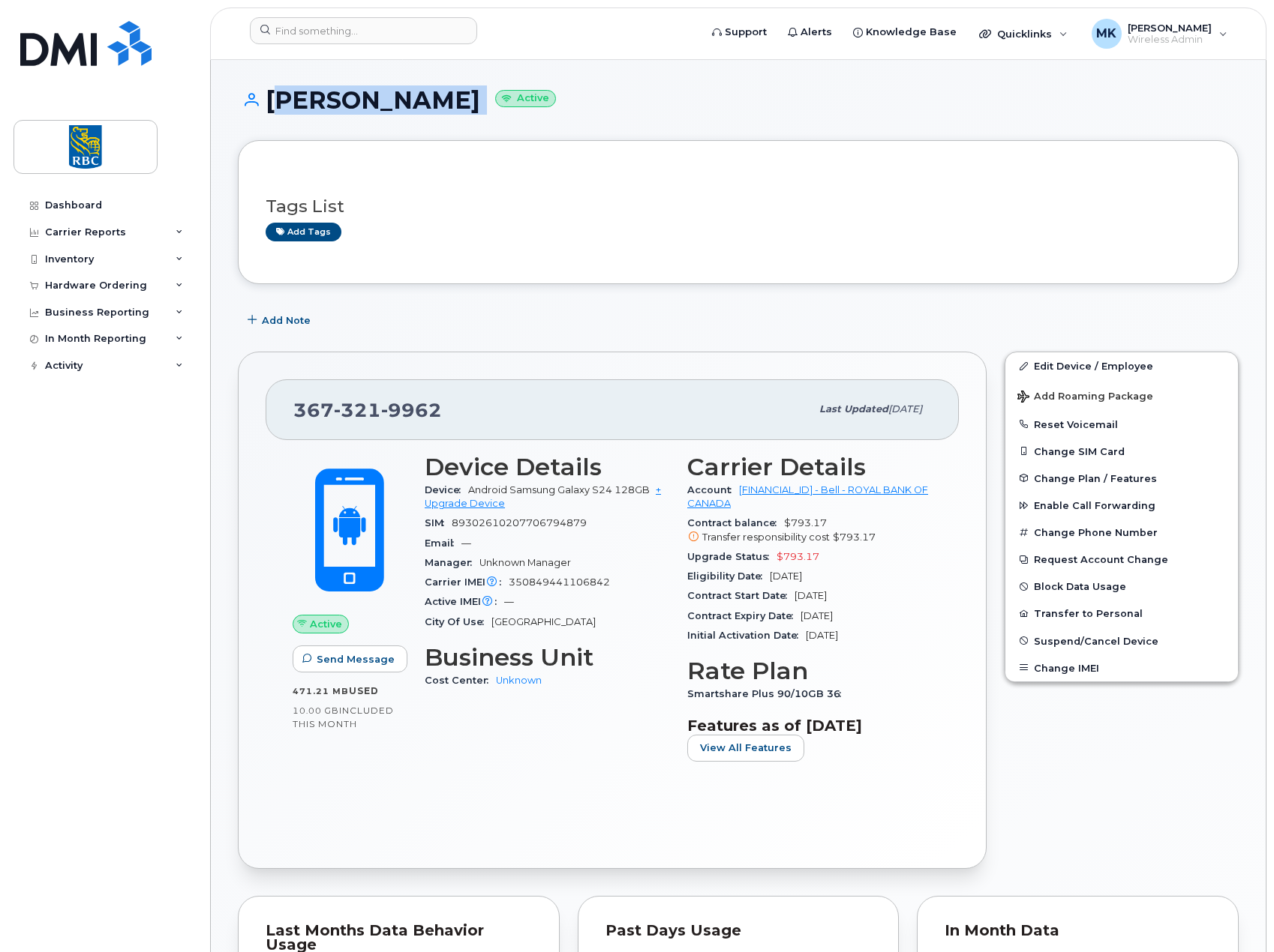
drag, startPoint x: 266, startPoint y: 102, endPoint x: 478, endPoint y: 105, distance: 212.0
click at [478, 105] on h1 "[PERSON_NAME] Active" at bounding box center [739, 100] width 1001 height 26
copy h1 "[PERSON_NAME]"
click at [556, 580] on span "350849441106842" at bounding box center [559, 582] width 102 height 11
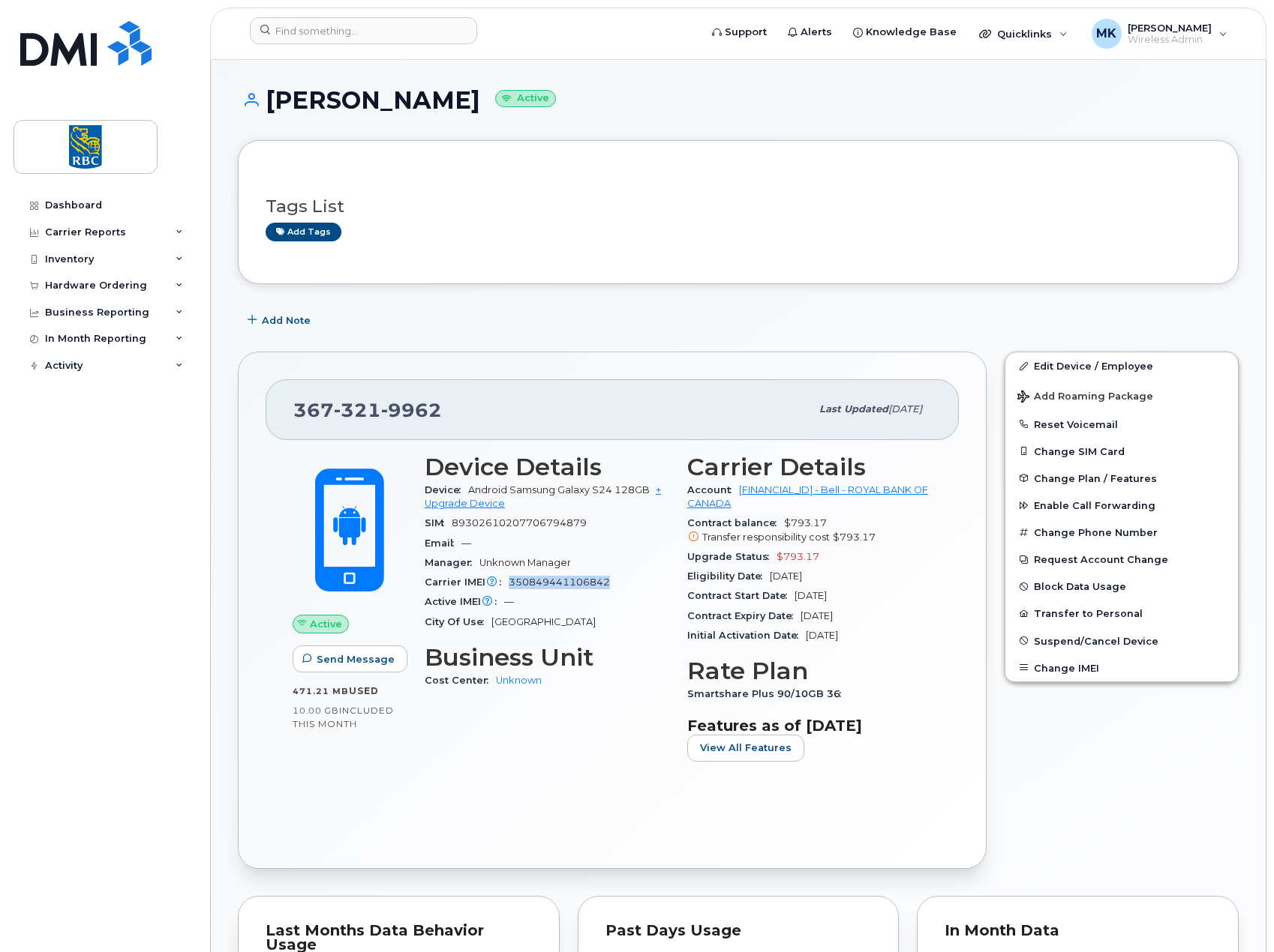
click at [556, 580] on span "350849441106842" at bounding box center [559, 582] width 102 height 11
copy span "350849441106842"
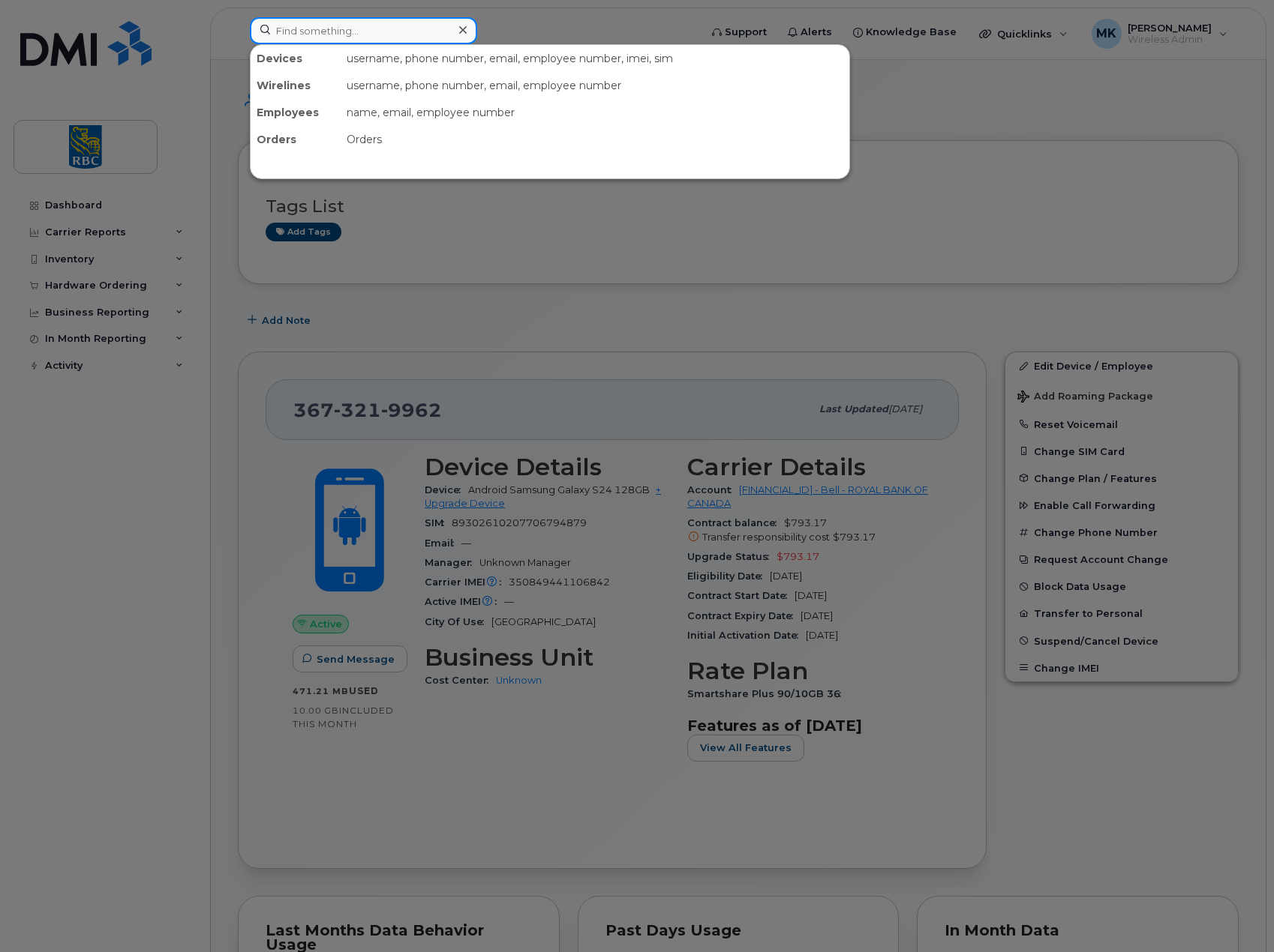
click at [372, 33] on input at bounding box center [363, 30] width 228 height 27
paste input "4163051057"
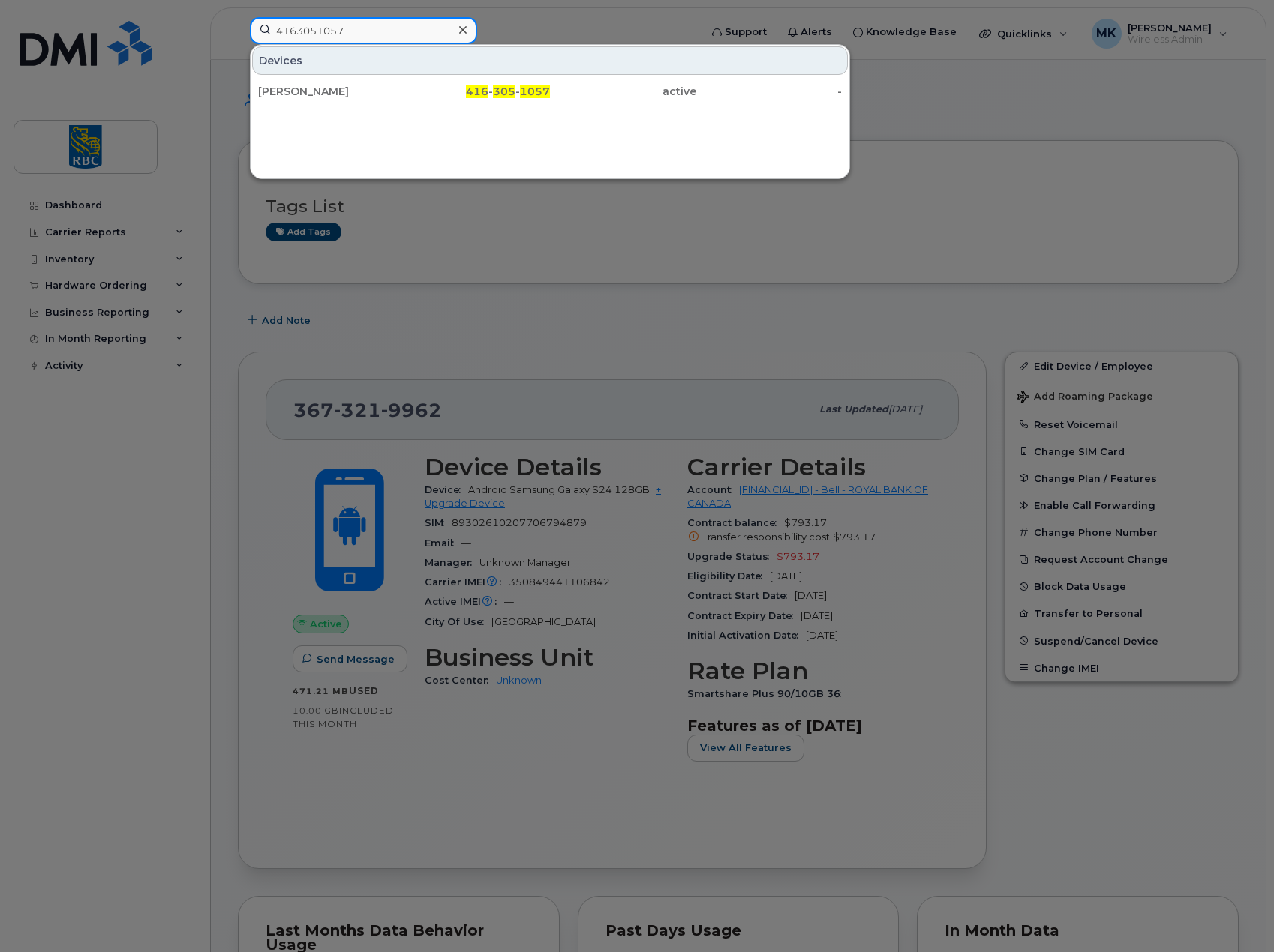
type input "4163051057"
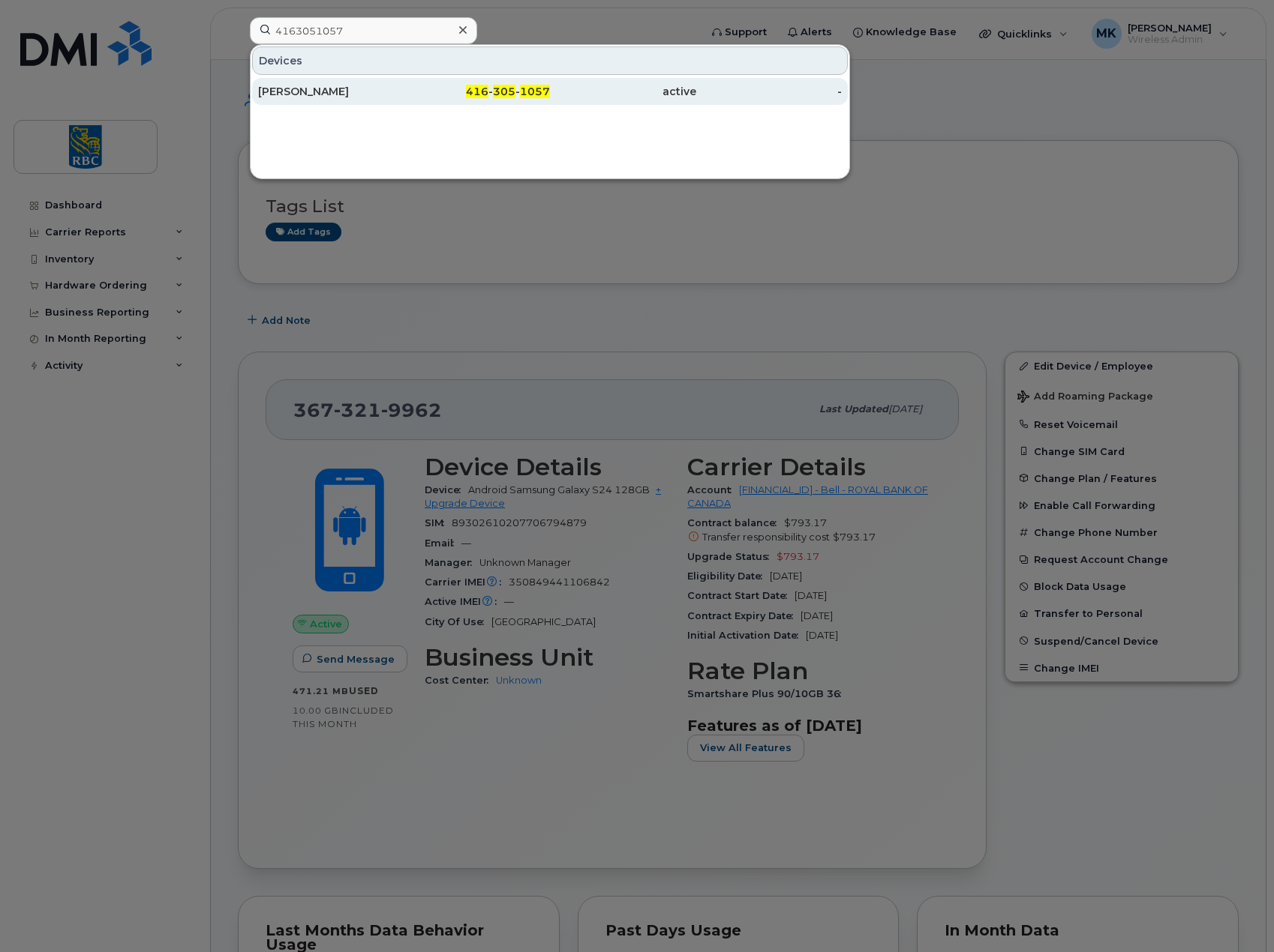
click at [373, 90] on div "[PERSON_NAME]" at bounding box center [331, 91] width 146 height 15
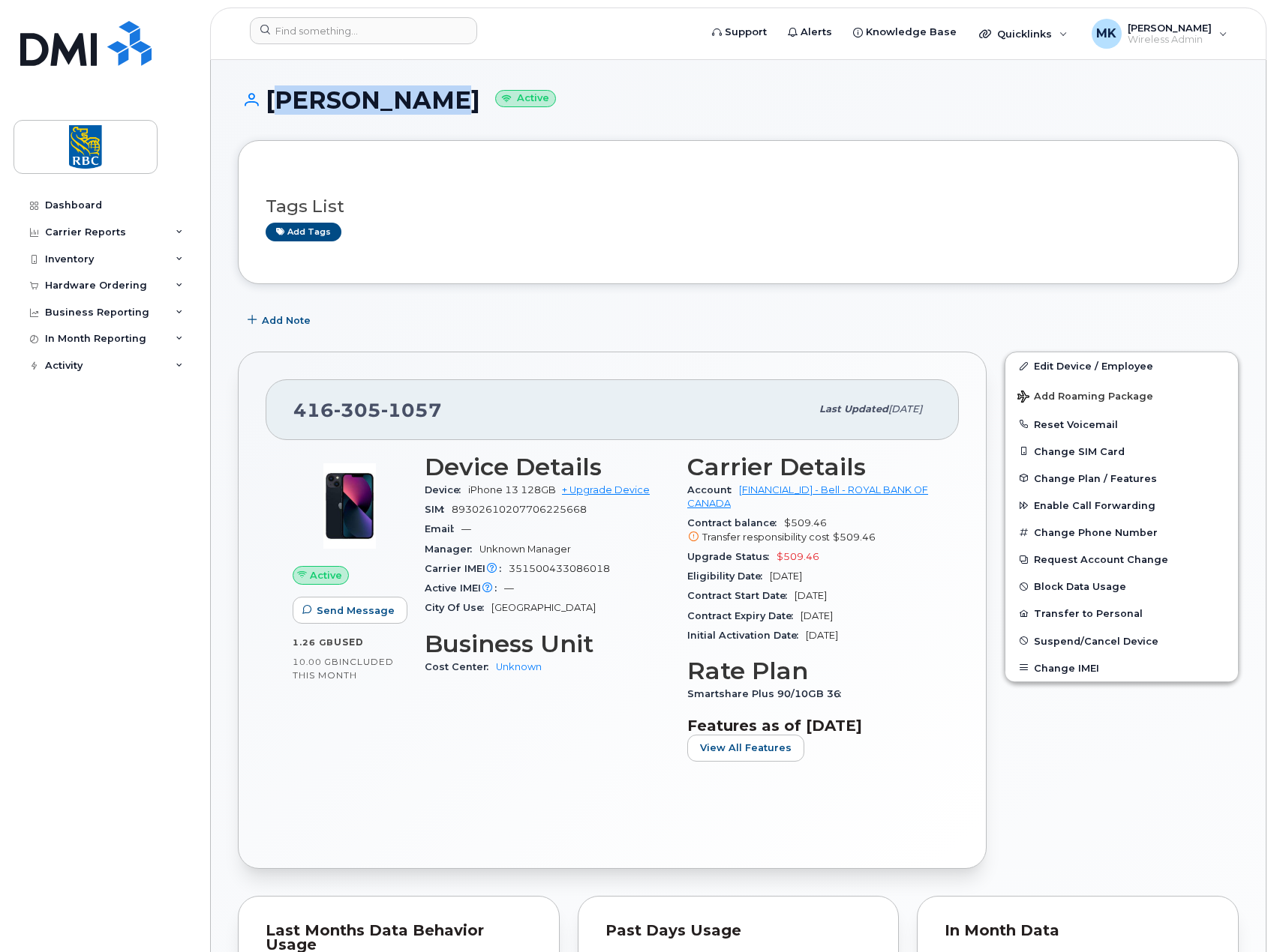
drag, startPoint x: 267, startPoint y: 102, endPoint x: 403, endPoint y: 102, distance: 136.0
click at [403, 102] on h1 "Jeffrey Lee Active" at bounding box center [739, 100] width 1001 height 26
copy h1 "Jeffrey Lee"
click at [574, 571] on span "351500433086018" at bounding box center [559, 568] width 102 height 11
click at [574, 572] on span "351500433086018" at bounding box center [559, 568] width 102 height 11
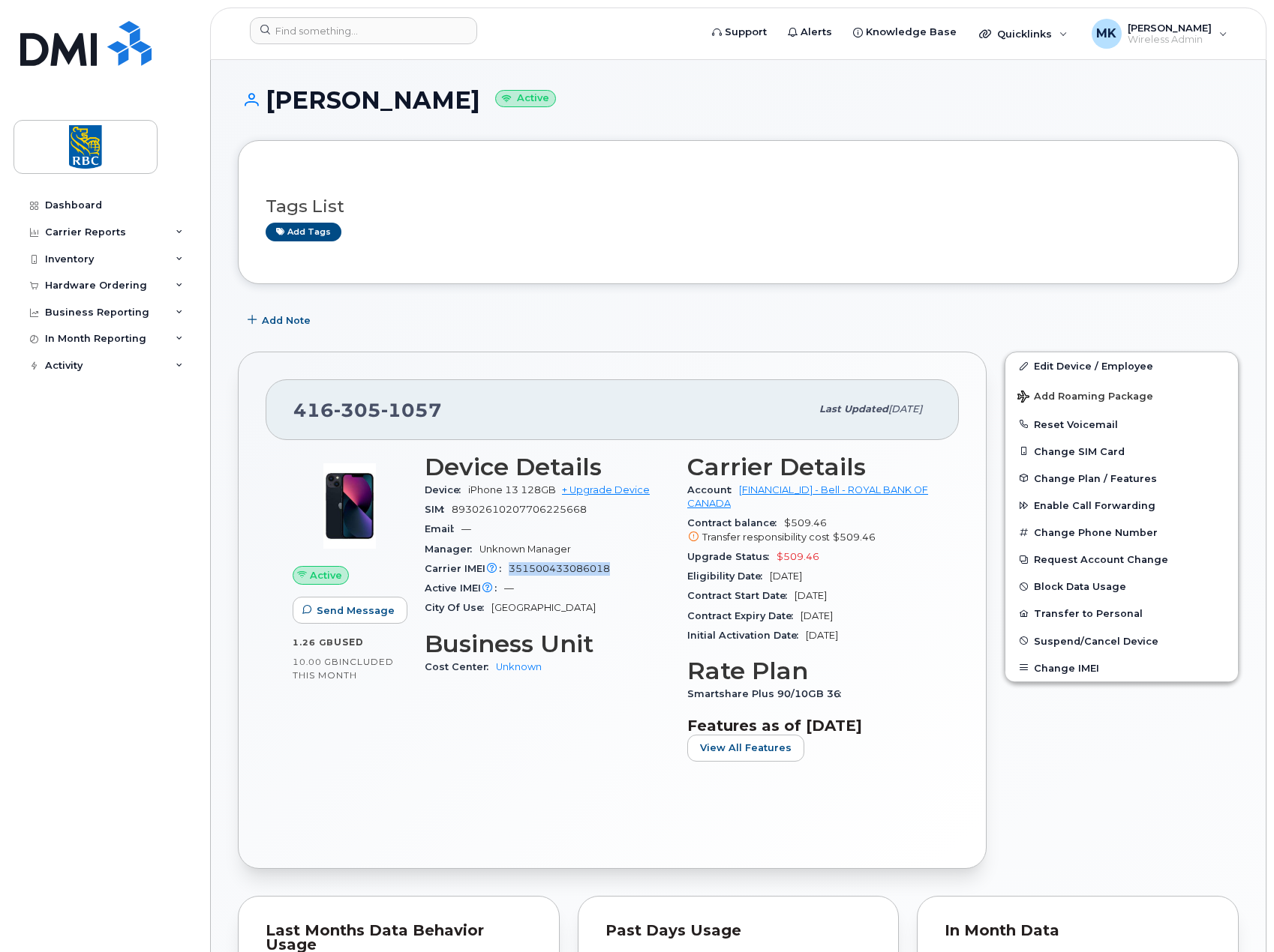
copy span "351500433086018"
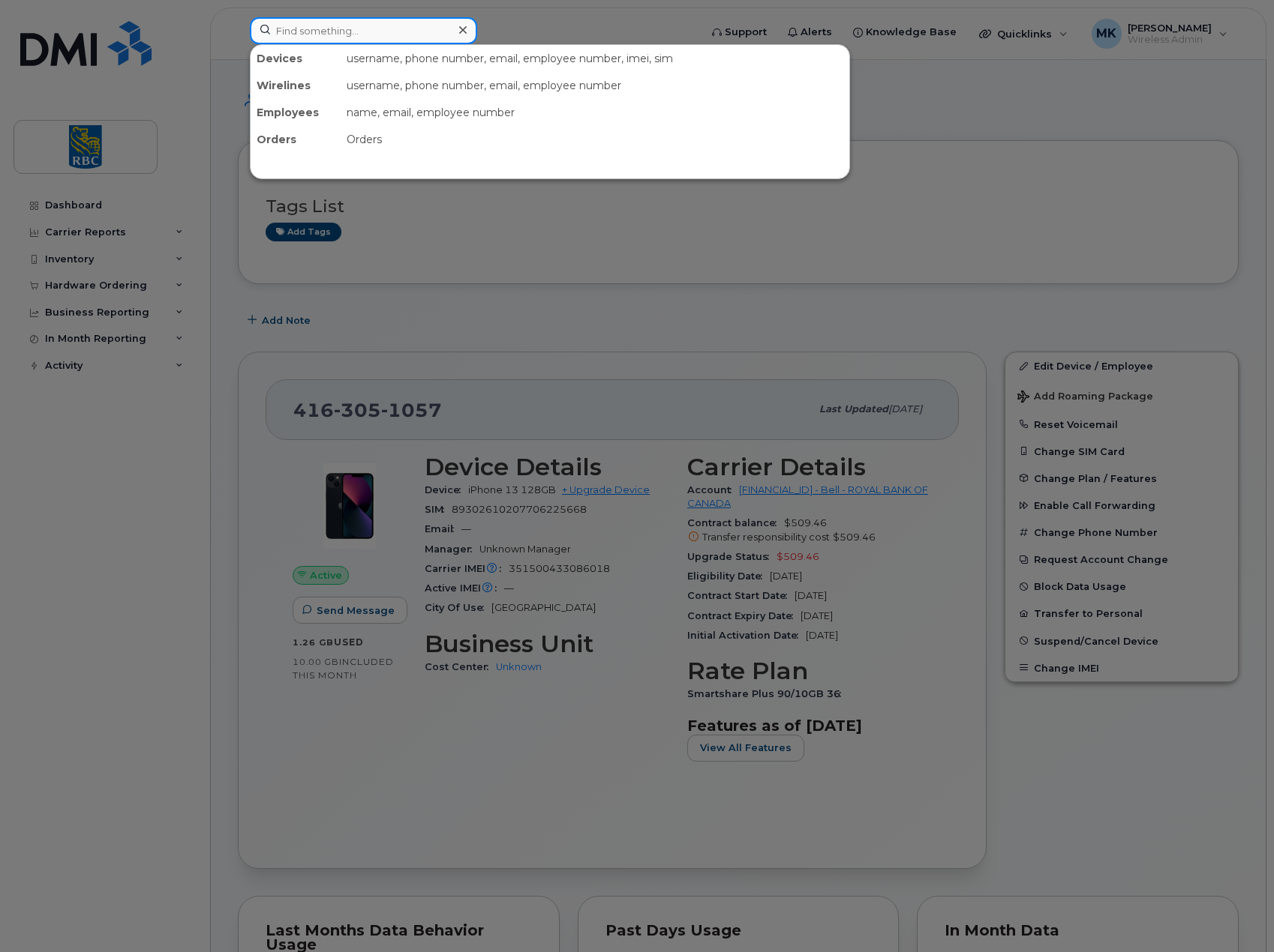
click at [374, 33] on input at bounding box center [363, 30] width 228 height 27
paste input "4164330653"
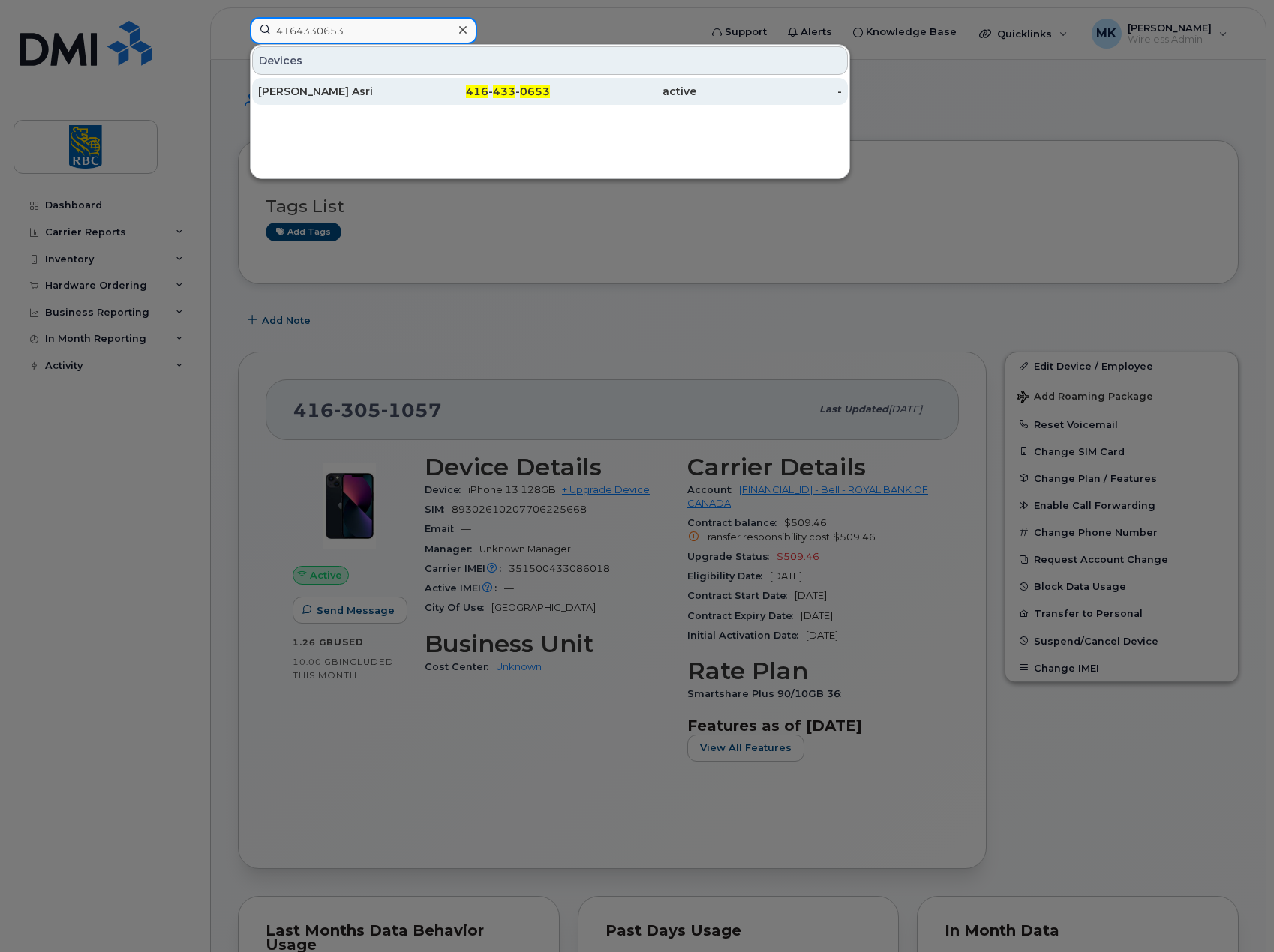
type input "4164330653"
click at [335, 93] on div "Layla El Asri" at bounding box center [331, 91] width 146 height 15
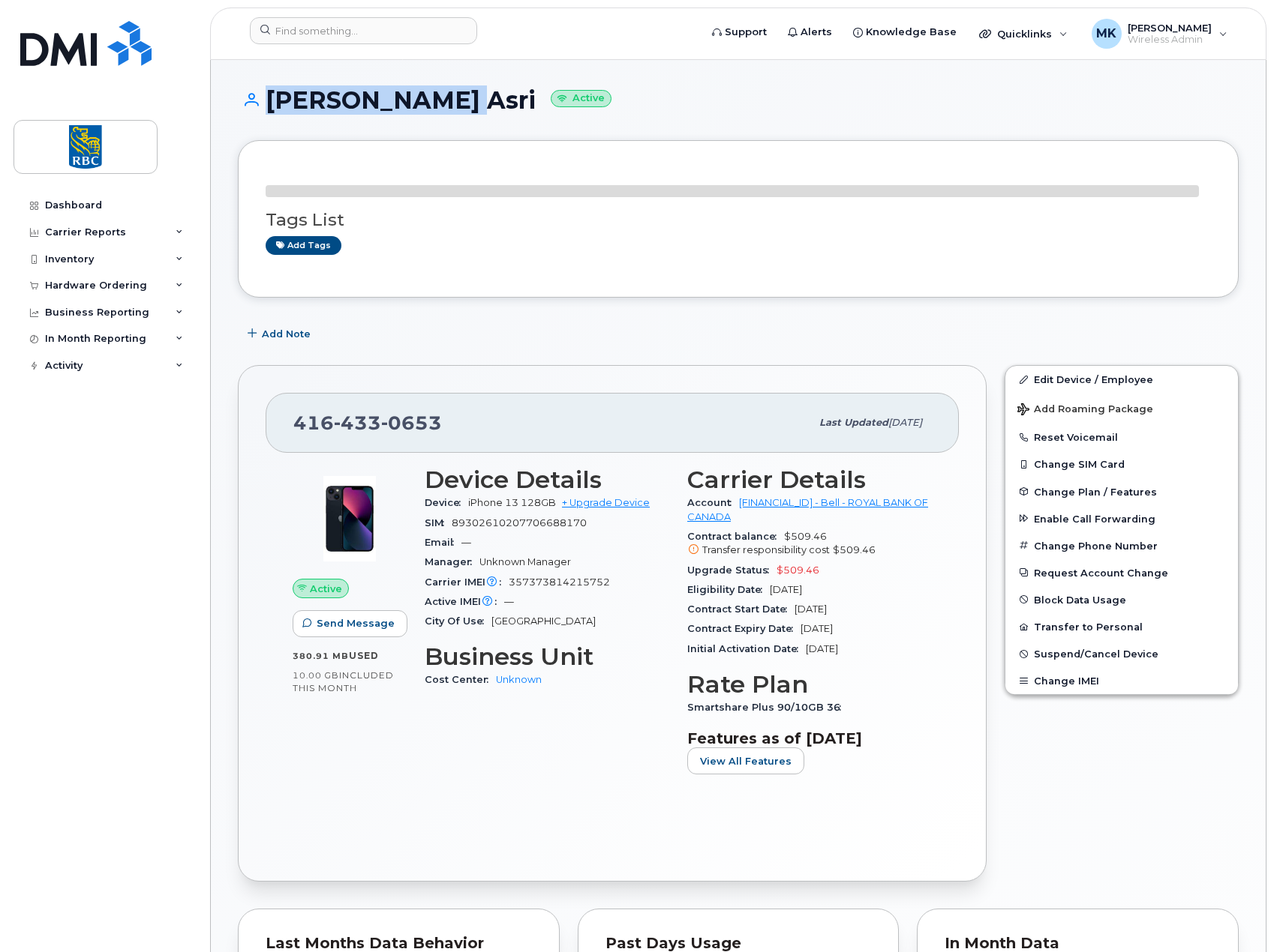
copy h1 "[PERSON_NAME] Asri"
drag, startPoint x: 421, startPoint y: 104, endPoint x: 235, endPoint y: 109, distance: 186.1
click at [235, 109] on div "[PERSON_NAME] Asri Active Tags List Add tags Add Note [PHONE_NUMBER] Last updat…" at bounding box center [739, 840] width 1055 height 1561
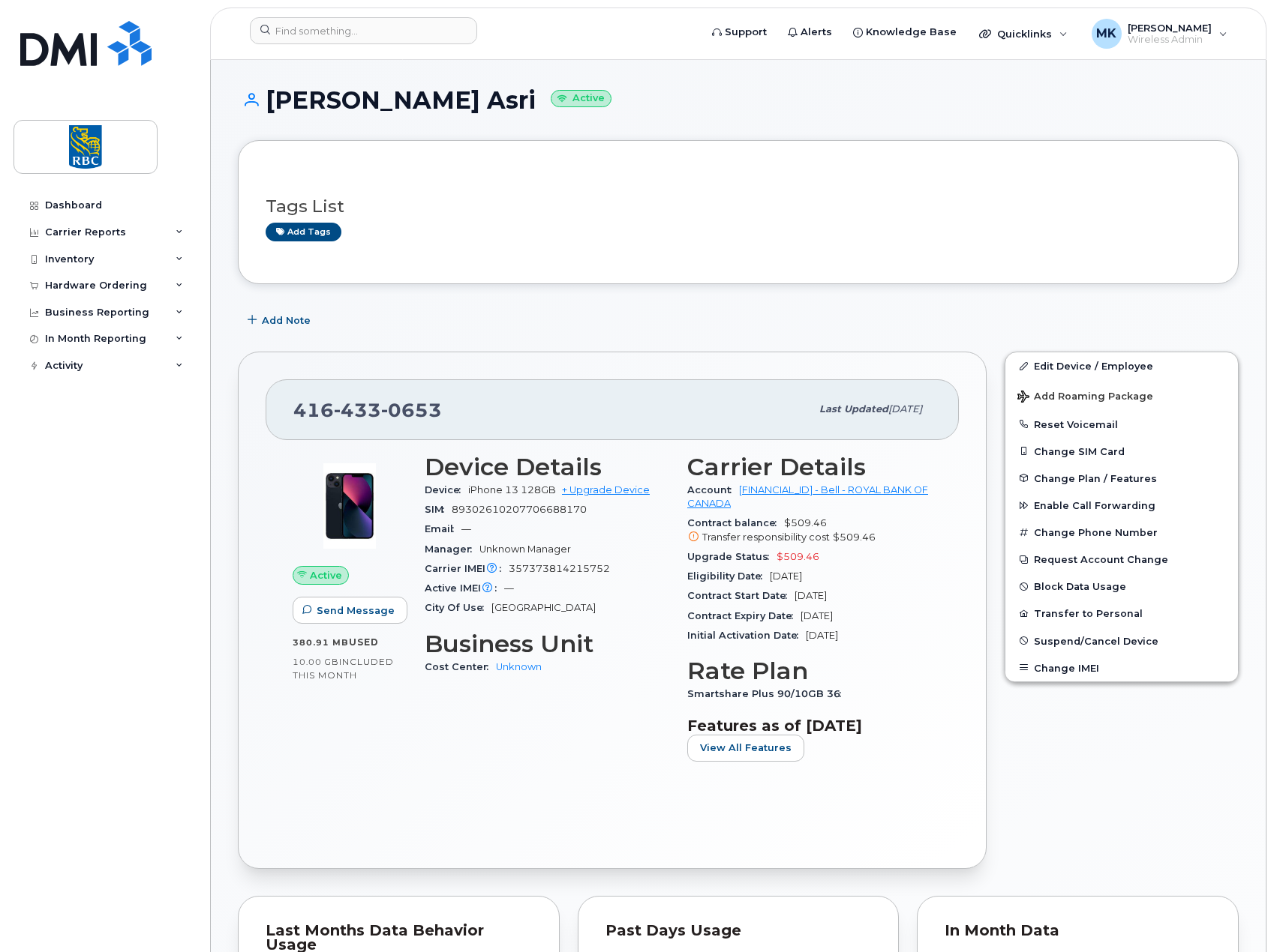
click at [428, 423] on div "[PHONE_NUMBER]" at bounding box center [552, 409] width 517 height 31
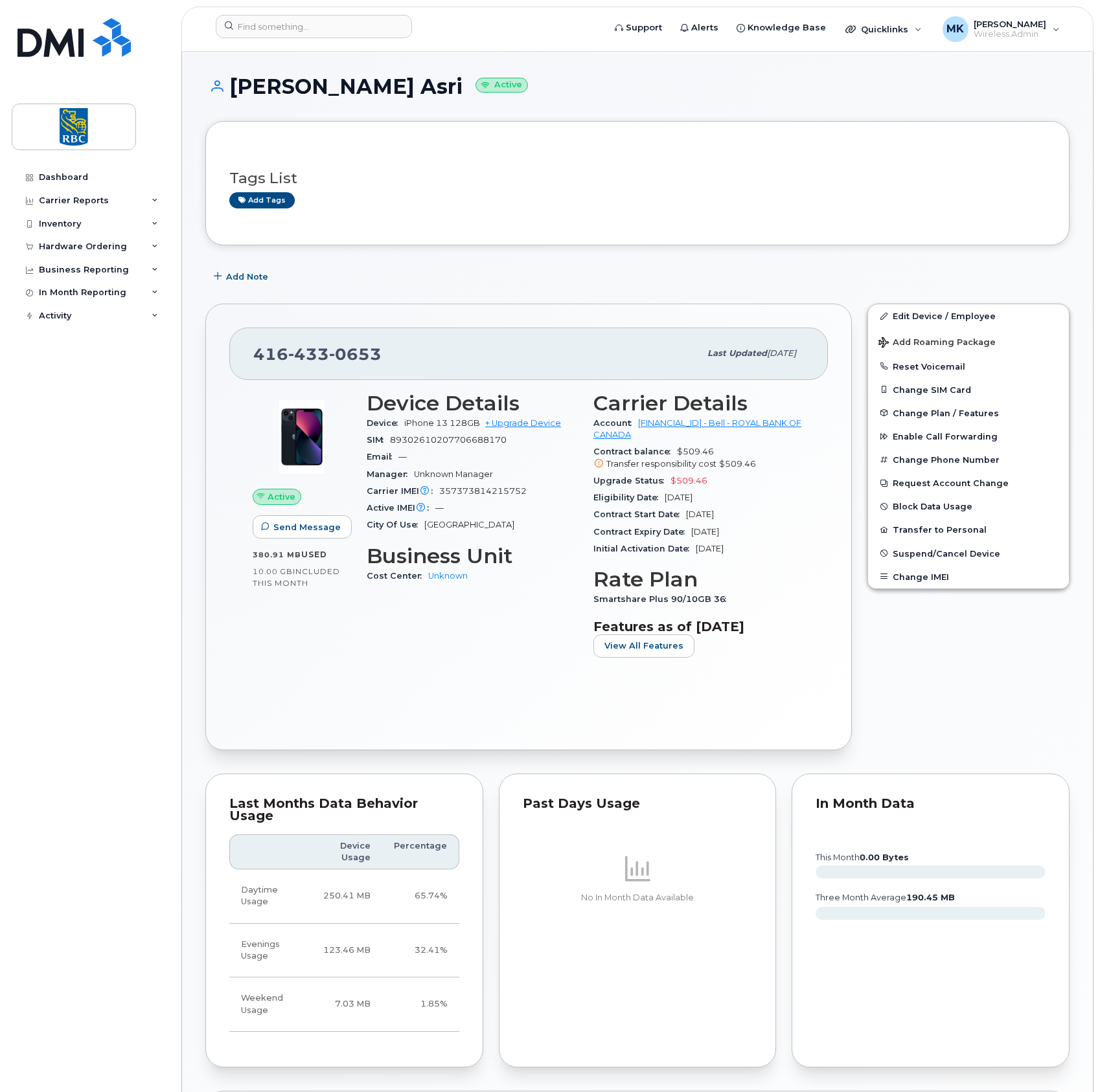
click at [515, 78] on div "[PERSON_NAME] Asri Active Tags List Add tags Add Note [PHONE_NUMBER] Last updat…" at bounding box center [638, 902] width 911 height 1700
click at [531, 284] on div "Add Note" at bounding box center [638, 276] width 864 height 23
click at [264, 27] on input at bounding box center [314, 26] width 197 height 23
paste input "4169869579"
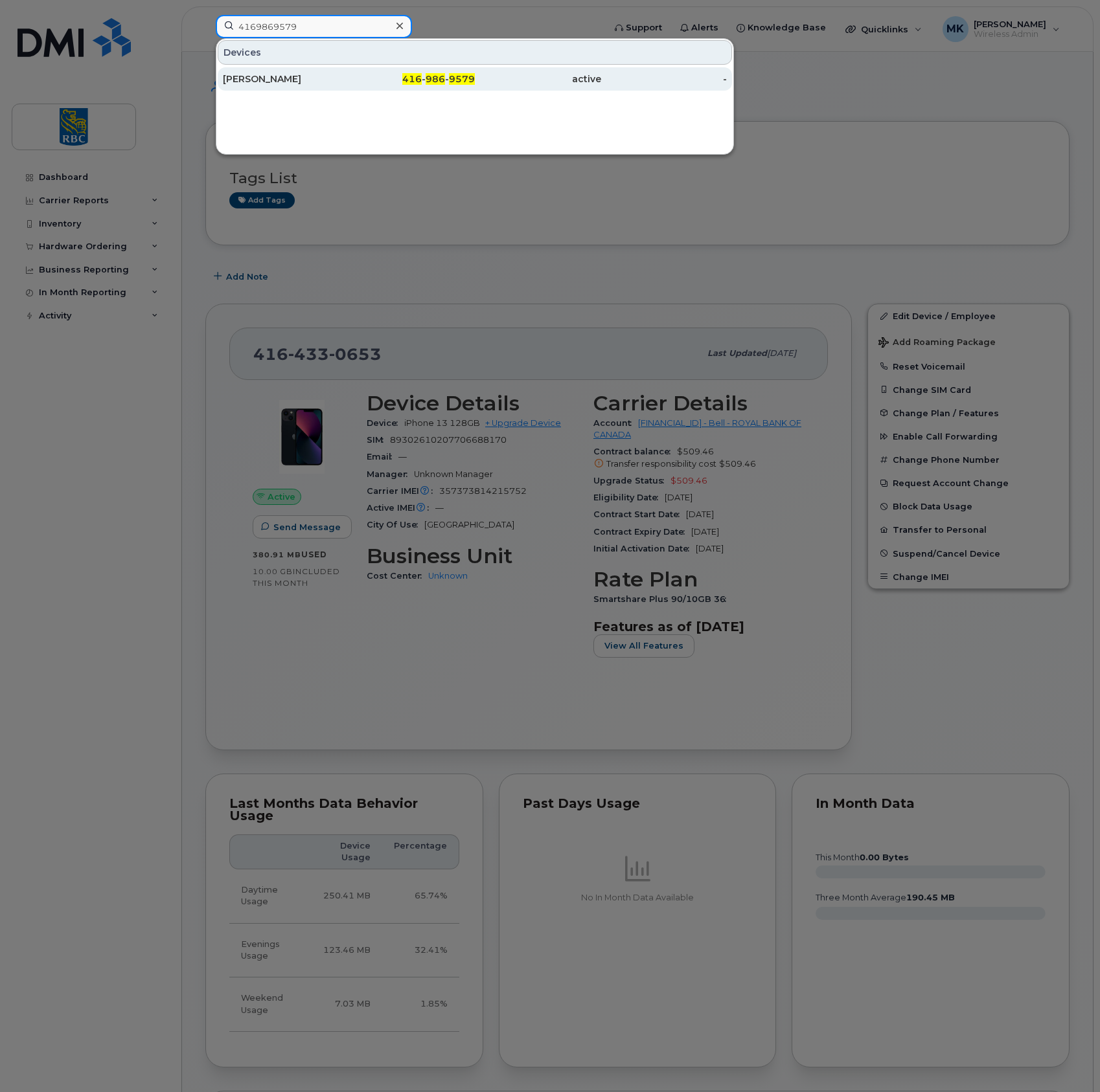
type input "4169869579"
click at [285, 74] on div "[PERSON_NAME]" at bounding box center [286, 79] width 126 height 13
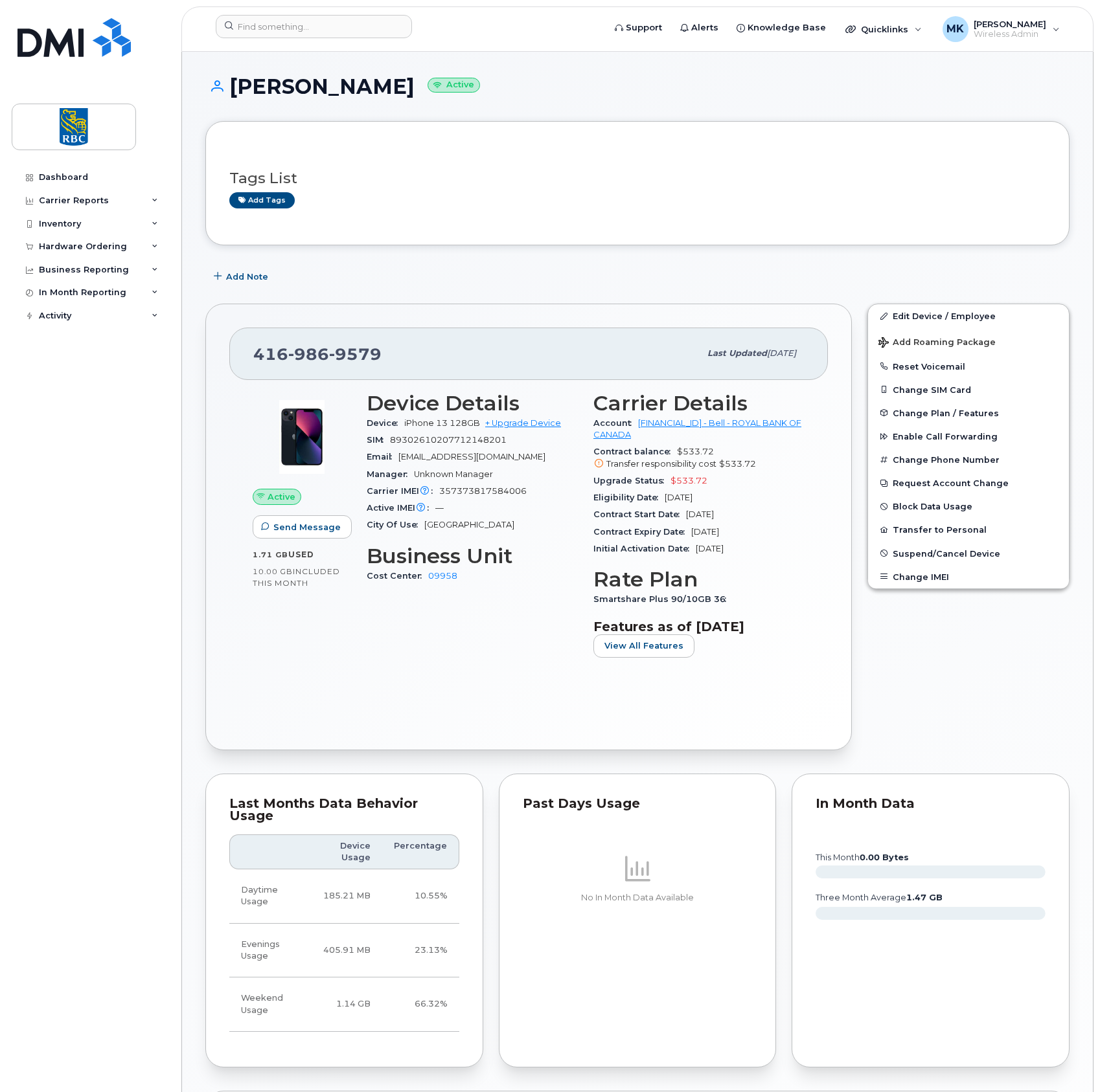
click at [608, 228] on div "Tags List Add tags" at bounding box center [638, 183] width 864 height 124
drag, startPoint x: 425, startPoint y: 83, endPoint x: 205, endPoint y: 89, distance: 220.1
click at [205, 89] on div "[PERSON_NAME] Active Tags List Add tags Add Note [PHONE_NUMBER] Last updated [D…" at bounding box center [638, 884] width 911 height 1666
copy h1 "[PERSON_NAME]"
click at [434, 263] on div "Tags List Add tags Add Note [PHONE_NUMBER] Last updated [DATE] Active Send Mess…" at bounding box center [638, 908] width 864 height 1574
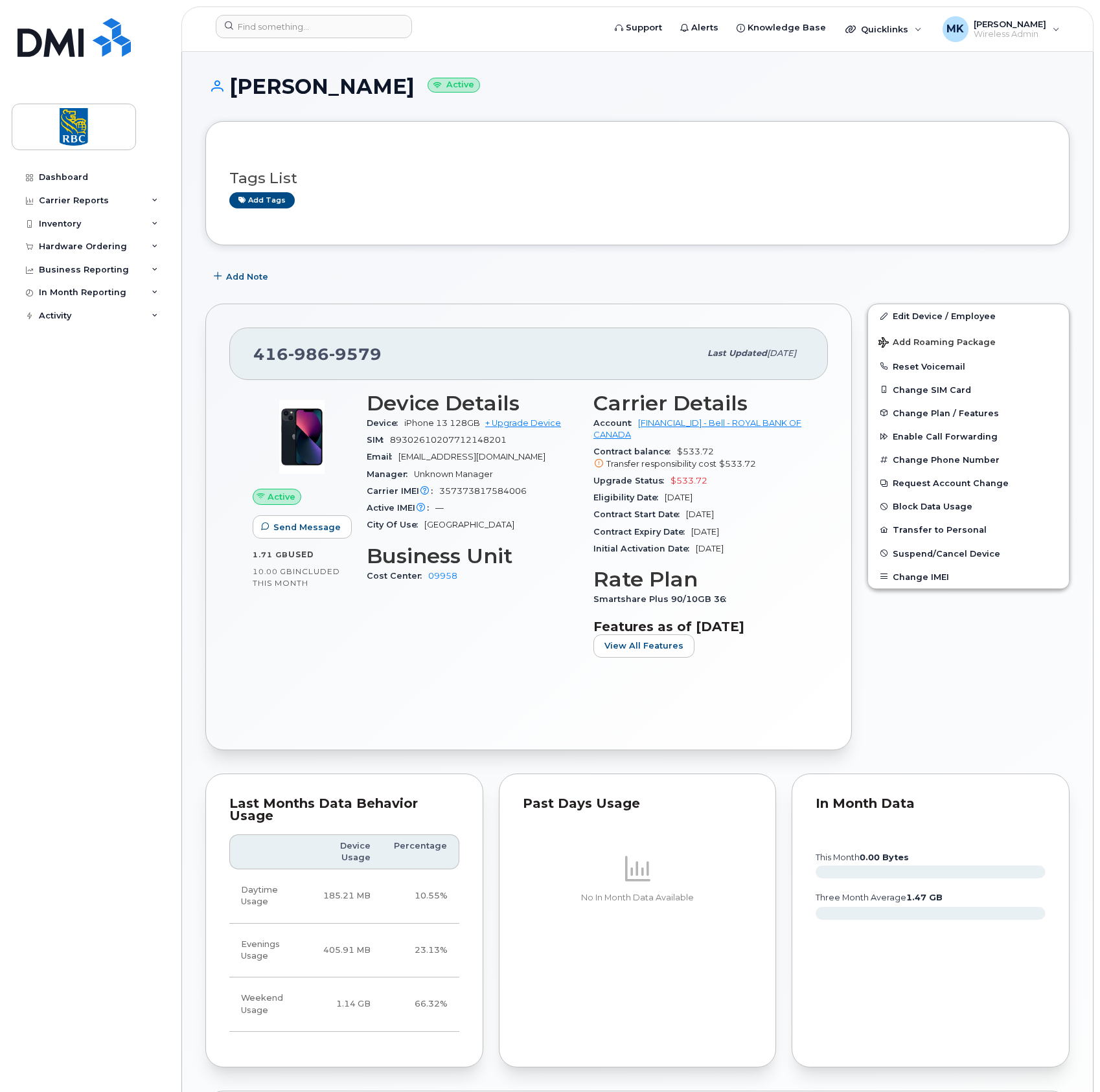
click at [547, 305] on div "[PHONE_NUMBER] Last updated [DATE] Active Send Message 1.71 GB  used 10.00 GB  …" at bounding box center [529, 526] width 647 height 446
click at [355, 272] on div "Add Note" at bounding box center [638, 276] width 864 height 23
click at [443, 268] on div "Add Note" at bounding box center [638, 276] width 864 height 23
click at [713, 270] on div "Add Note" at bounding box center [638, 276] width 864 height 23
click at [717, 269] on div "Add Note" at bounding box center [638, 276] width 864 height 23
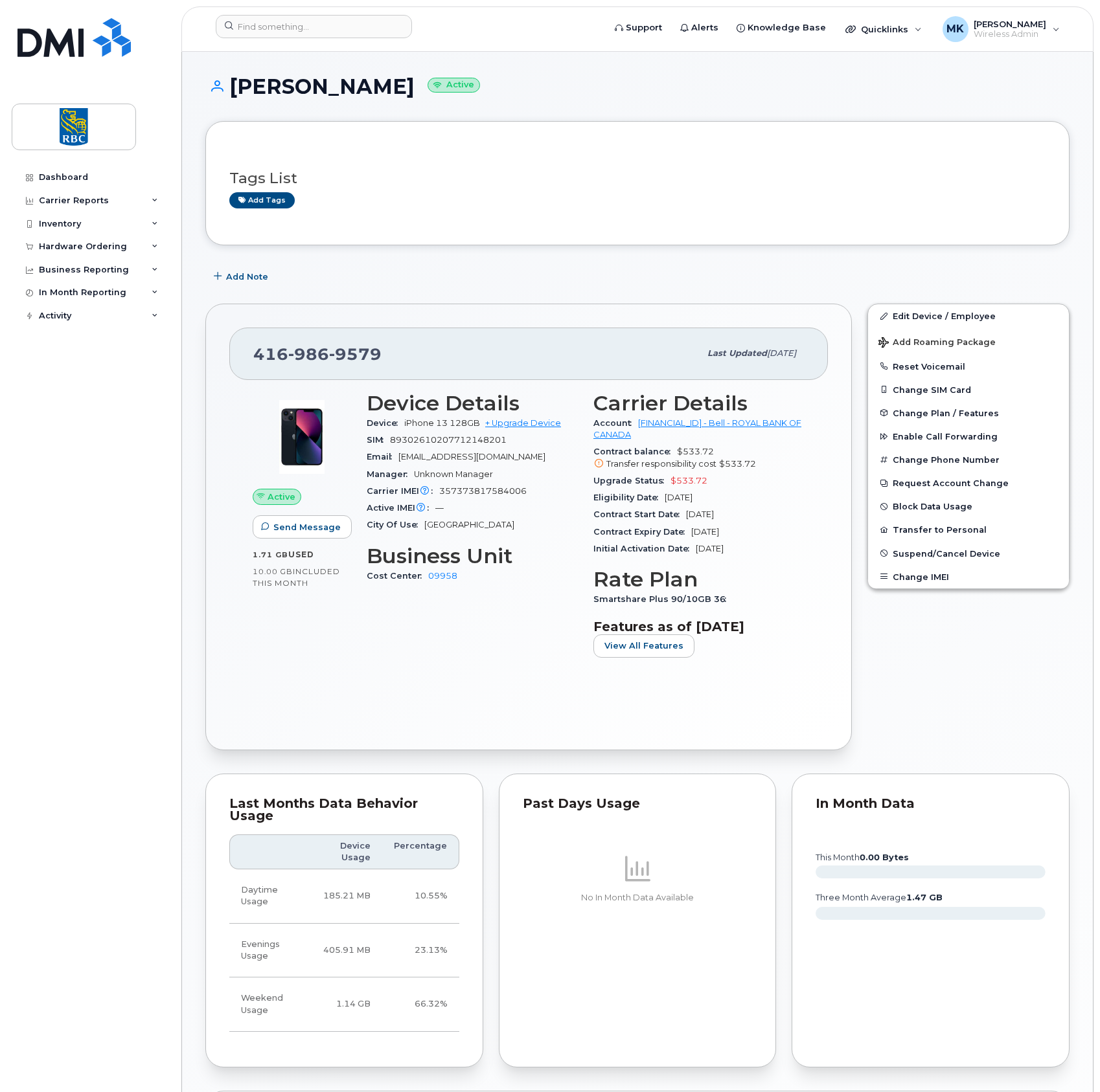
click at [711, 268] on div "Add Note" at bounding box center [638, 276] width 864 height 23
click at [742, 268] on div "Add Note" at bounding box center [638, 276] width 864 height 23
click at [736, 268] on div "Add Note" at bounding box center [638, 276] width 864 height 23
click at [733, 268] on div "Add Note" at bounding box center [638, 276] width 864 height 23
